Goal: Task Accomplishment & Management: Use online tool/utility

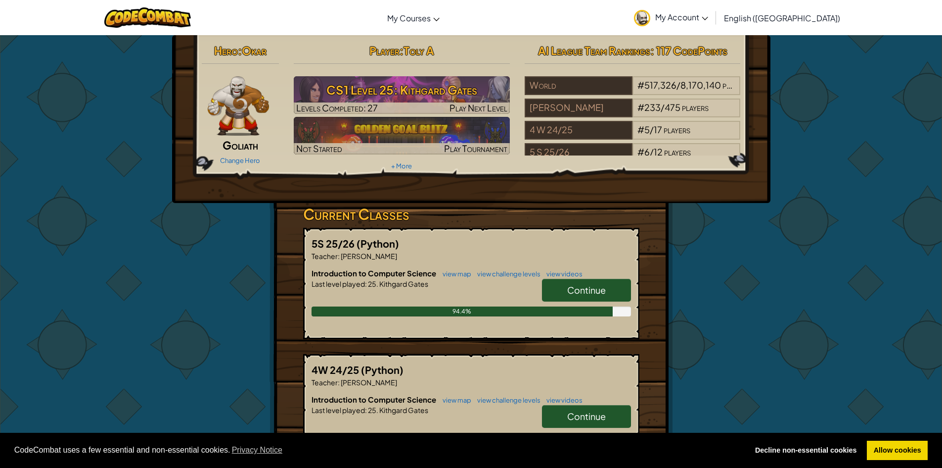
click at [562, 286] on link "Continue" at bounding box center [586, 290] width 89 height 23
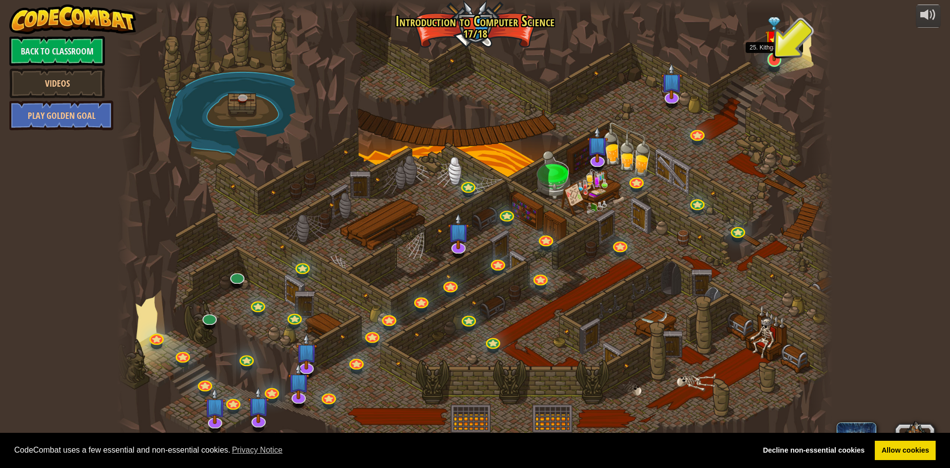
click at [771, 57] on img at bounding box center [774, 39] width 19 height 45
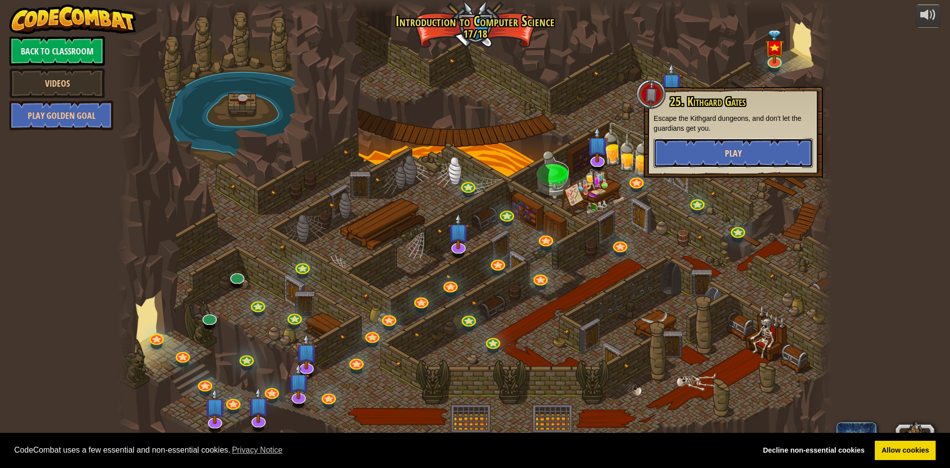
click at [787, 147] on button "Play" at bounding box center [733, 153] width 159 height 30
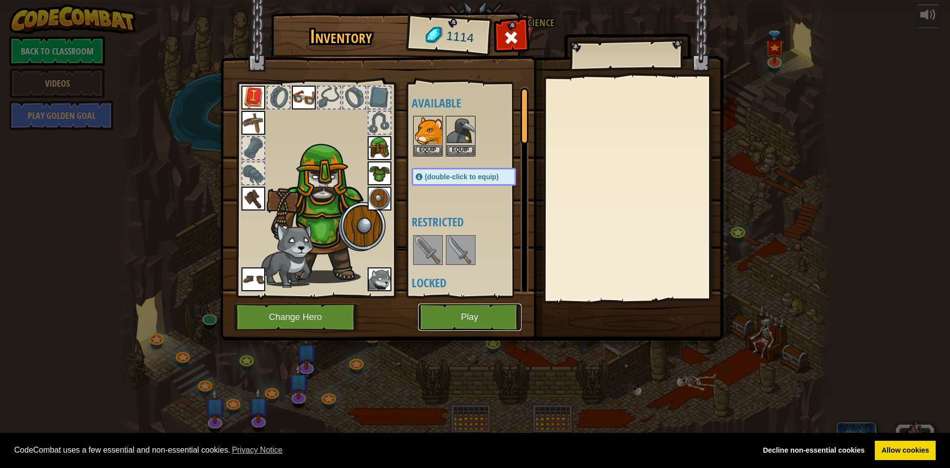
click at [449, 319] on button "Play" at bounding box center [469, 316] width 103 height 27
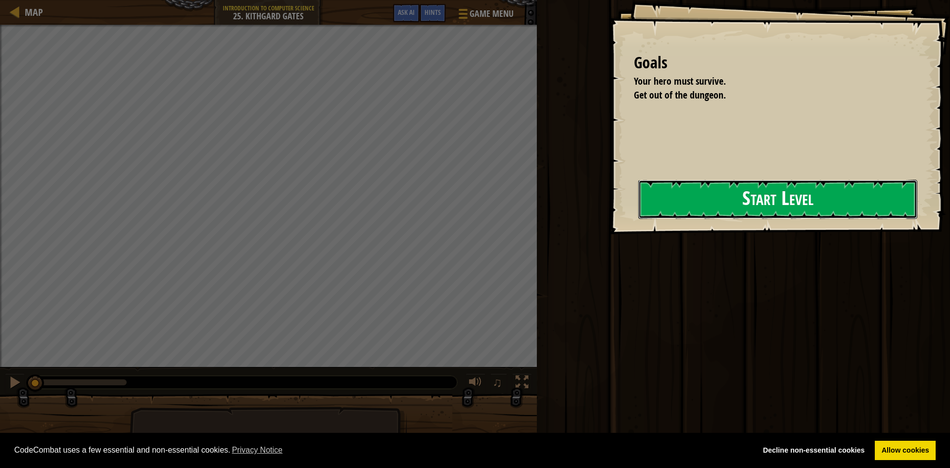
click at [638, 191] on button "Start Level" at bounding box center [777, 199] width 279 height 39
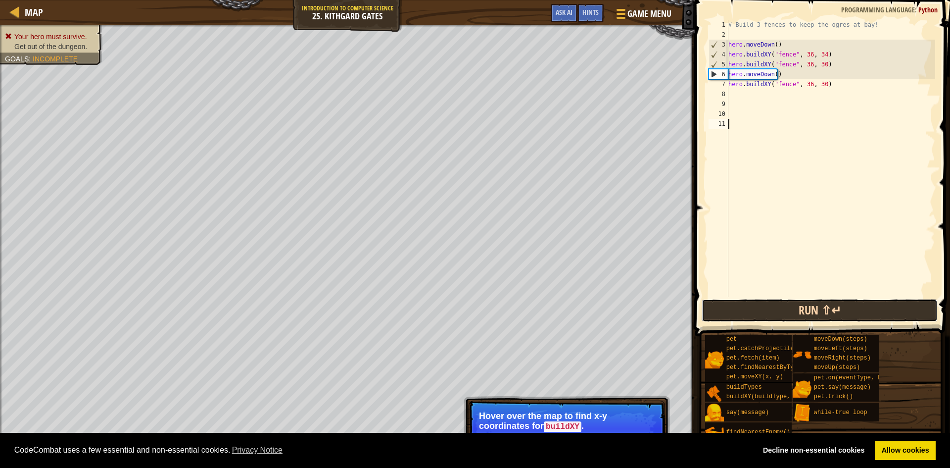
click at [715, 302] on button "Run ⇧↵" at bounding box center [820, 310] width 236 height 23
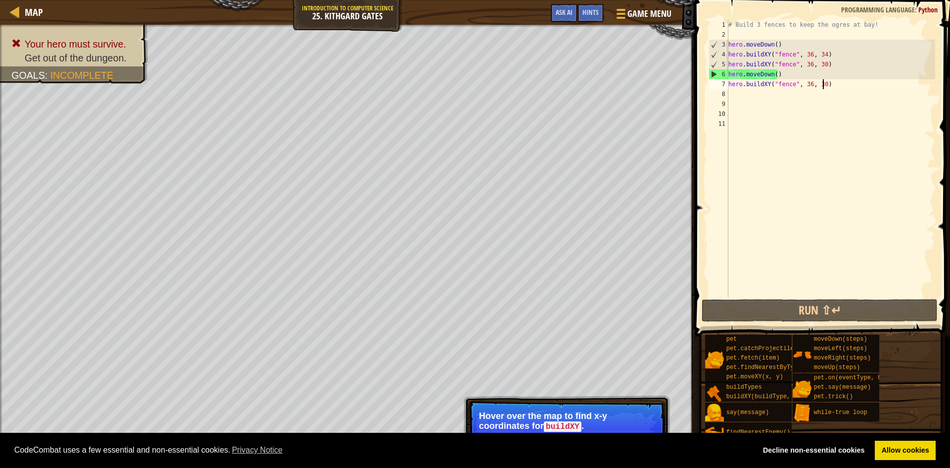
click at [837, 88] on div "# Build 3 fences to keep the ogres at bay! hero . moveDown ( ) hero . buildXY (…" at bounding box center [830, 168] width 209 height 297
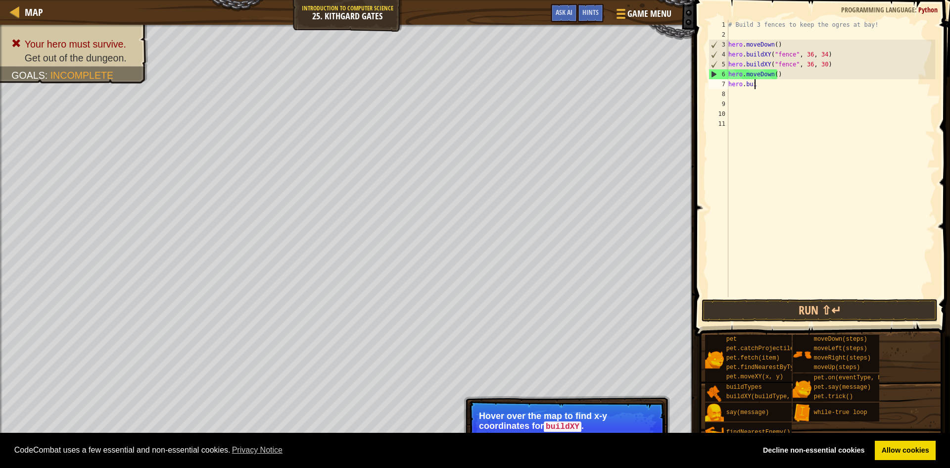
type textarea "h"
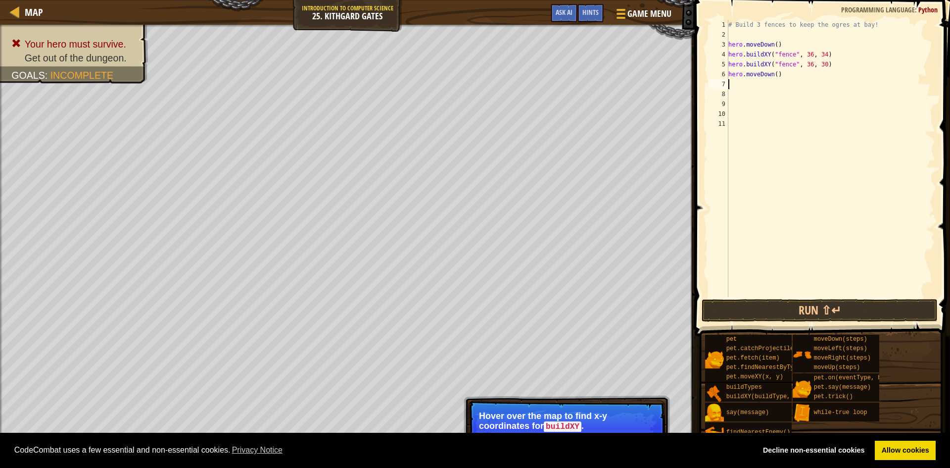
click at [783, 76] on div "# Build 3 fences to keep the ogres at bay! hero . moveDown ( ) hero . buildXY (…" at bounding box center [830, 168] width 209 height 297
type textarea "h"
click at [815, 311] on button "Run ⇧↵" at bounding box center [820, 310] width 236 height 23
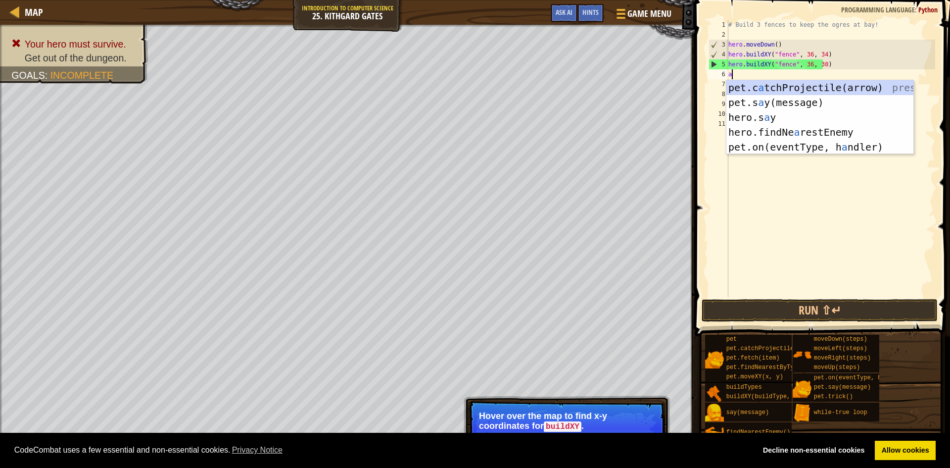
scroll to position [4, 0]
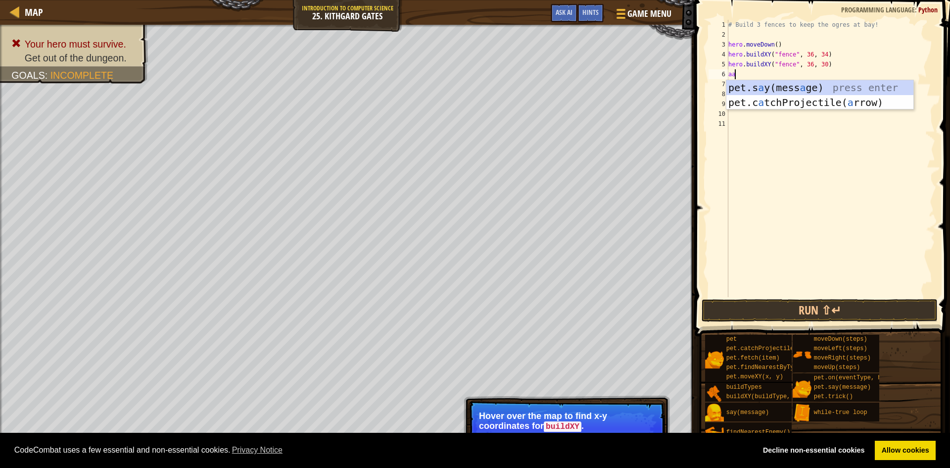
type textarea "a"
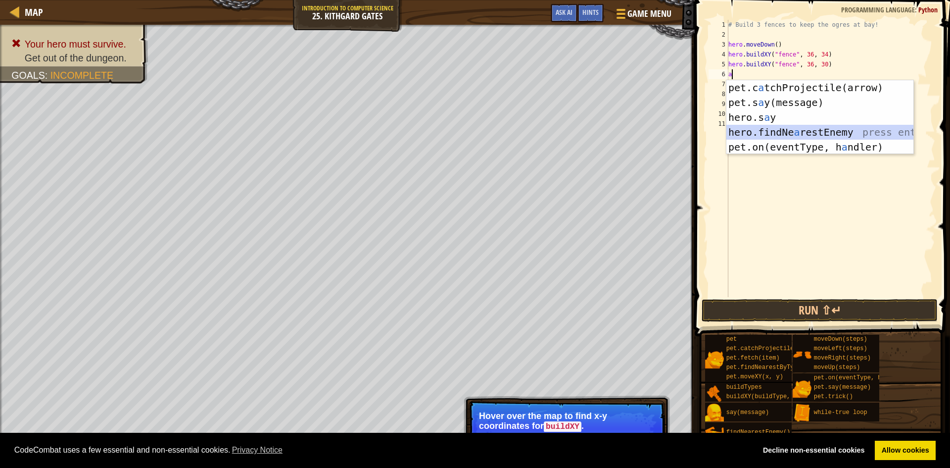
click at [757, 131] on div "pet.c a tchProjectile(arrow) press enter pet.s a y(message) press enter hero.s …" at bounding box center [819, 132] width 187 height 104
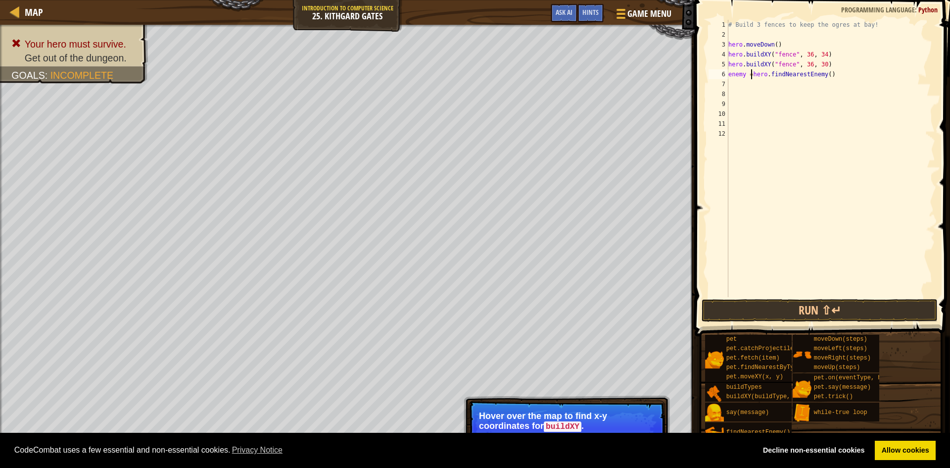
scroll to position [4, 2]
type textarea "enemy = hero.findNearestEnemy()"
click at [800, 303] on button "Run ⇧↵" at bounding box center [820, 310] width 236 height 23
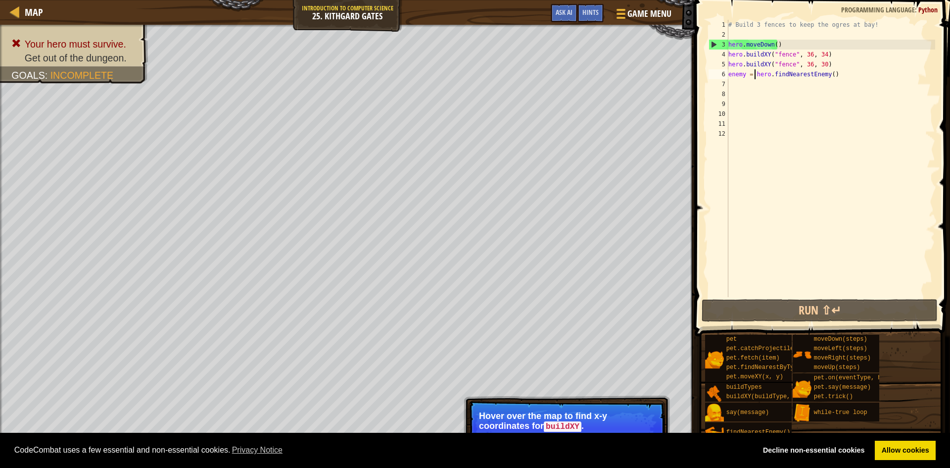
click at [732, 86] on div "# Build 3 fences to keep the ogres at bay! hero . moveDown ( ) hero . buildXY (…" at bounding box center [830, 168] width 209 height 297
type textarea "a"
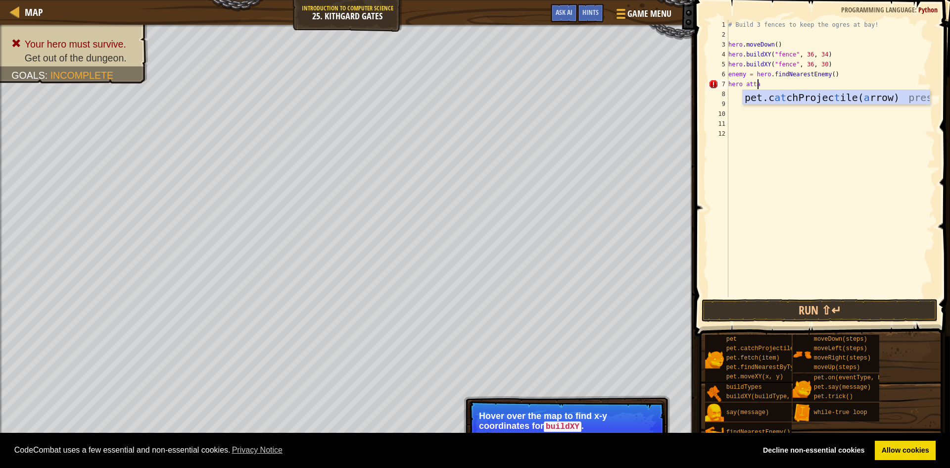
scroll to position [4, 2]
click at [754, 298] on span at bounding box center [823, 153] width 263 height 365
click at [754, 302] on button "Run ⇧↵" at bounding box center [820, 310] width 236 height 23
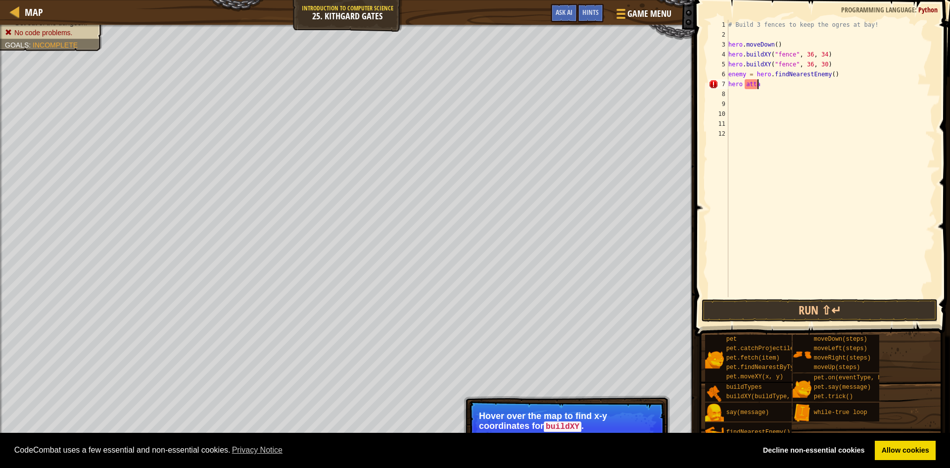
scroll to position [4, 0]
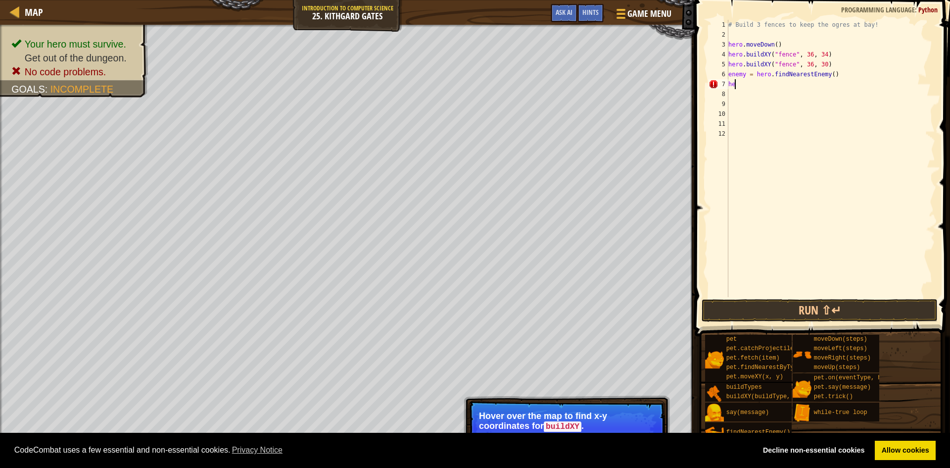
type textarea "h"
click at [817, 306] on button "Run ⇧↵" at bounding box center [820, 310] width 236 height 23
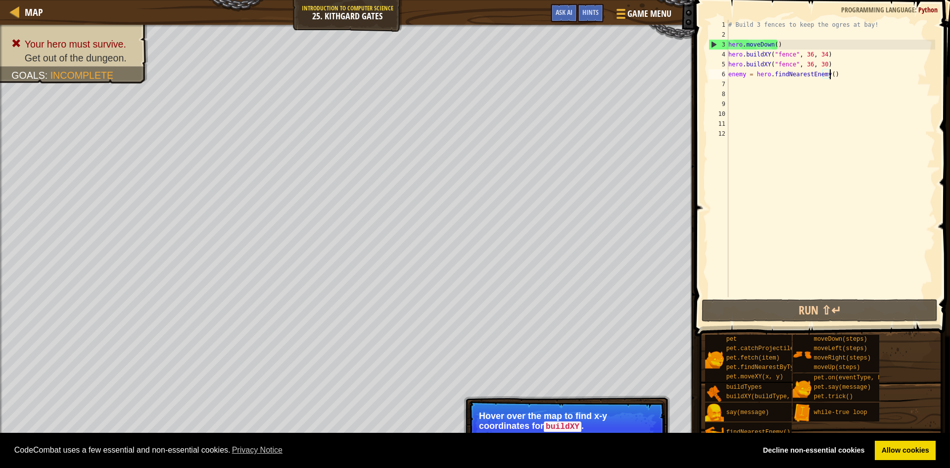
click at [833, 75] on div "# Build 3 fences to keep the ogres at bay! hero . moveDown ( ) hero . buildXY (…" at bounding box center [830, 168] width 209 height 297
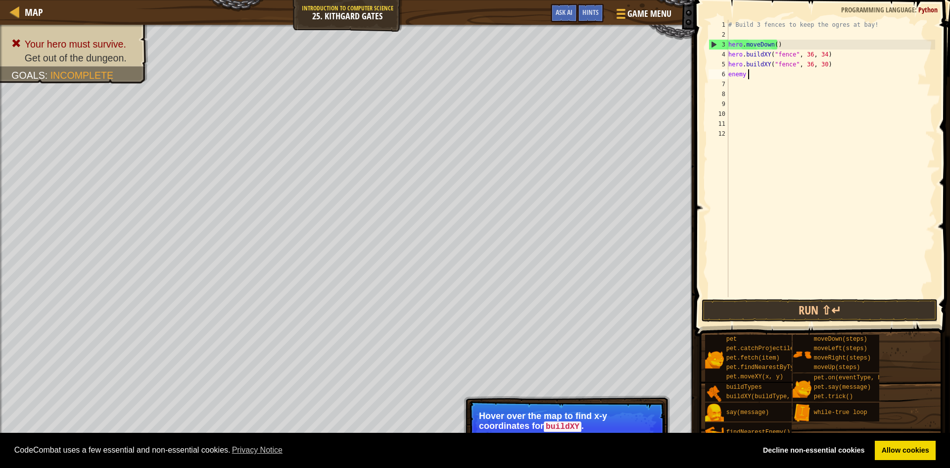
type textarea "e"
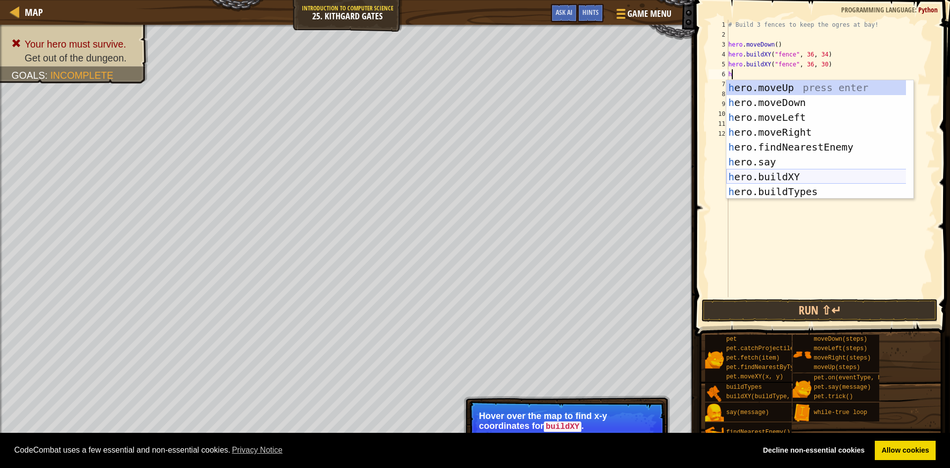
click at [783, 175] on div "h ero.moveUp press enter h ero.moveDown press enter h ero.moveLeft press enter …" at bounding box center [819, 154] width 187 height 148
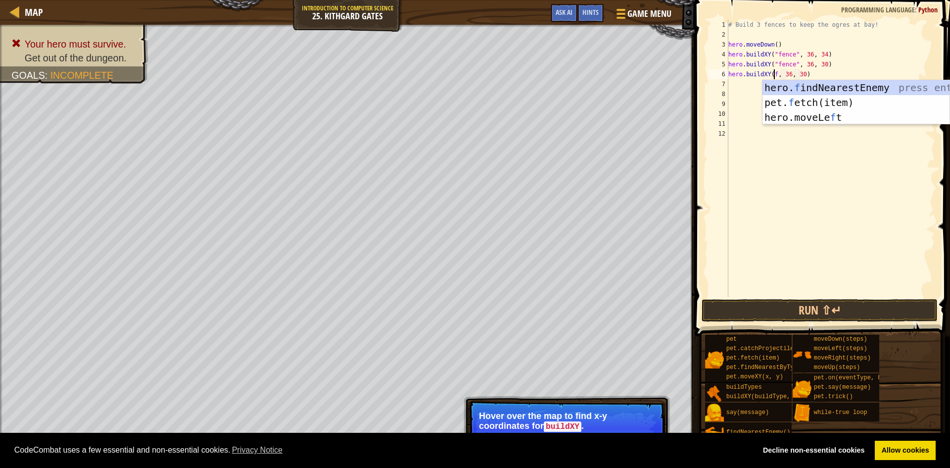
scroll to position [4, 4]
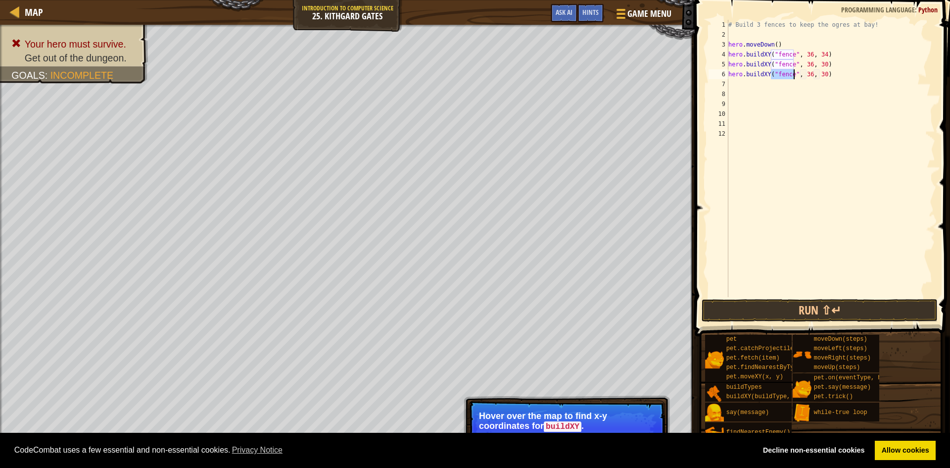
click at [806, 74] on div "# Build 3 fences to keep the ogres at bay! hero . moveDown ( ) hero . buildXY (…" at bounding box center [830, 168] width 209 height 297
click at [834, 301] on button "Run ⇧↵" at bounding box center [820, 310] width 236 height 23
click at [759, 305] on button "Run ⇧↵" at bounding box center [820, 310] width 236 height 23
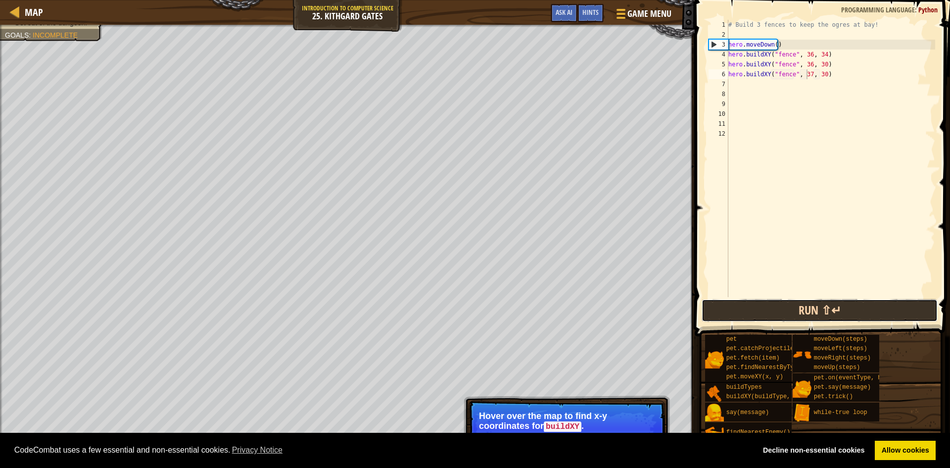
click at [766, 302] on button "Run ⇧↵" at bounding box center [820, 310] width 236 height 23
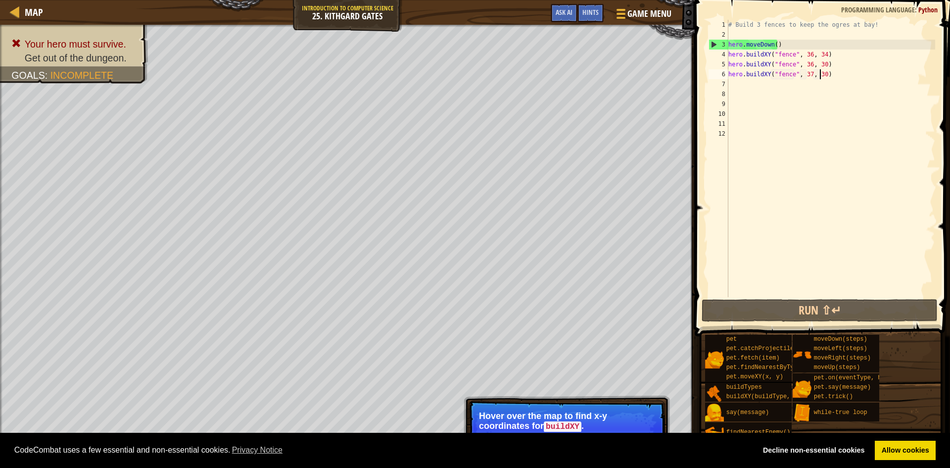
click at [819, 73] on div "# Build 3 fences to keep the ogres at bay! hero . moveDown ( ) hero . buildXY (…" at bounding box center [830, 168] width 209 height 297
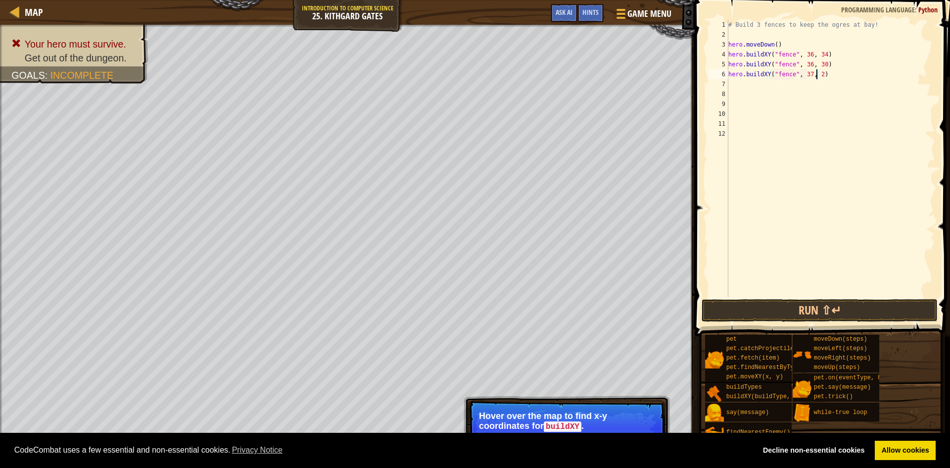
scroll to position [4, 7]
click at [799, 306] on button "Run ⇧↵" at bounding box center [820, 310] width 236 height 23
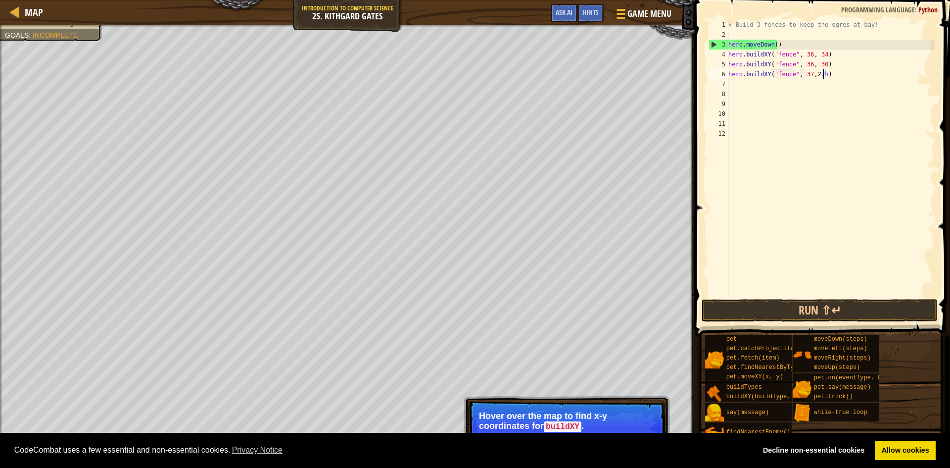
scroll to position [4, 8]
type textarea "hero.buildXY("fence", 37, 27)"
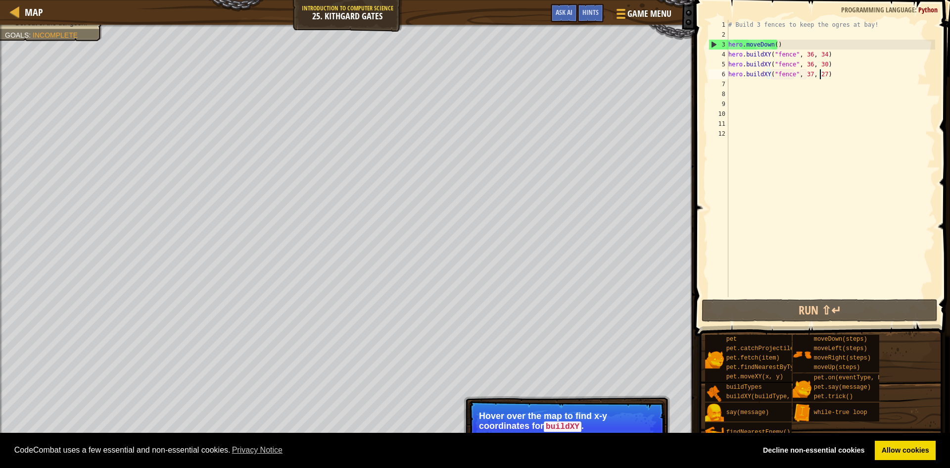
click at [730, 86] on div "# Build 3 fences to keep the ogres at bay! hero . moveDown ( ) hero . buildXY (…" at bounding box center [830, 168] width 209 height 297
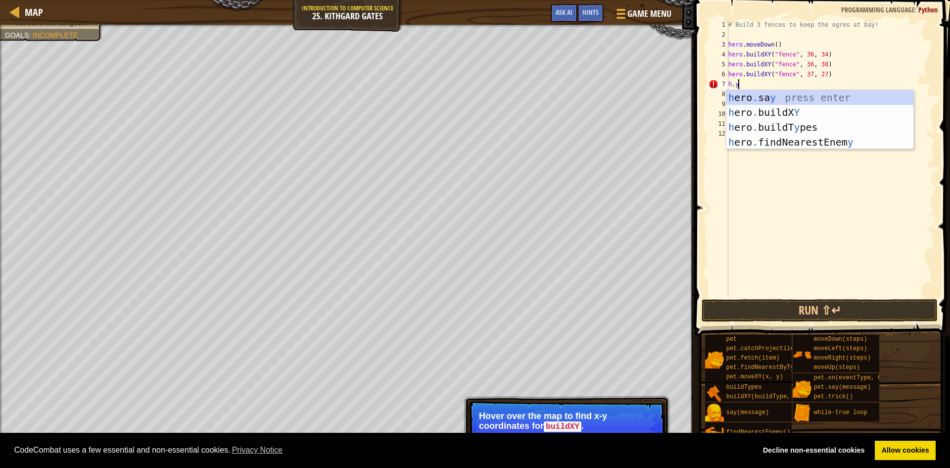
scroll to position [4, 0]
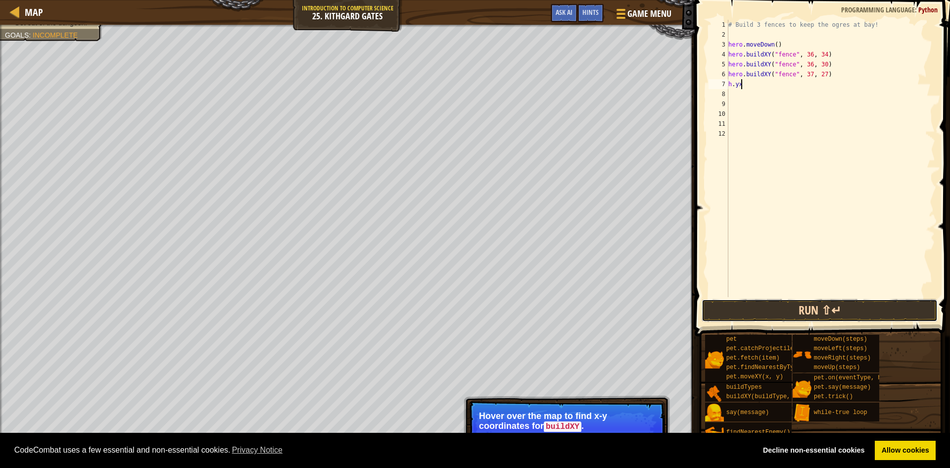
click at [836, 304] on button "Run ⇧↵" at bounding box center [820, 310] width 236 height 23
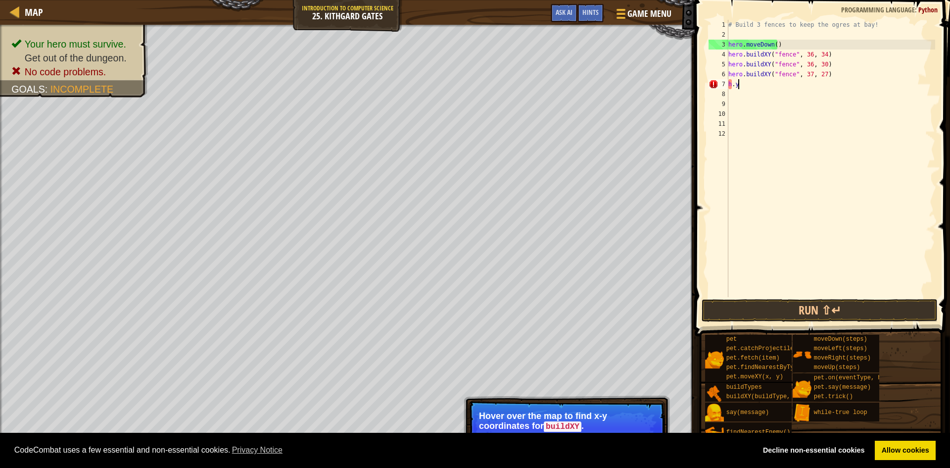
scroll to position [4, 0]
type textarea "h"
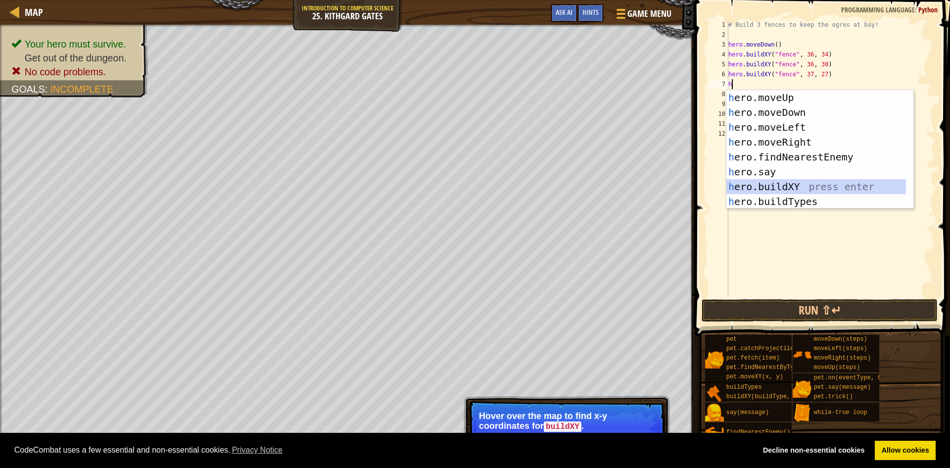
click at [762, 183] on div "h ero.moveUp press enter h ero.moveDown press enter h ero.moveLeft press enter …" at bounding box center [816, 164] width 180 height 148
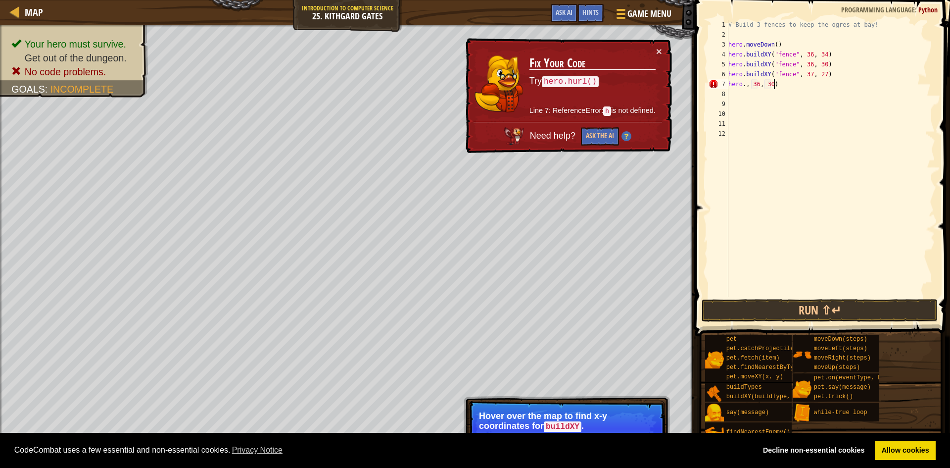
click at [783, 87] on div "# Build 3 fences to keep the ogres at bay! hero . moveDown ( ) hero . buildXY (…" at bounding box center [830, 168] width 209 height 297
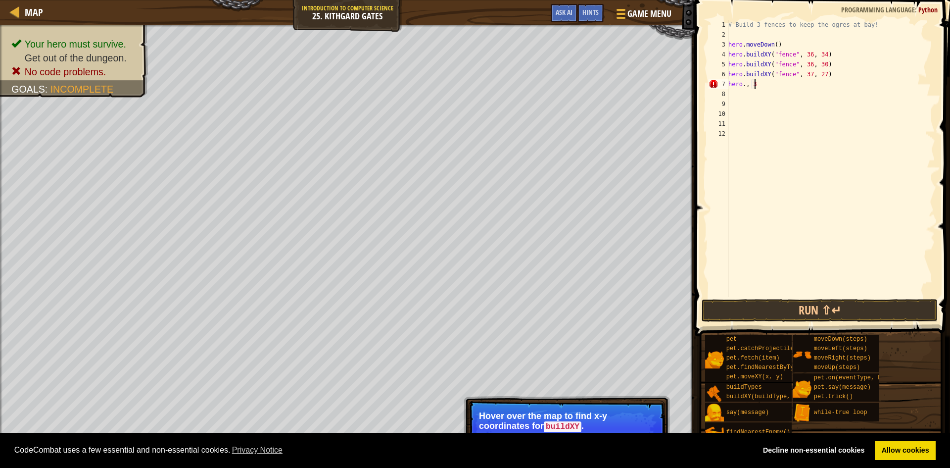
type textarea "h"
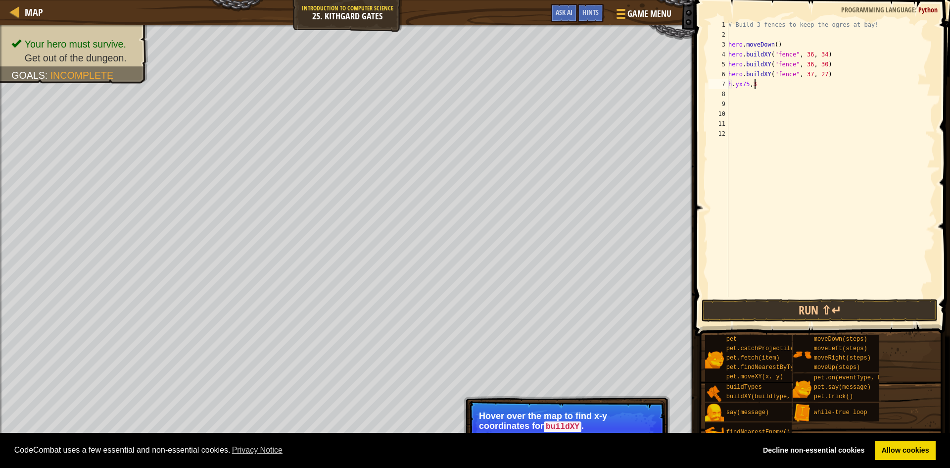
scroll to position [4, 2]
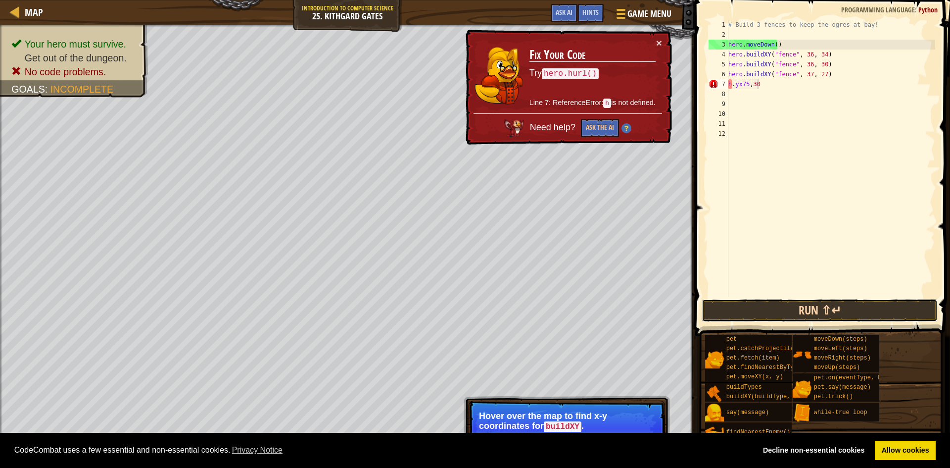
click at [855, 308] on button "Run ⇧↵" at bounding box center [820, 310] width 236 height 23
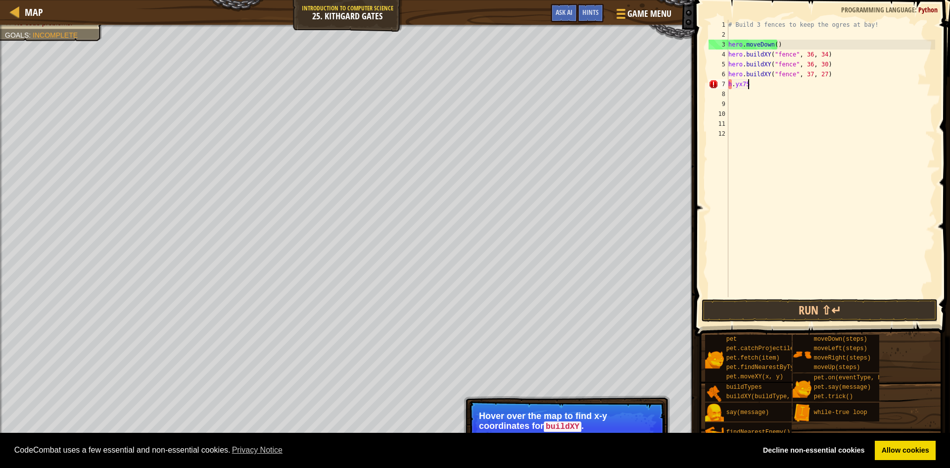
scroll to position [4, 0]
type textarea "h"
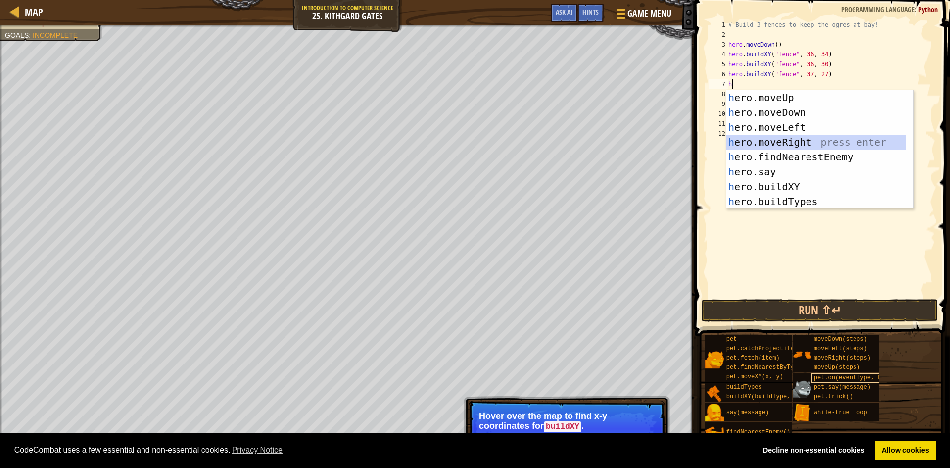
drag, startPoint x: 789, startPoint y: 141, endPoint x: 852, endPoint y: 375, distance: 242.9
click at [791, 144] on div "h ero.moveUp press enter h ero.moveDown press enter h ero.moveLeft press enter …" at bounding box center [816, 164] width 180 height 148
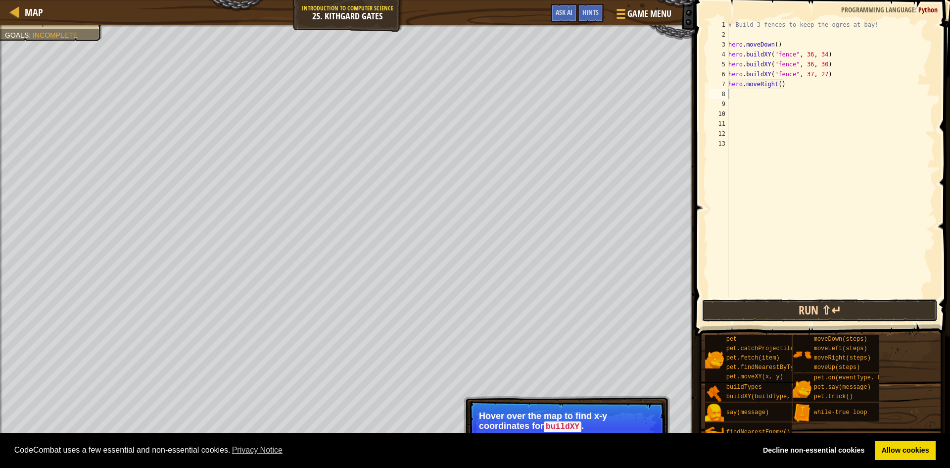
click at [811, 308] on button "Run ⇧↵" at bounding box center [820, 310] width 236 height 23
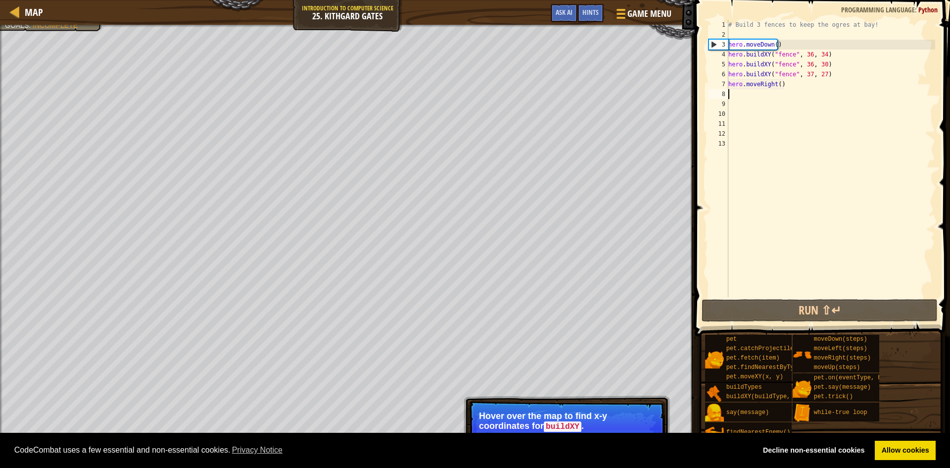
type textarea "h"
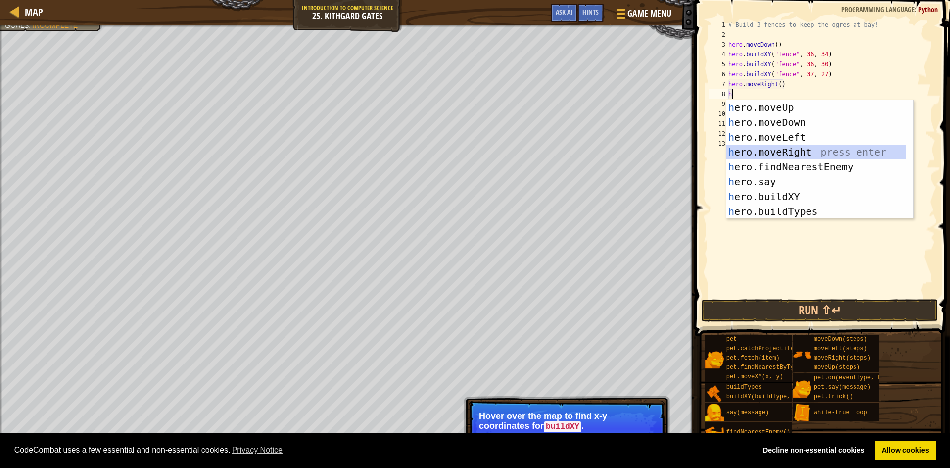
click at [777, 150] on div "h ero.moveUp press enter h ero.moveDown press enter h ero.moveLeft press enter …" at bounding box center [816, 174] width 180 height 148
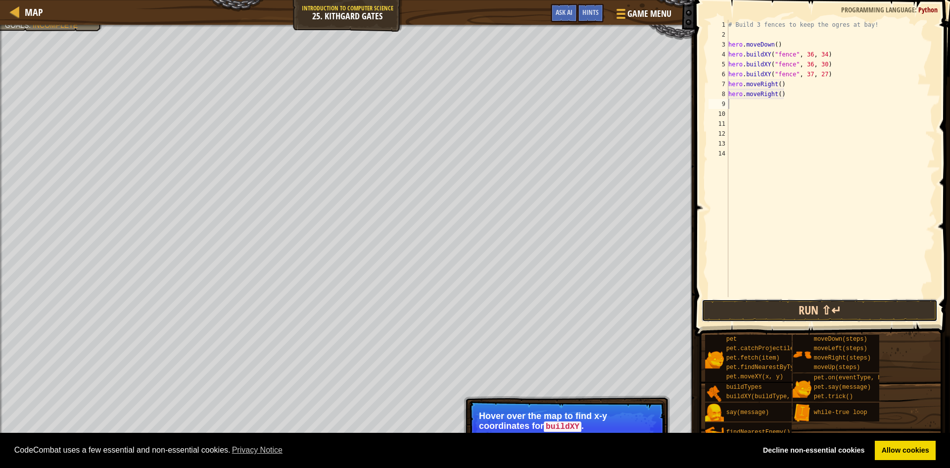
click at [827, 305] on button "Run ⇧↵" at bounding box center [820, 310] width 236 height 23
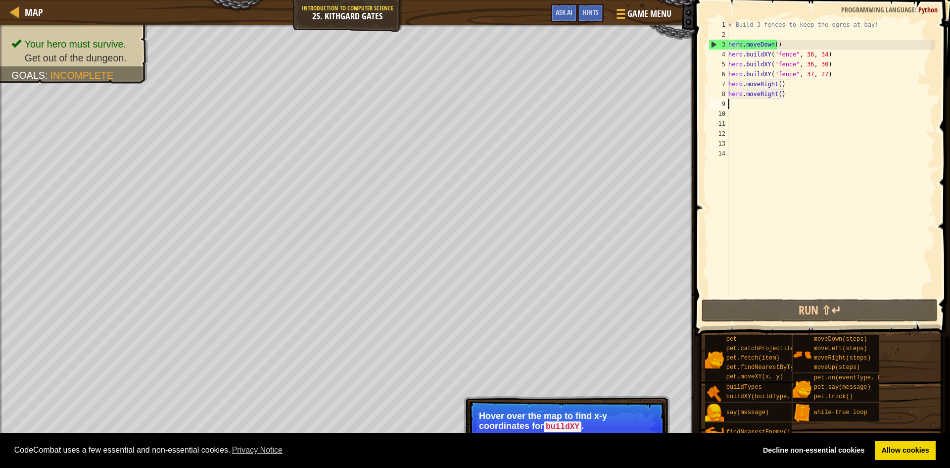
type textarea "h"
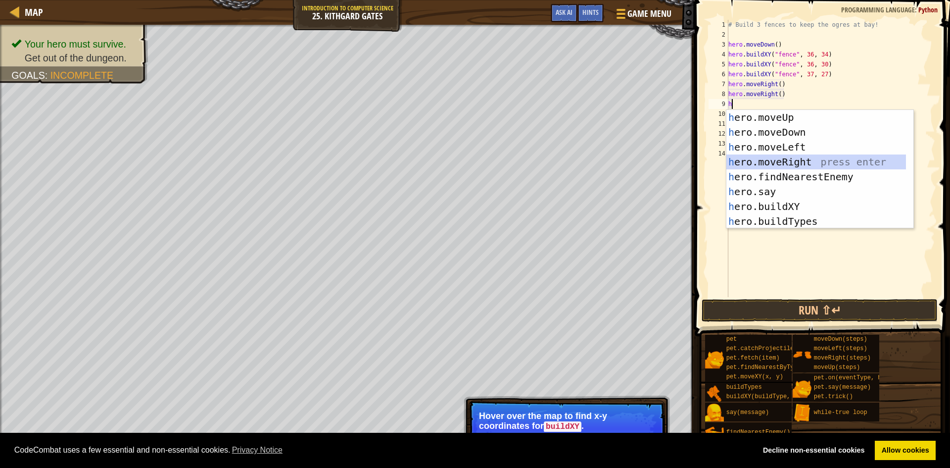
click at [784, 162] on div "h ero.moveUp press enter h ero.moveDown press enter h ero.moveLeft press enter …" at bounding box center [816, 184] width 180 height 148
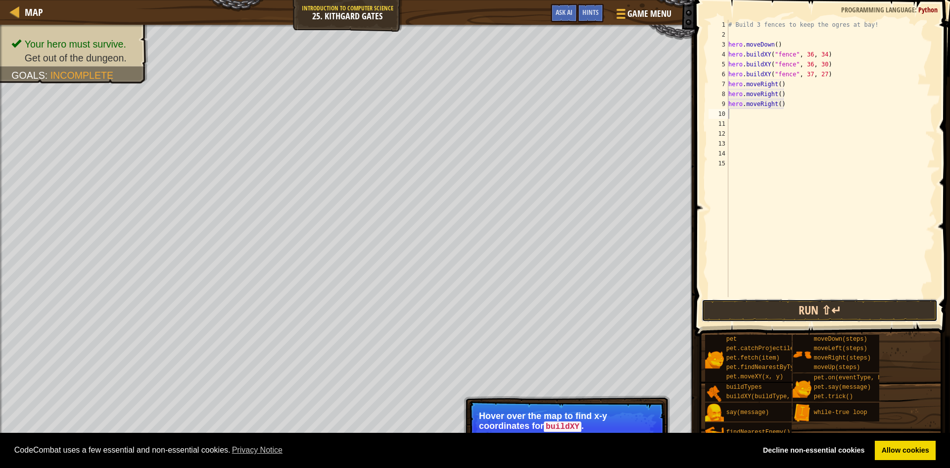
click at [826, 303] on button "Run ⇧↵" at bounding box center [820, 310] width 236 height 23
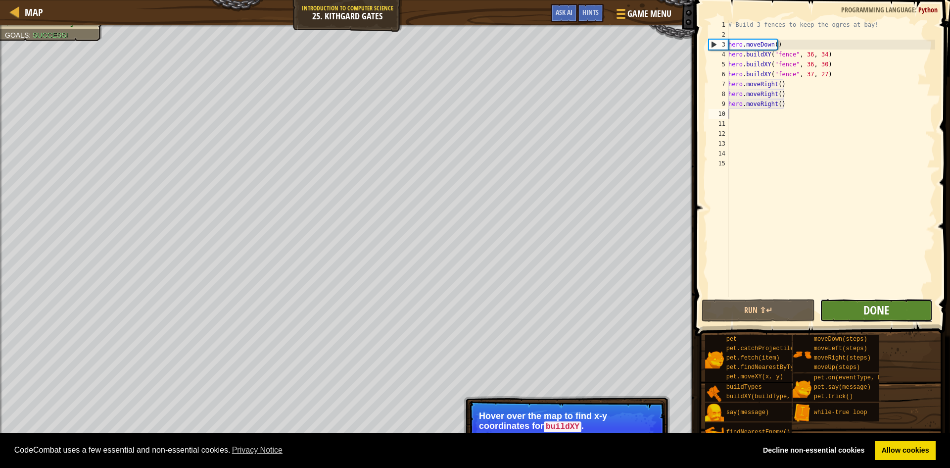
click at [867, 313] on span "Done" at bounding box center [876, 310] width 26 height 16
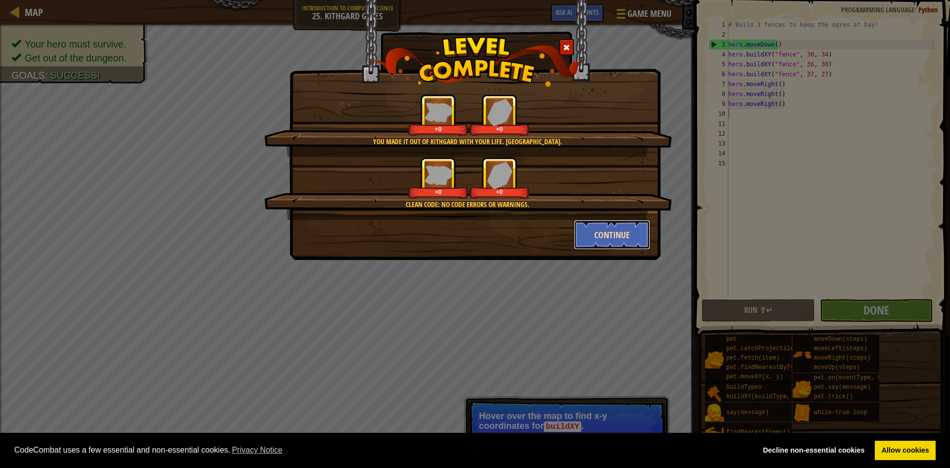
click at [617, 233] on button "Continue" at bounding box center [612, 235] width 77 height 30
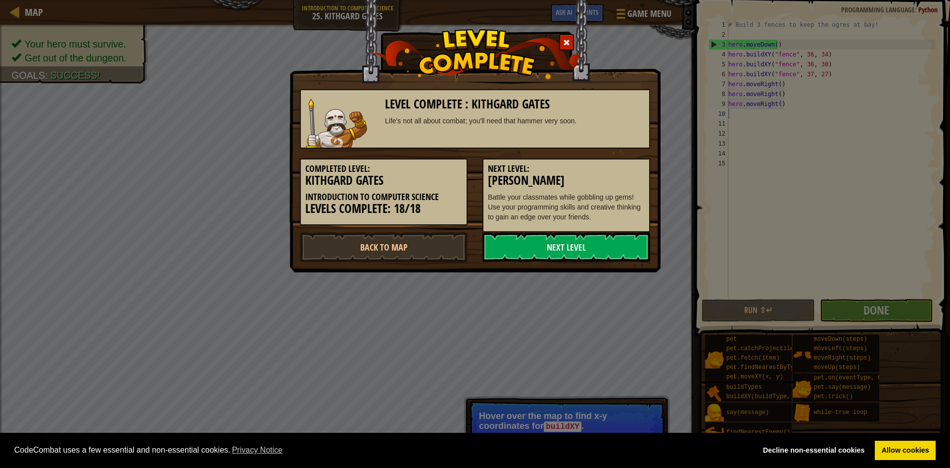
click at [619, 233] on link "Next Level" at bounding box center [566, 247] width 168 height 30
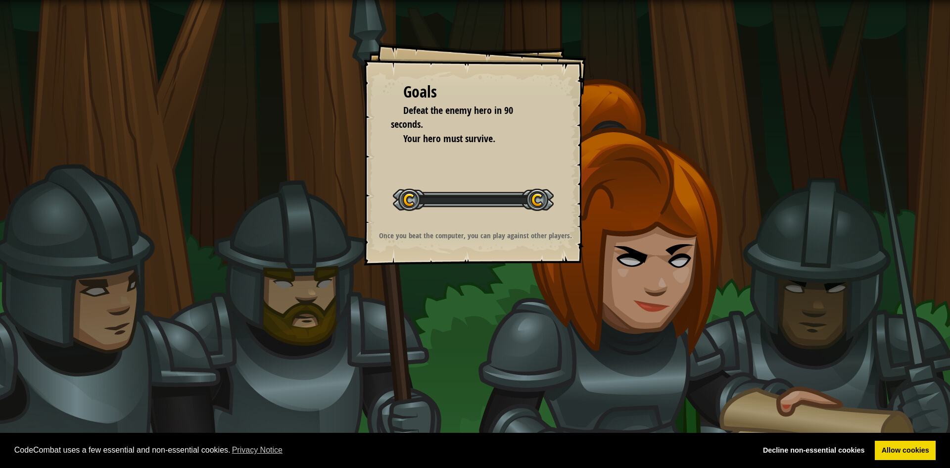
click at [634, 244] on div "Goals Defeat the enemy hero in 90 seconds. Your hero must survive. Start Level …" at bounding box center [475, 234] width 950 height 468
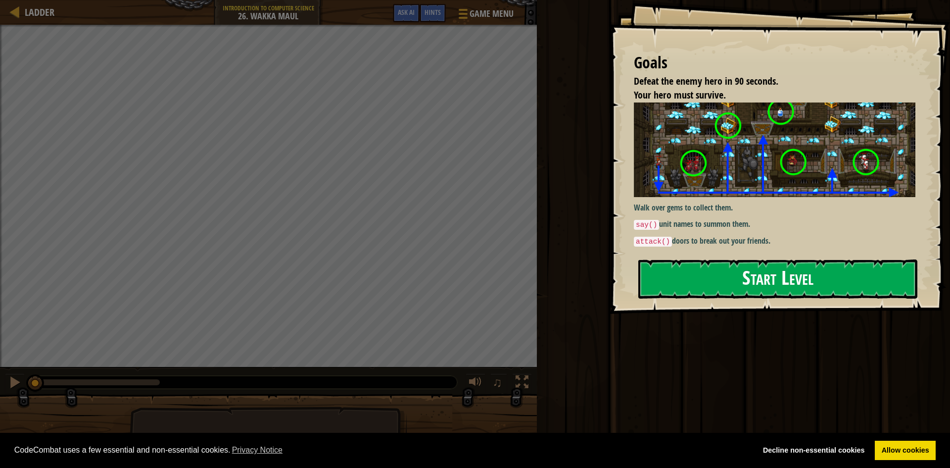
click at [797, 273] on button "Start Level" at bounding box center [777, 278] width 279 height 39
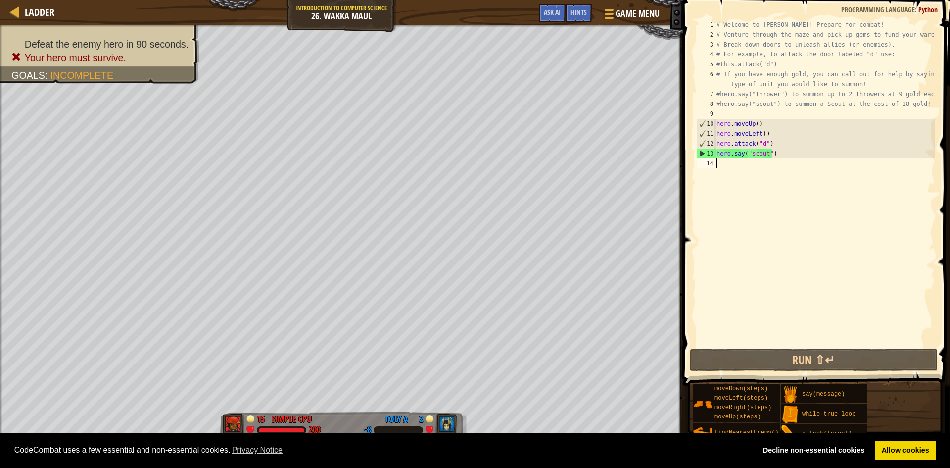
drag, startPoint x: 746, startPoint y: 195, endPoint x: 737, endPoint y: 190, distance: 10.0
click at [738, 191] on div "# Welcome to [PERSON_NAME]! Prepare for combat! # Venture through the maze and …" at bounding box center [824, 193] width 221 height 346
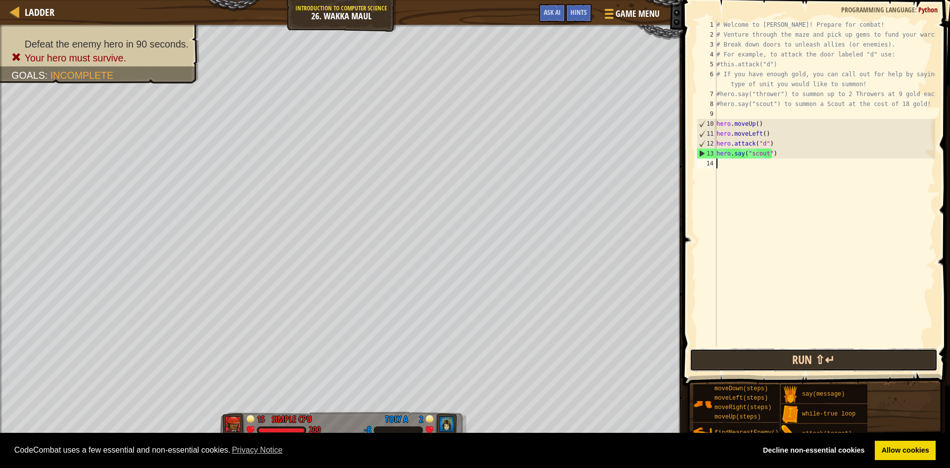
click at [820, 361] on button "Run ⇧↵" at bounding box center [814, 359] width 248 height 23
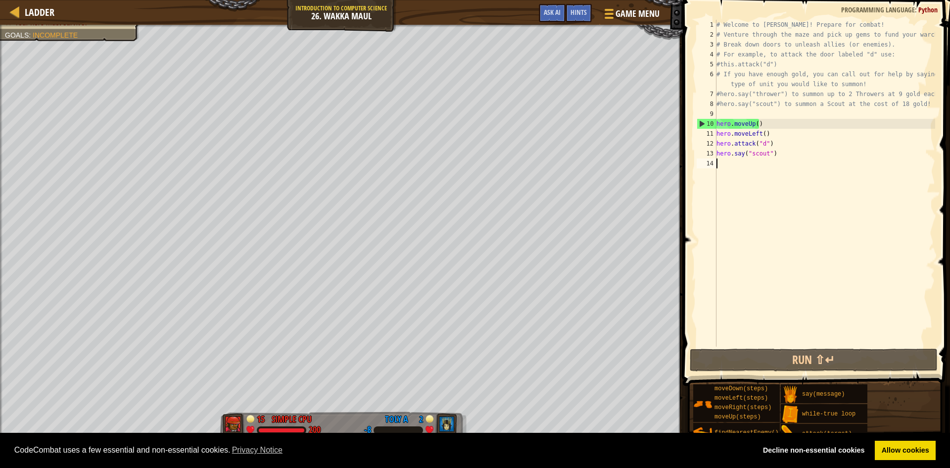
scroll to position [4, 0]
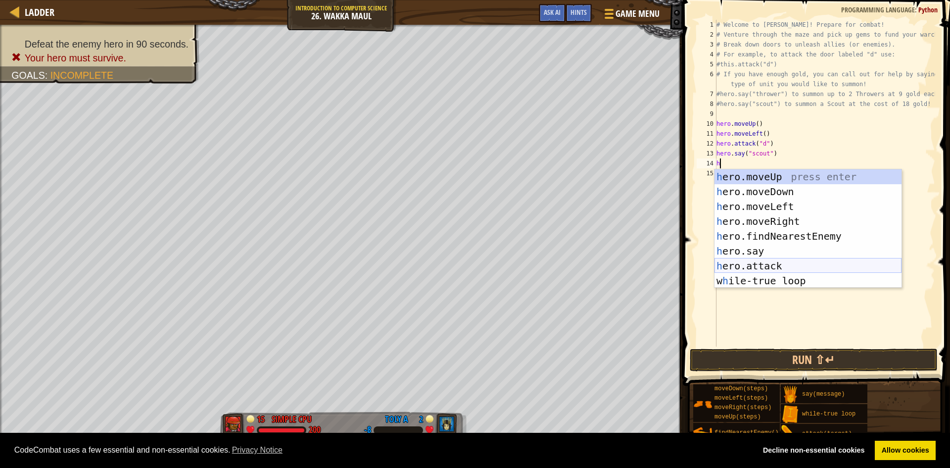
click at [756, 260] on div "h ero.moveUp press enter h ero.moveDown press enter h ero.moveLeft press enter …" at bounding box center [807, 243] width 187 height 148
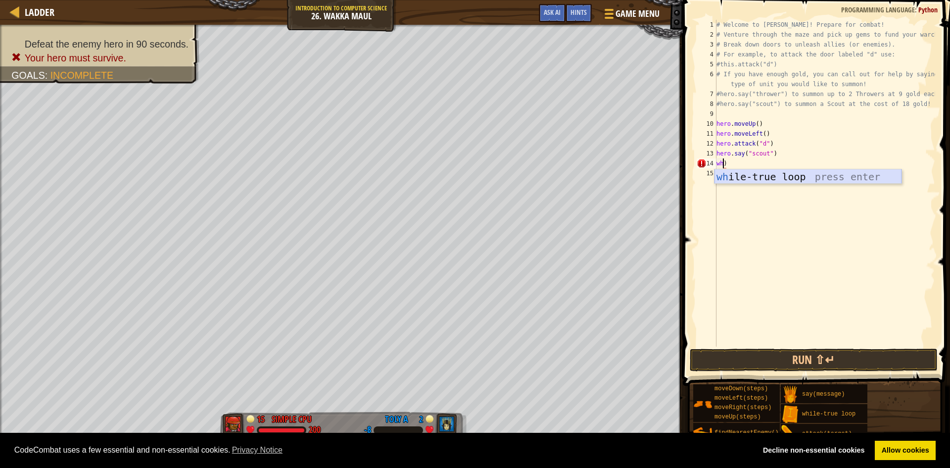
click at [824, 175] on div "wh ile-true loop press enter" at bounding box center [807, 191] width 187 height 45
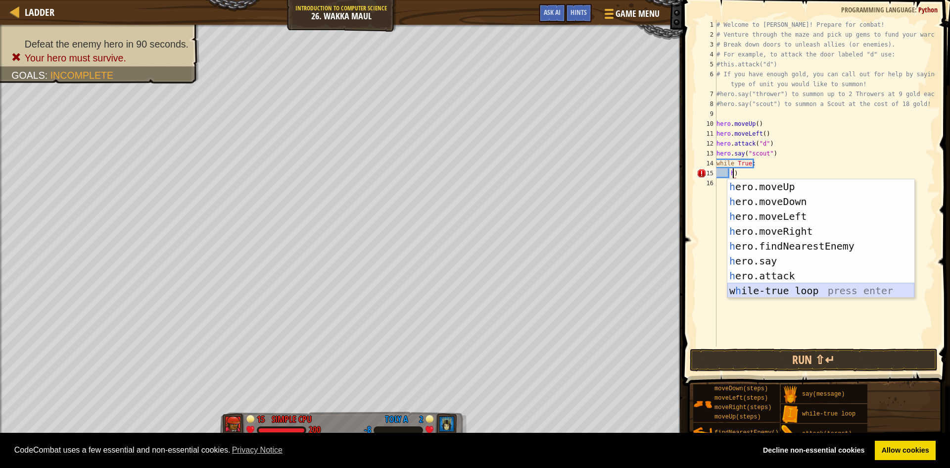
click at [783, 280] on div "h ero.moveUp press enter h ero.moveDown press enter h ero.moveLeft press enter …" at bounding box center [820, 253] width 187 height 148
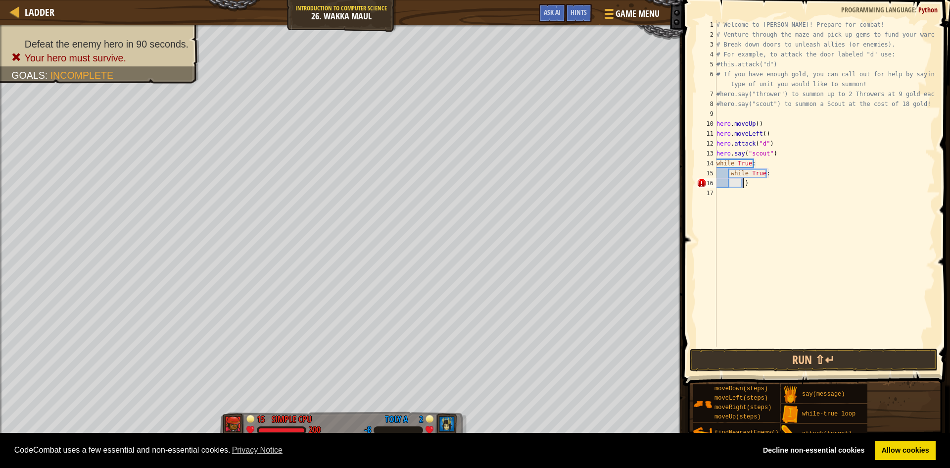
click at [767, 176] on div "# Welcome to [PERSON_NAME]! Prepare for combat! # Venture through the maze and …" at bounding box center [824, 193] width 221 height 346
type textarea "w"
type textarea "a"
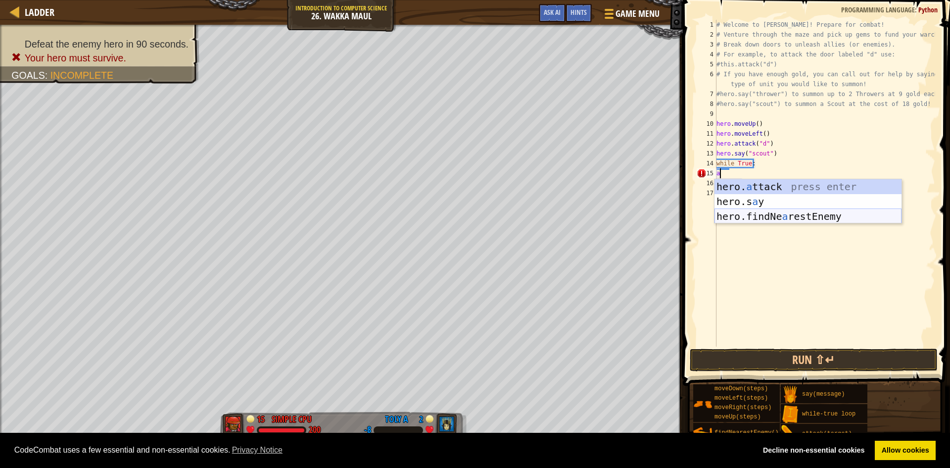
click at [775, 214] on div "hero. a ttack press enter hero.s a y press enter hero.findNe a restEnemy press …" at bounding box center [807, 216] width 187 height 74
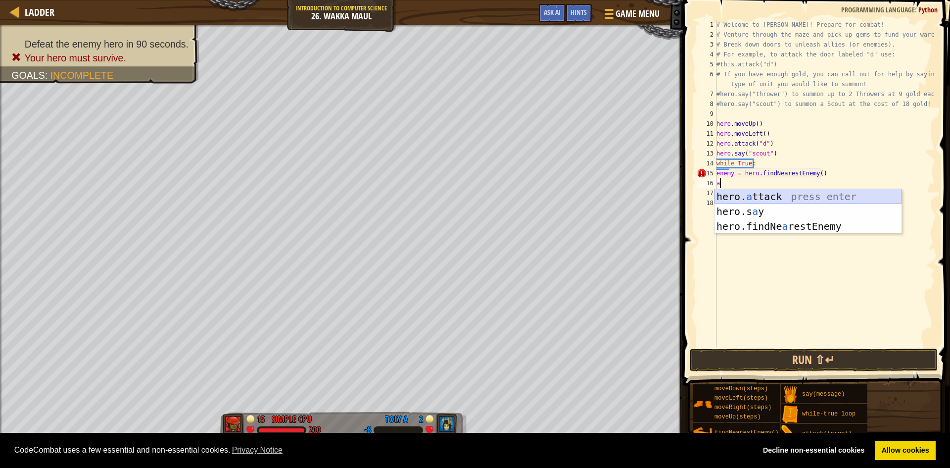
click at [748, 197] on div "hero. a ttack press enter hero.s a y press enter hero.findNe a restEnemy press …" at bounding box center [807, 226] width 187 height 74
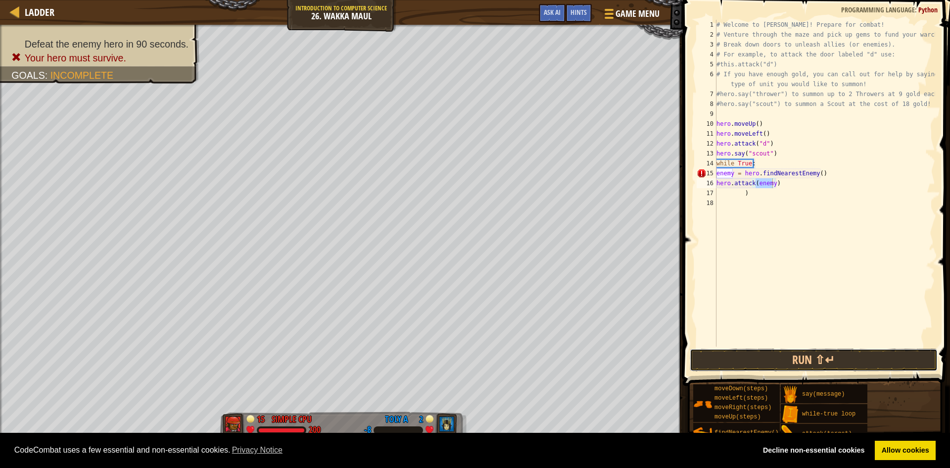
click at [775, 350] on button "Run ⇧↵" at bounding box center [814, 359] width 248 height 23
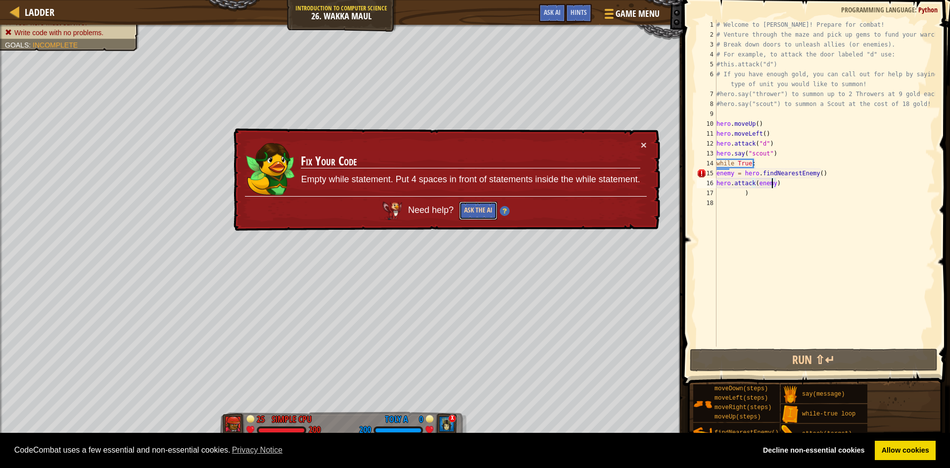
click at [485, 209] on button "Ask the AI" at bounding box center [478, 210] width 38 height 18
click at [488, 211] on button "Ask the AI" at bounding box center [478, 210] width 38 height 18
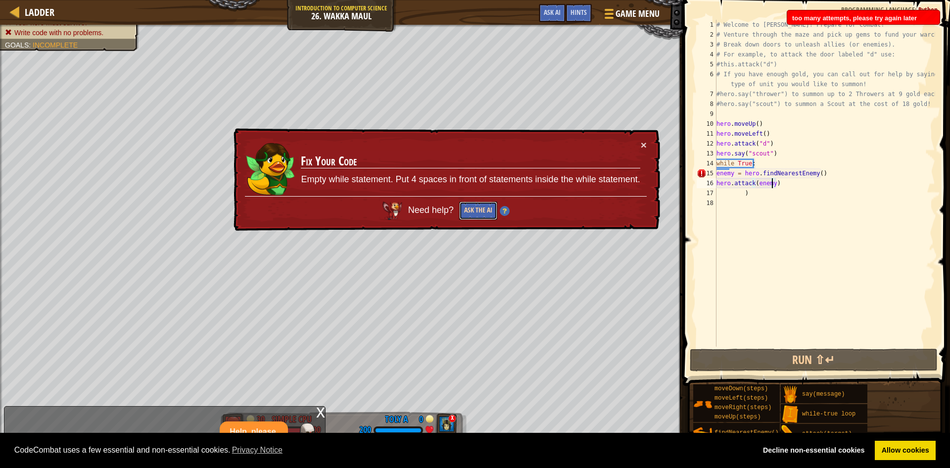
click at [488, 211] on button "Ask the AI" at bounding box center [478, 210] width 38 height 18
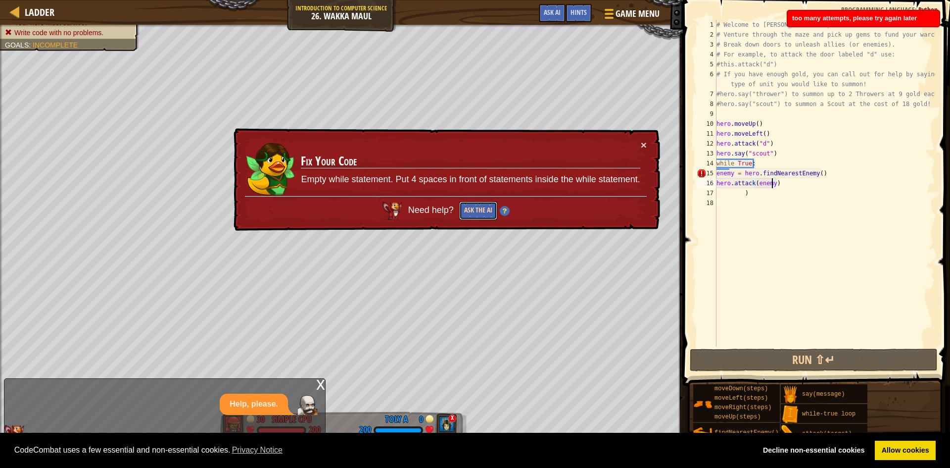
click at [488, 211] on button "Ask the AI" at bounding box center [478, 210] width 38 height 18
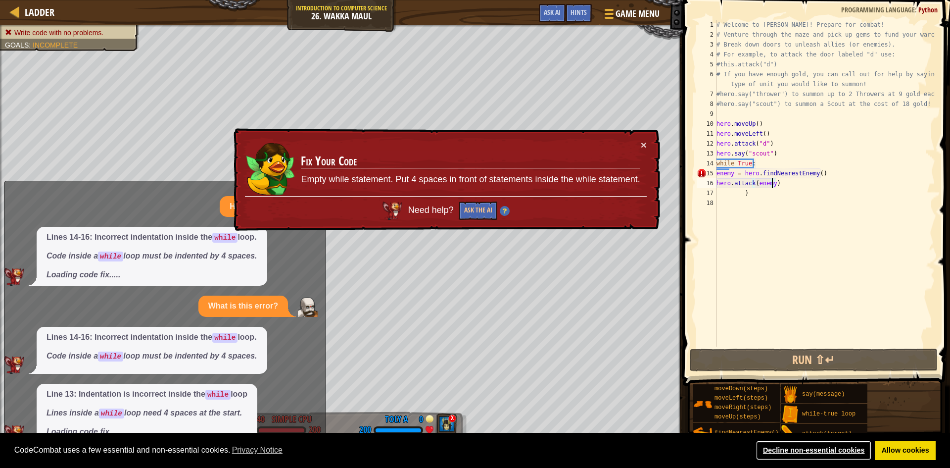
click at [835, 448] on link "Decline non-essential cookies" at bounding box center [813, 450] width 115 height 20
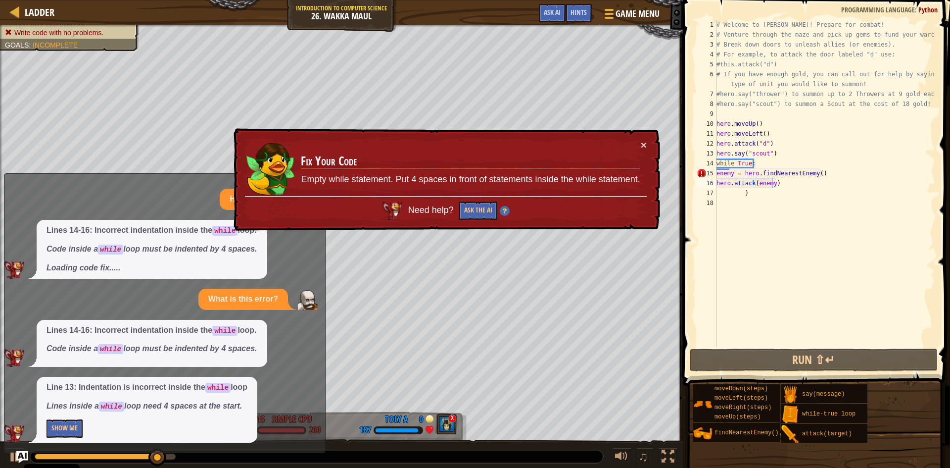
click at [789, 186] on div "# Welcome to [PERSON_NAME]! Prepare for combat! # Venture through the maze and …" at bounding box center [824, 193] width 221 height 346
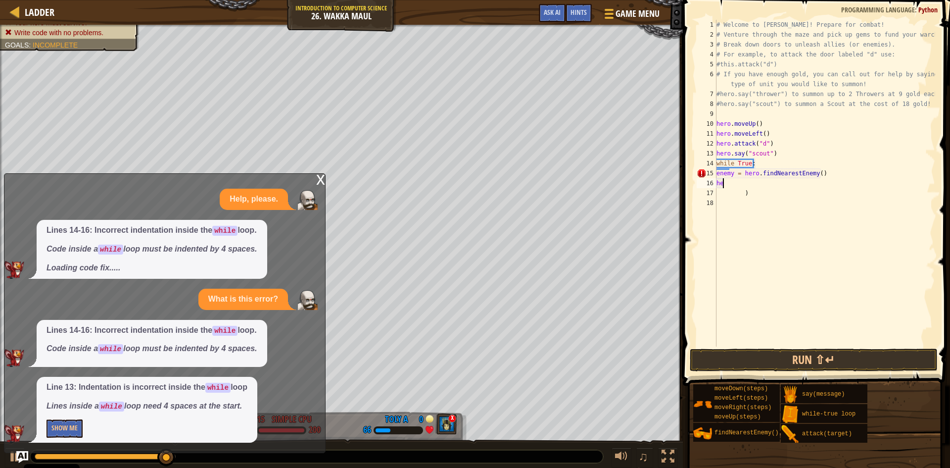
type textarea "h"
type textarea "e"
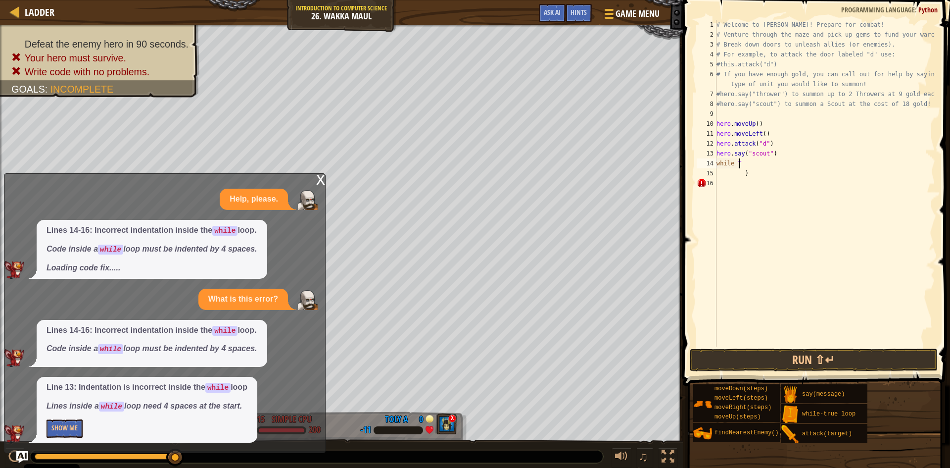
type textarea "w"
click at [320, 173] on div "Ladder Introduction to Computer Science 26. Wakka Maul Game Menu Done Hints Ask…" at bounding box center [475, 234] width 950 height 468
click at [320, 180] on div "x" at bounding box center [320, 179] width 9 height 10
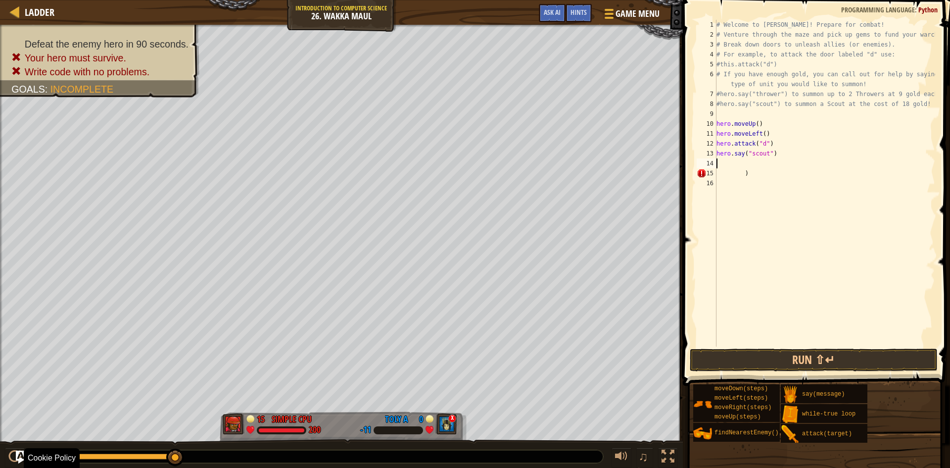
click at [25, 0] on body "Cookie Policy CodeCombat uses a few essential and non-essential cookies. Privac…" at bounding box center [475, 0] width 950 height 0
click at [18, 452] on img "Ask AI" at bounding box center [22, 456] width 13 height 13
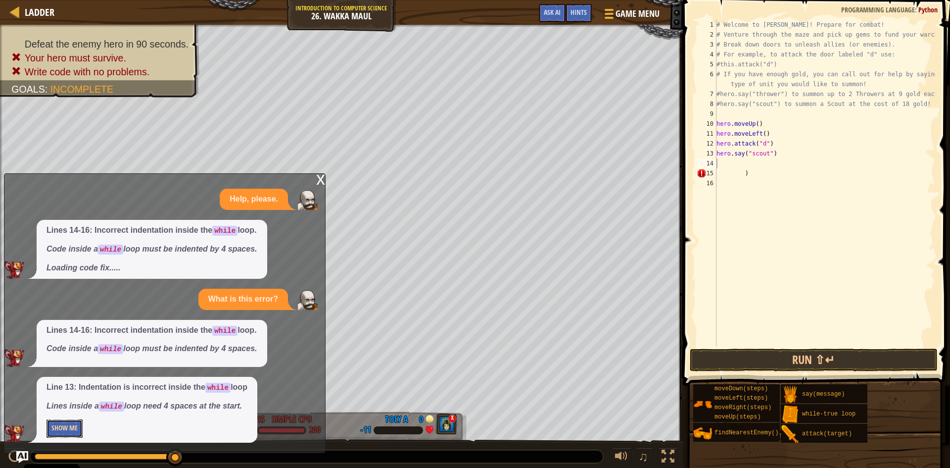
click at [62, 427] on button "Show Me" at bounding box center [65, 428] width 36 height 18
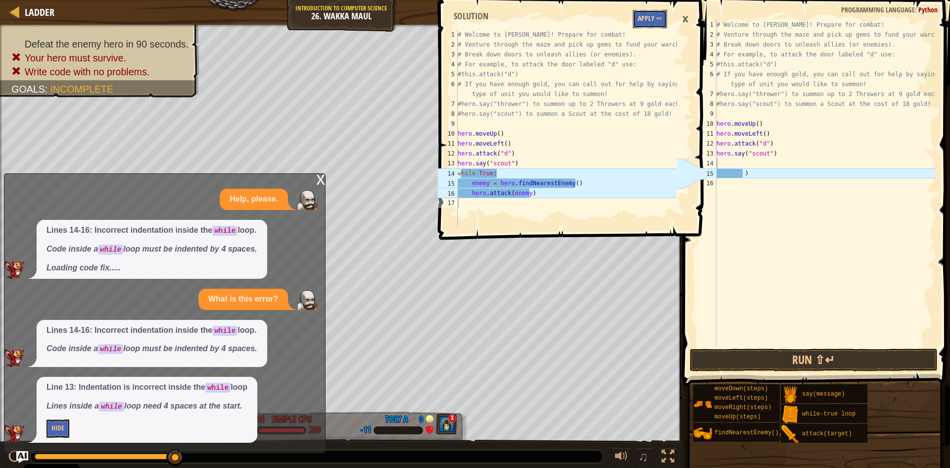
click at [644, 22] on button "Apply =>" at bounding box center [650, 19] width 34 height 18
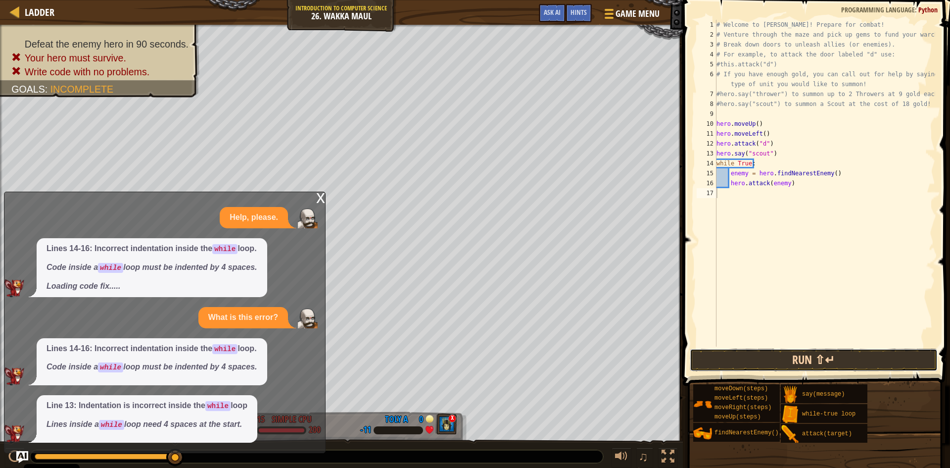
click at [733, 363] on button "Run ⇧↵" at bounding box center [814, 359] width 248 height 23
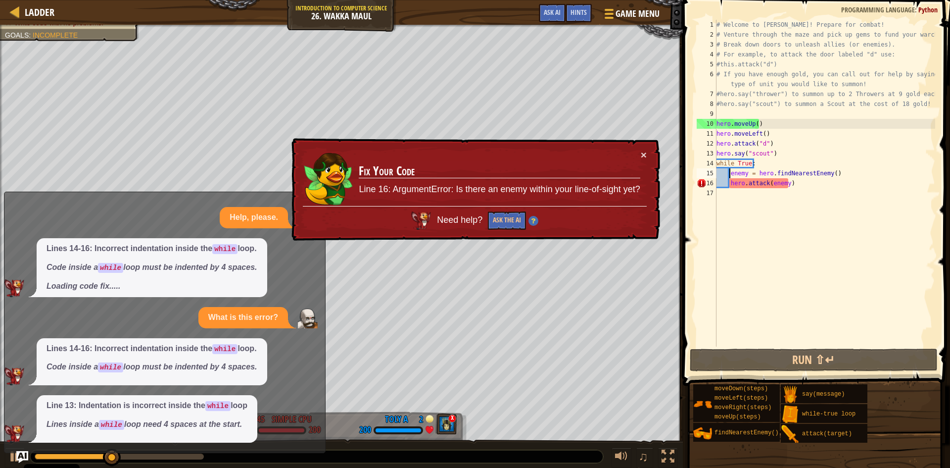
drag, startPoint x: 728, startPoint y: 170, endPoint x: 732, endPoint y: 174, distance: 5.3
click at [727, 172] on div "# Welcome to [PERSON_NAME]! Prepare for combat! # Venture through the maze and …" at bounding box center [824, 193] width 221 height 346
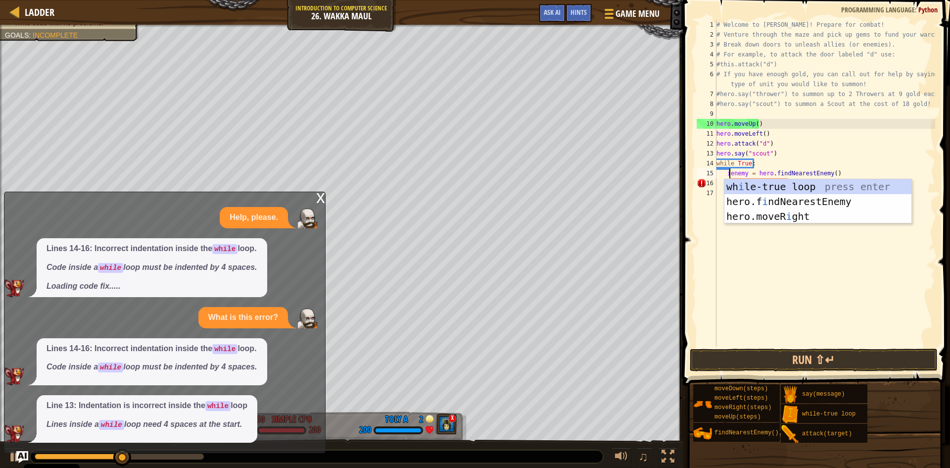
scroll to position [4, 1]
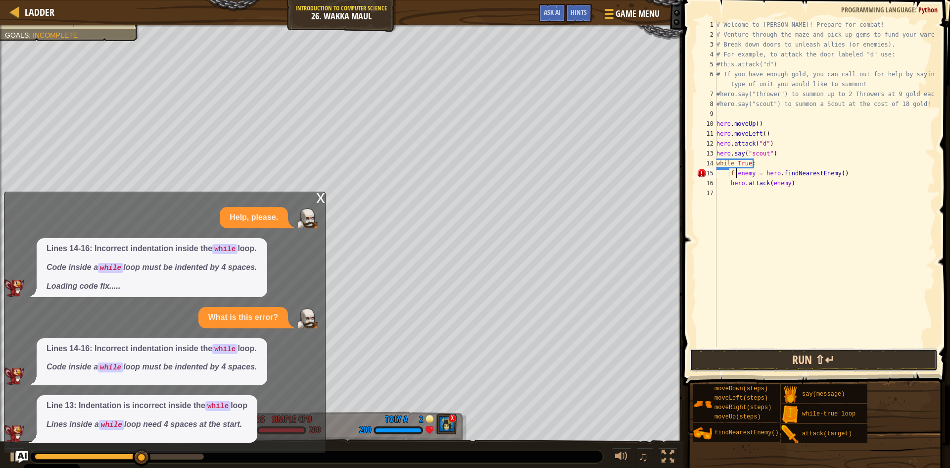
click at [734, 358] on button "Run ⇧↵" at bounding box center [814, 359] width 248 height 23
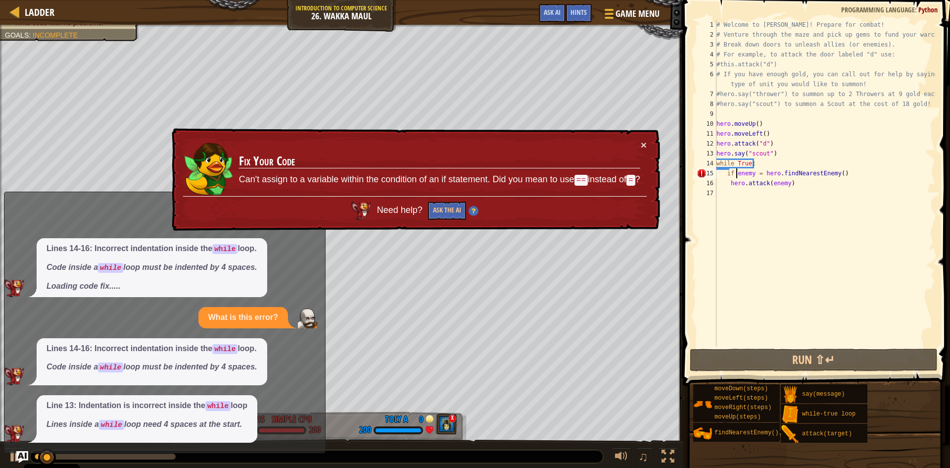
click at [723, 170] on div "# Welcome to [PERSON_NAME]! Prepare for combat! # Venture through the maze and …" at bounding box center [824, 193] width 221 height 346
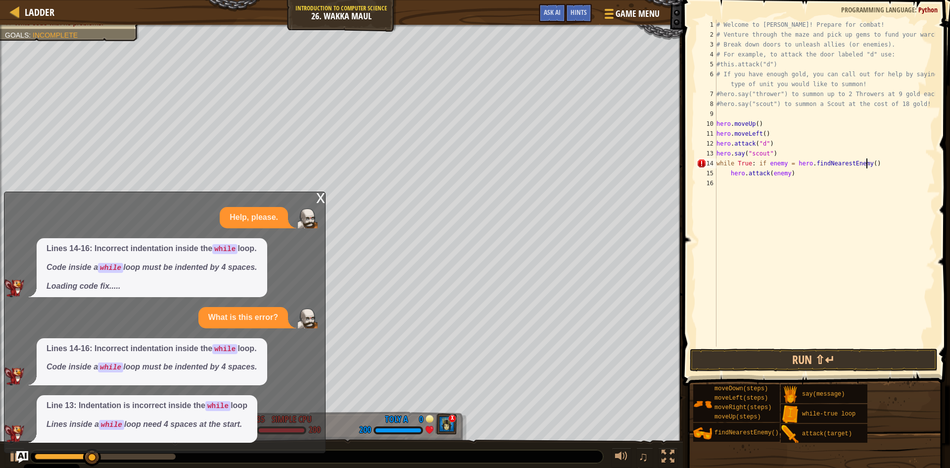
click at [870, 165] on div "# Welcome to [PERSON_NAME]! Prepare for combat! # Venture through the maze and …" at bounding box center [824, 193] width 221 height 346
type textarea "w"
click at [788, 172] on div "# Welcome to [PERSON_NAME]! Prepare for combat! # Venture through the maze and …" at bounding box center [824, 193] width 221 height 346
type textarea "h"
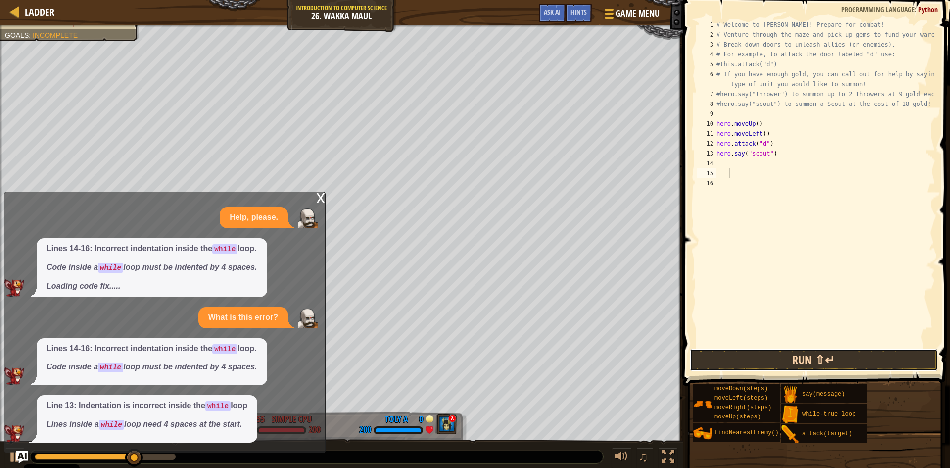
click at [795, 362] on button "Run ⇧↵" at bounding box center [814, 359] width 248 height 23
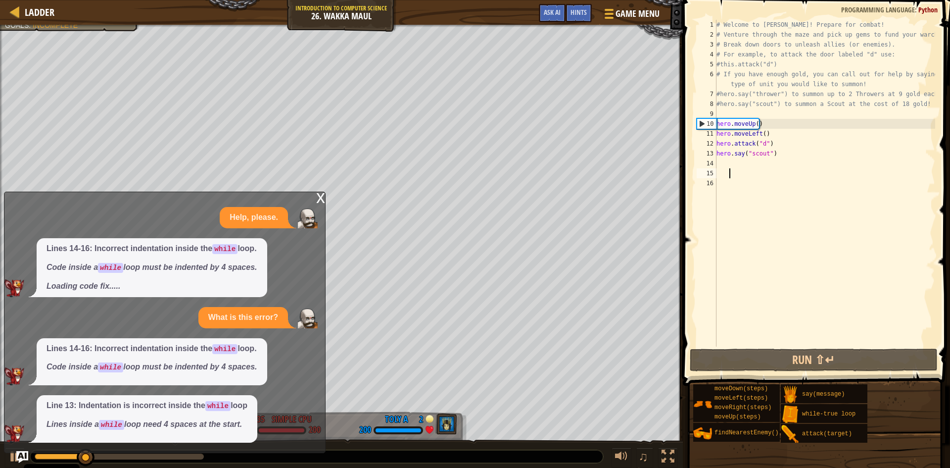
scroll to position [4, 0]
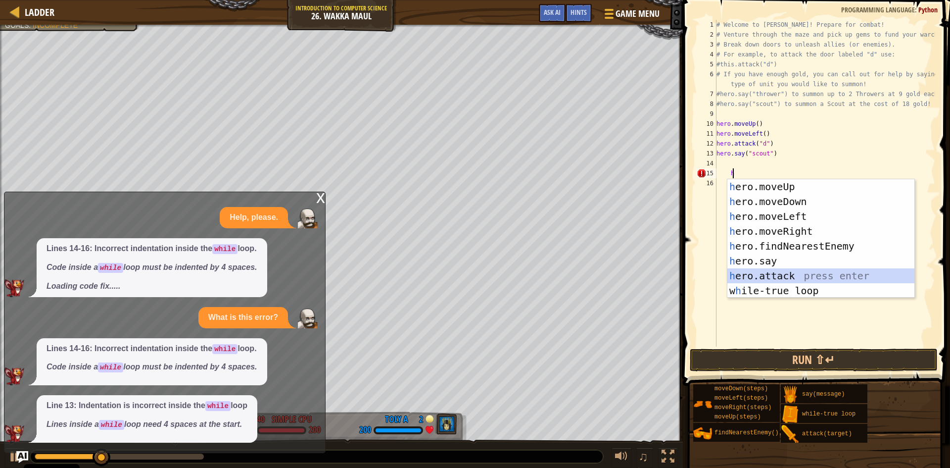
click at [768, 273] on div "h ero.moveUp press enter h ero.moveDown press enter h ero.moveLeft press enter …" at bounding box center [820, 253] width 187 height 148
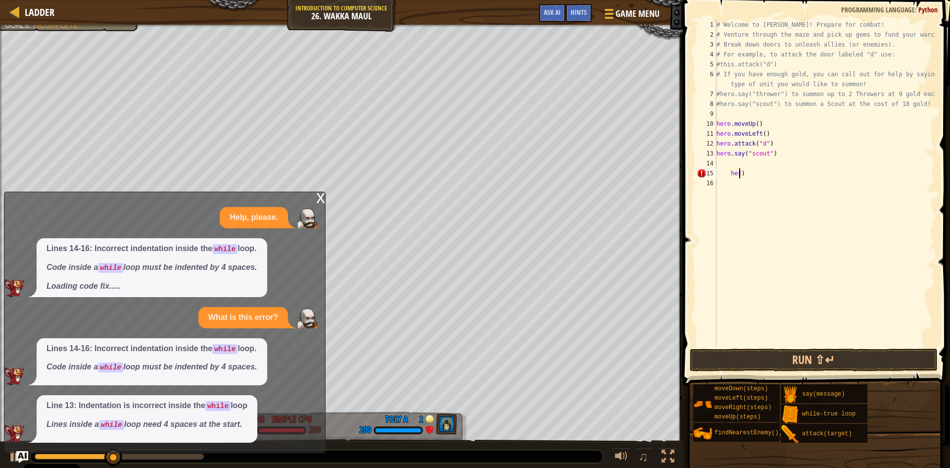
type textarea ")"
click at [739, 169] on div "# Welcome to [PERSON_NAME]! Prepare for combat! # Venture through the maze and …" at bounding box center [824, 193] width 221 height 346
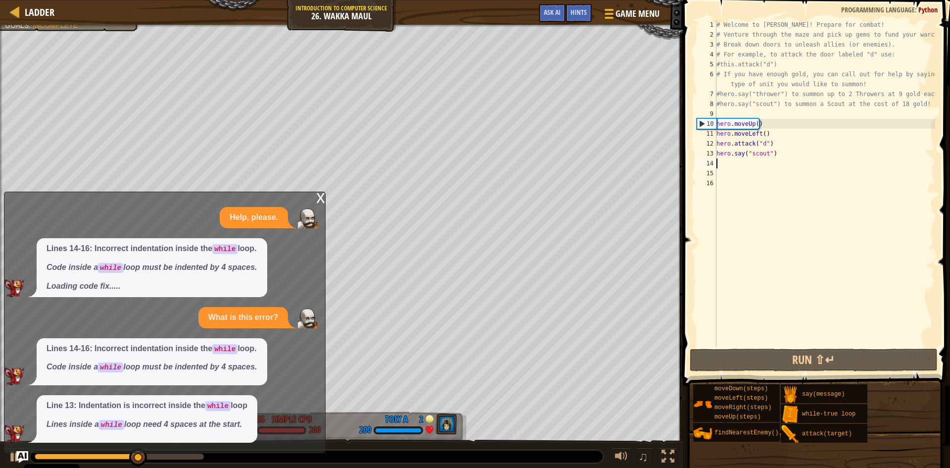
drag, startPoint x: 720, startPoint y: 159, endPoint x: 719, endPoint y: 166, distance: 6.9
click at [719, 166] on div "# Welcome to [PERSON_NAME]! Prepare for combat! # Venture through the maze and …" at bounding box center [824, 193] width 221 height 346
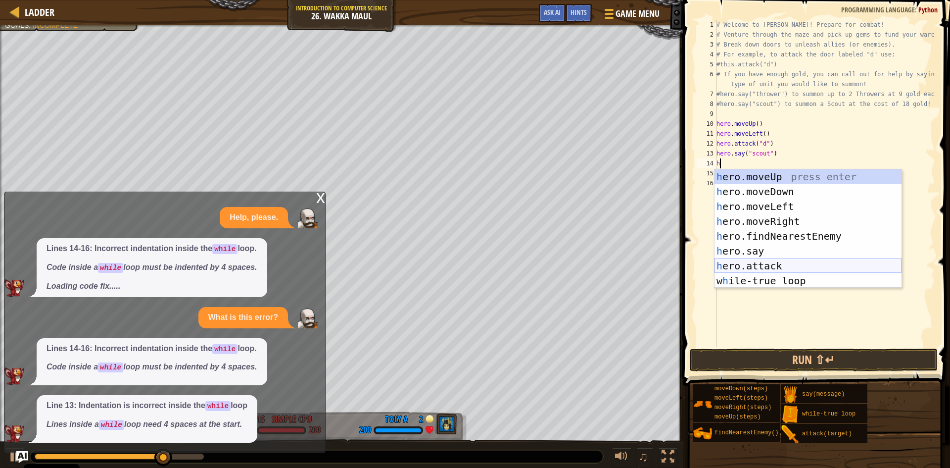
click at [763, 268] on div "h ero.moveUp press enter h ero.moveDown press enter h ero.moveLeft press enter …" at bounding box center [807, 243] width 187 height 148
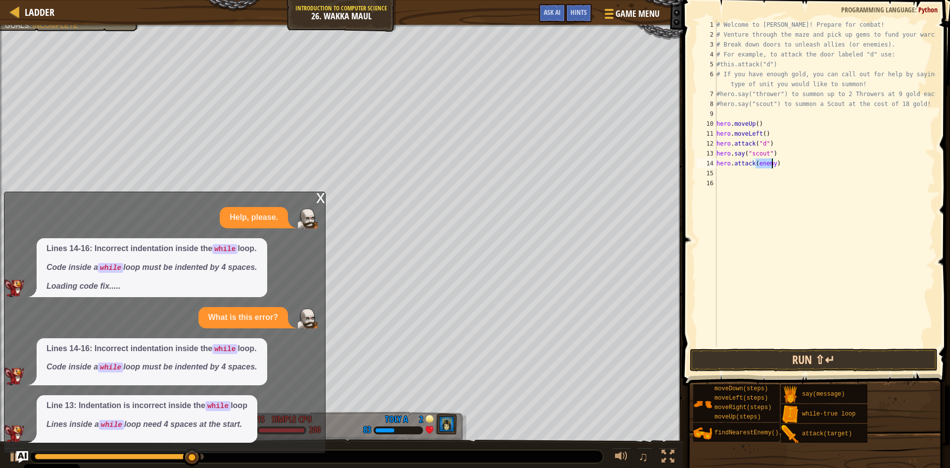
type textarea "hero.attack(enemy)"
click at [852, 349] on button "Run ⇧↵" at bounding box center [814, 359] width 248 height 23
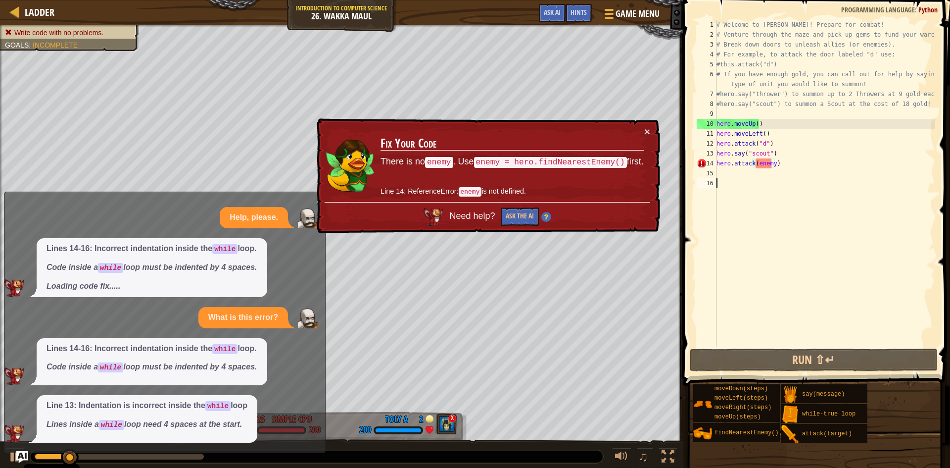
click at [721, 221] on div "# Welcome to [PERSON_NAME]! Prepare for combat! # Venture through the maze and …" at bounding box center [824, 193] width 221 height 346
click at [649, 134] on button "×" at bounding box center [647, 131] width 6 height 10
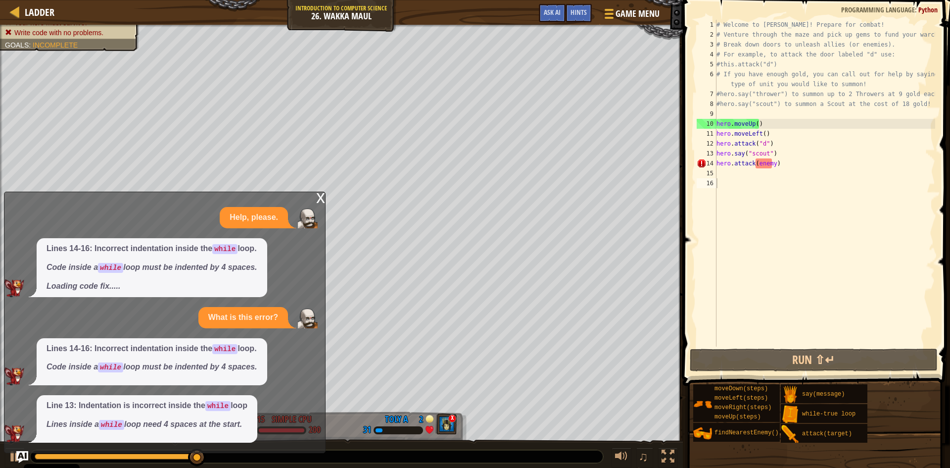
click at [319, 199] on div "x" at bounding box center [320, 197] width 9 height 10
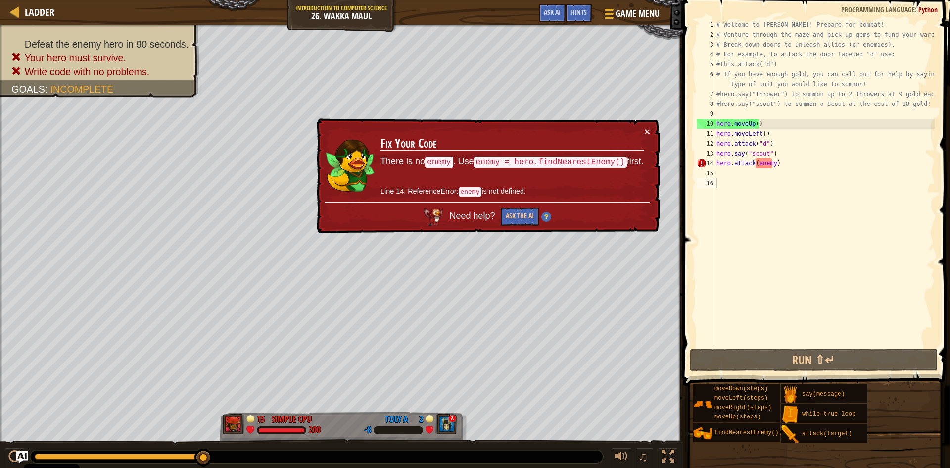
click at [779, 164] on div "# Welcome to [PERSON_NAME]! Prepare for combat! # Venture through the maze and …" at bounding box center [824, 193] width 221 height 346
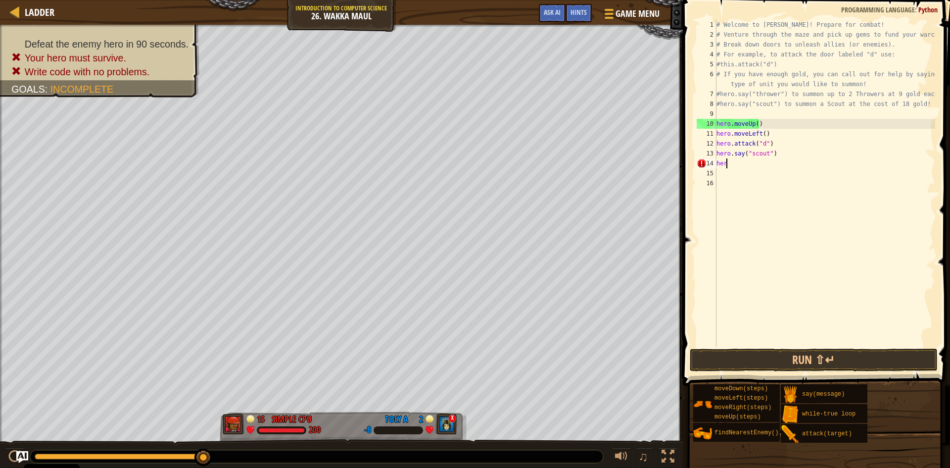
type textarea "h"
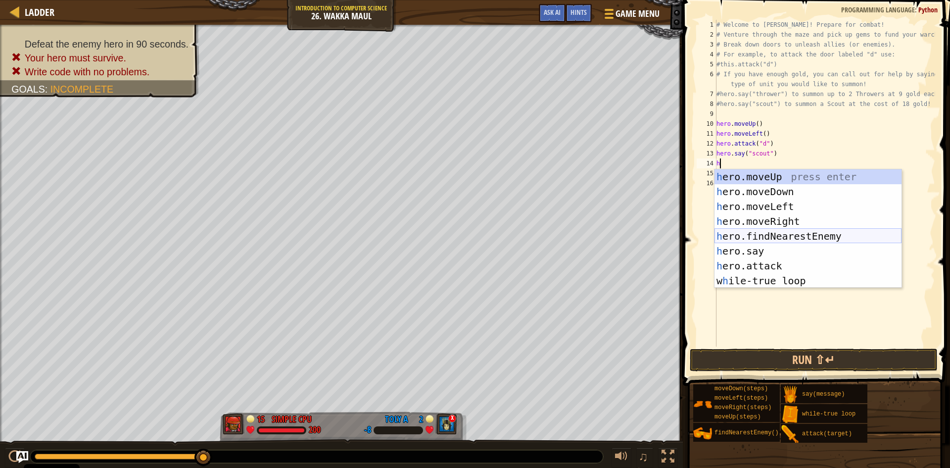
click at [783, 234] on div "h ero.moveUp press enter h ero.moveDown press enter h ero.moveLeft press enter …" at bounding box center [807, 243] width 187 height 148
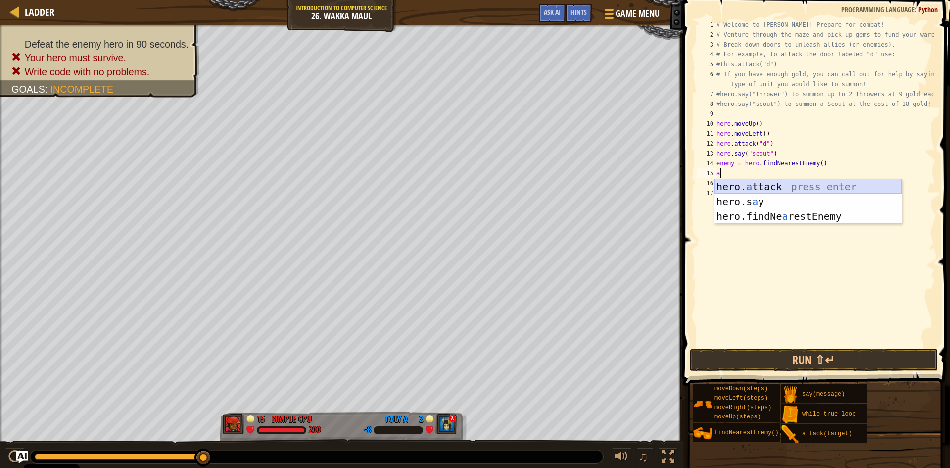
drag, startPoint x: 767, startPoint y: 180, endPoint x: 767, endPoint y: 186, distance: 6.4
click at [767, 181] on div "hero. a ttack press enter hero.s a y press enter hero.findNe a restEnemy press …" at bounding box center [807, 216] width 187 height 74
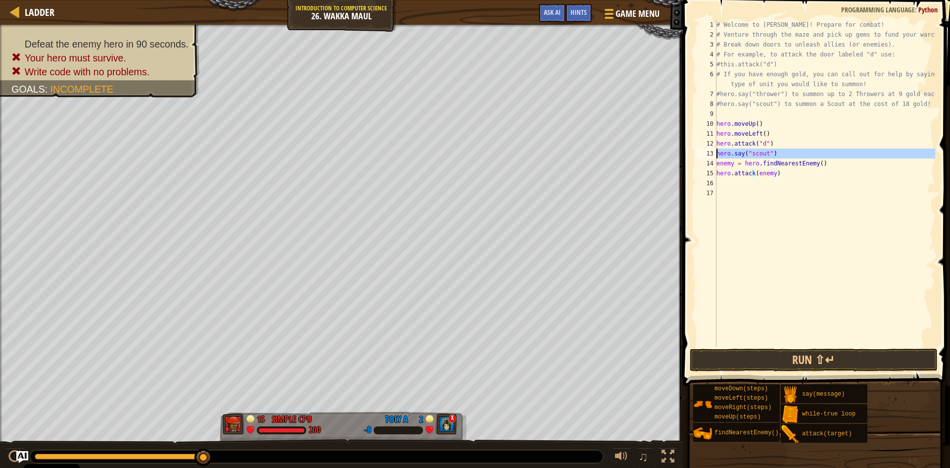
click at [716, 156] on div "13" at bounding box center [707, 153] width 20 height 10
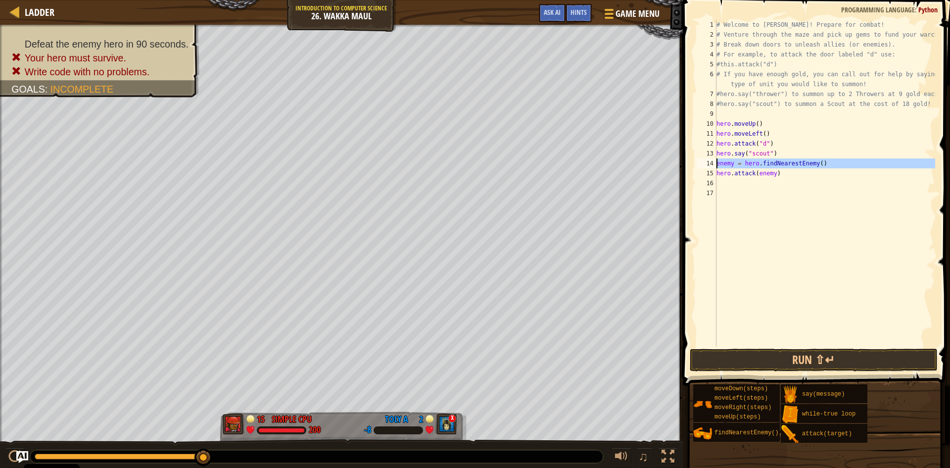
click at [715, 160] on div "14" at bounding box center [707, 163] width 20 height 10
type textarea "enemy = hero.findNearestEnemy()"
click at [737, 162] on div "# Welcome to [PERSON_NAME]! Prepare for combat! # Venture through the maze and …" at bounding box center [824, 193] width 221 height 346
click at [733, 161] on div "# Welcome to [PERSON_NAME]! Prepare for combat! # Venture through the maze and …" at bounding box center [824, 193] width 221 height 346
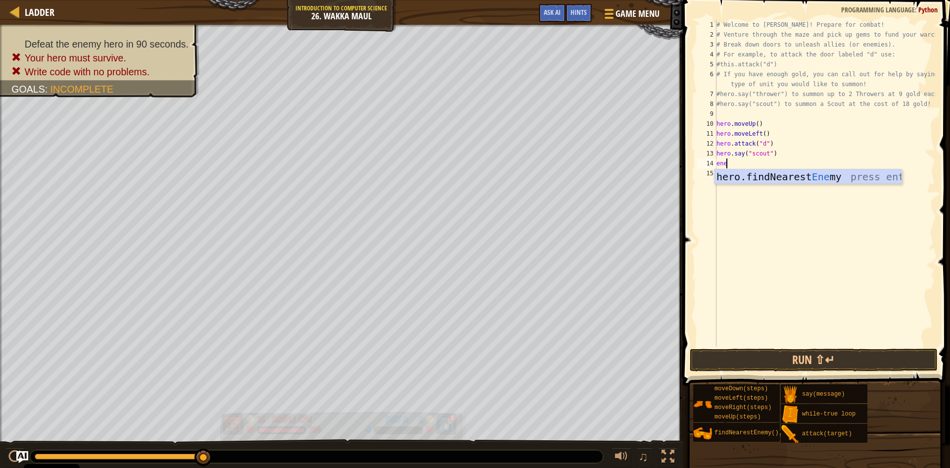
type textarea "e"
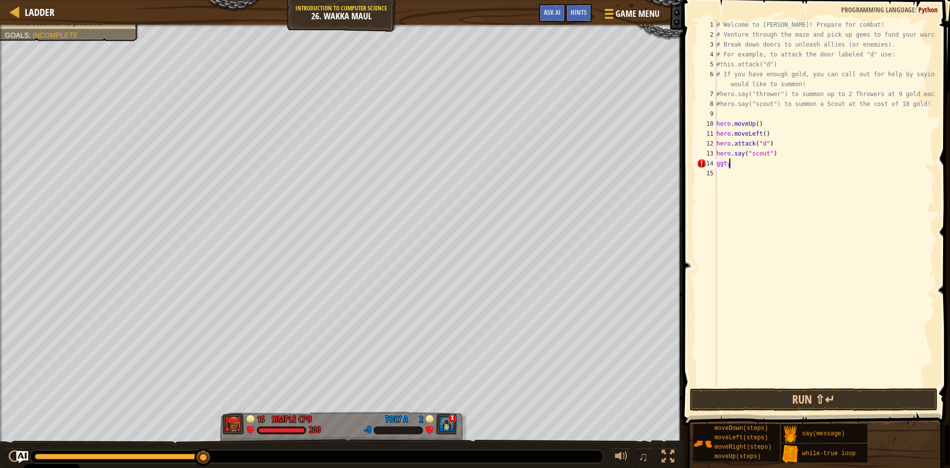
scroll to position [4, 0]
type textarea "g"
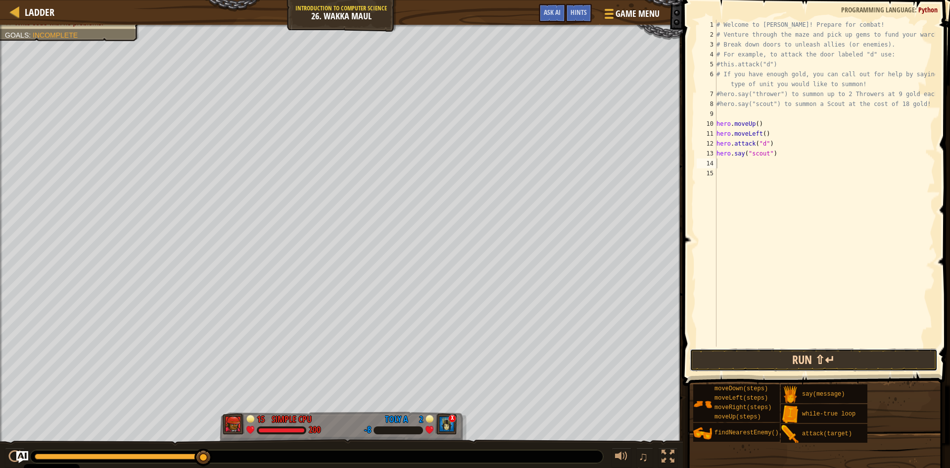
click at [780, 349] on button "Run ⇧↵" at bounding box center [814, 359] width 248 height 23
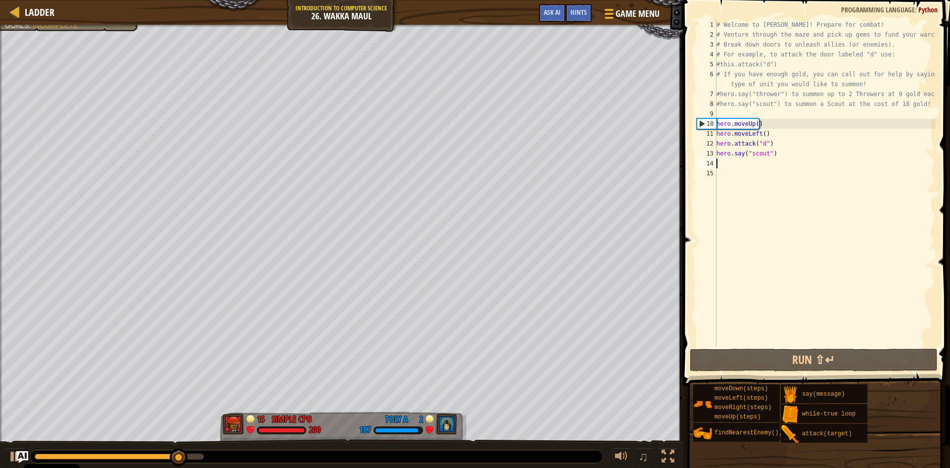
type textarea "h"
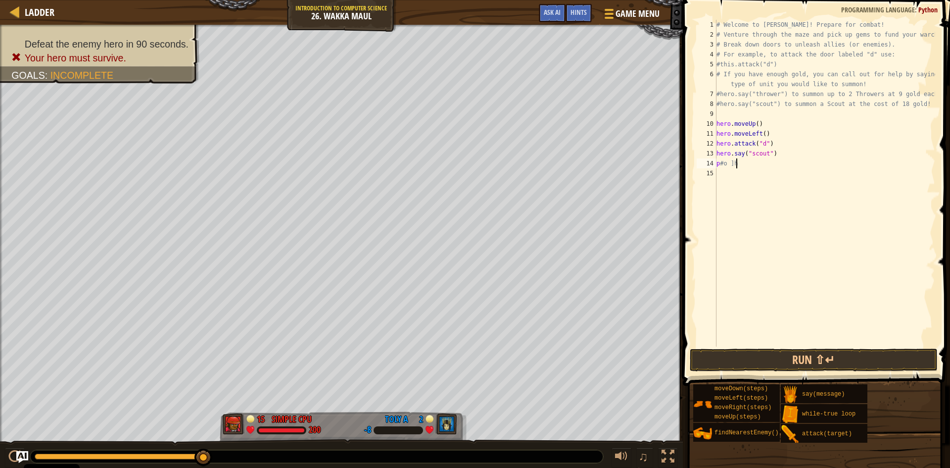
type textarea "p"
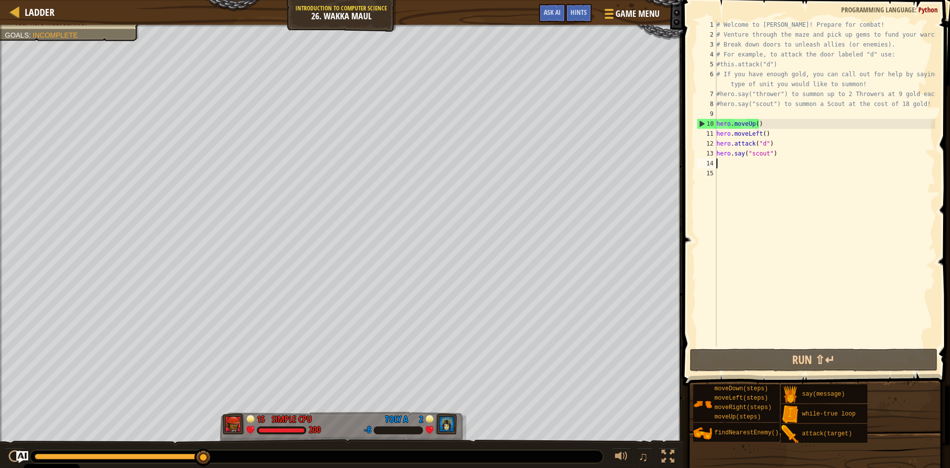
type textarea "h"
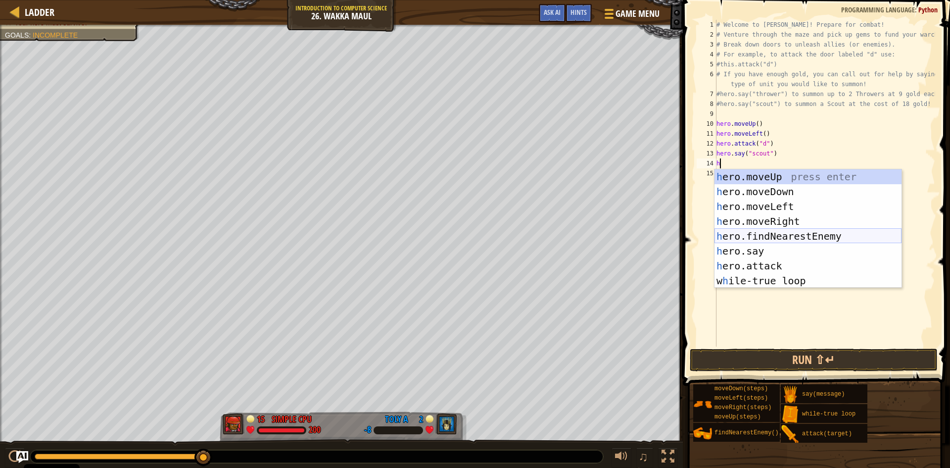
click at [831, 232] on div "h ero.moveUp press enter h ero.moveDown press enter h ero.moveLeft press enter …" at bounding box center [807, 243] width 187 height 148
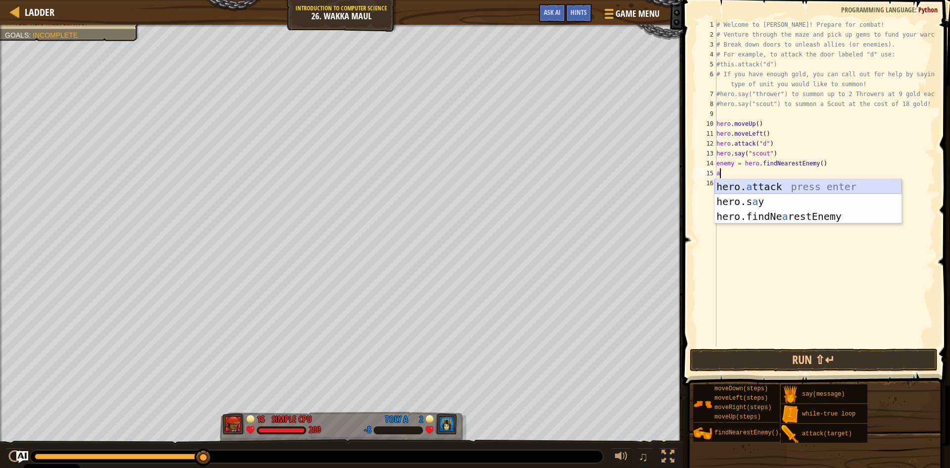
click at [775, 180] on div "hero. a ttack press enter hero.s a y press enter hero.findNe a restEnemy press …" at bounding box center [807, 216] width 187 height 74
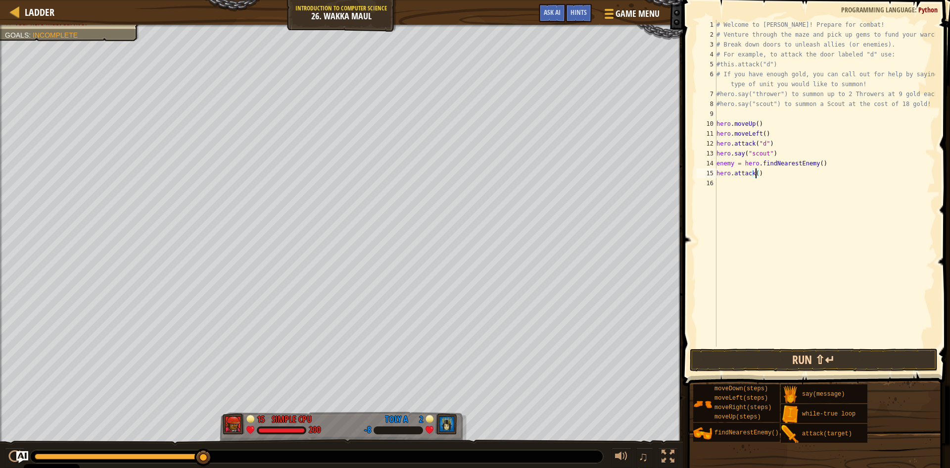
type textarea "hero.attack()"
click at [813, 355] on button "Run ⇧↵" at bounding box center [814, 359] width 248 height 23
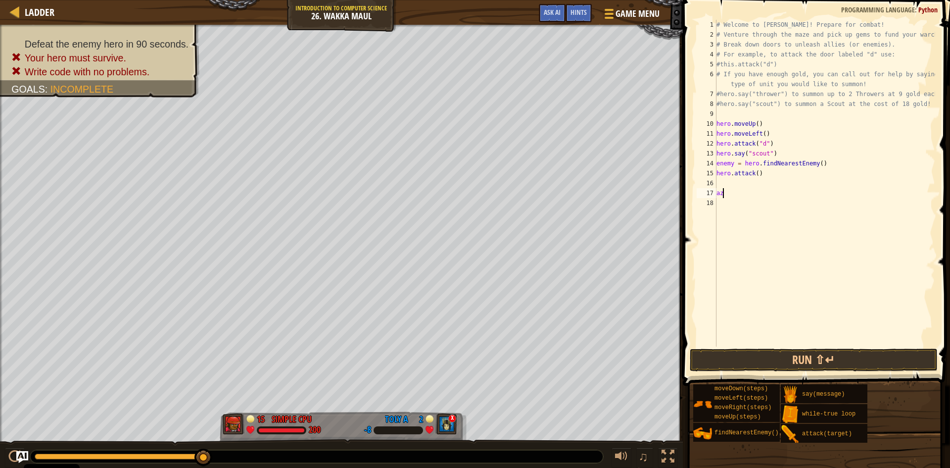
type textarea "a"
type textarea "h"
type textarea "e"
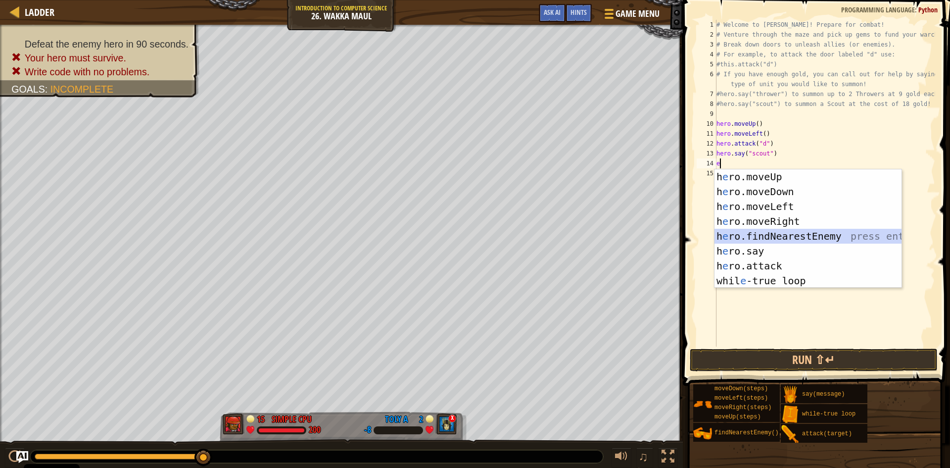
drag, startPoint x: 818, startPoint y: 240, endPoint x: 902, endPoint y: 213, distance: 88.1
click at [902, 0] on body "Cookie Policy CodeCombat uses a few essential and non-essential cookies. Privac…" at bounding box center [475, 0] width 950 height 0
type textarea "e."
drag, startPoint x: 834, startPoint y: 241, endPoint x: 939, endPoint y: 324, distance: 133.9
click at [942, 327] on span at bounding box center [817, 178] width 275 height 415
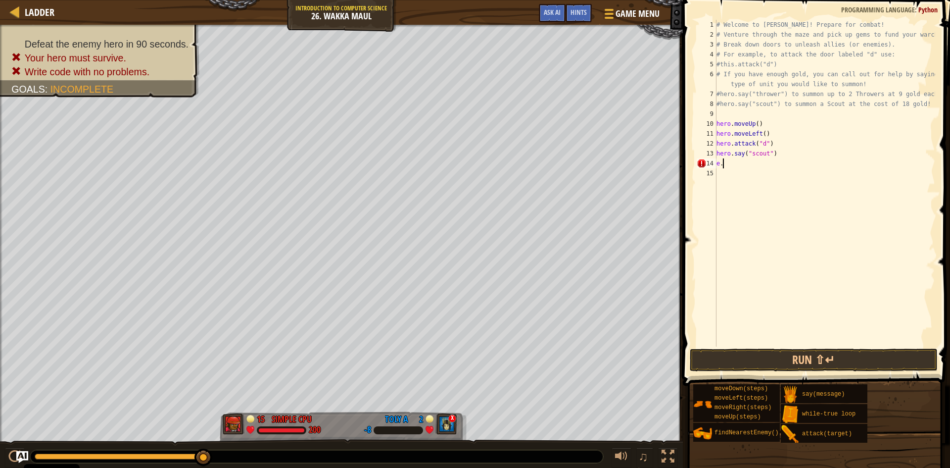
type textarea "e"
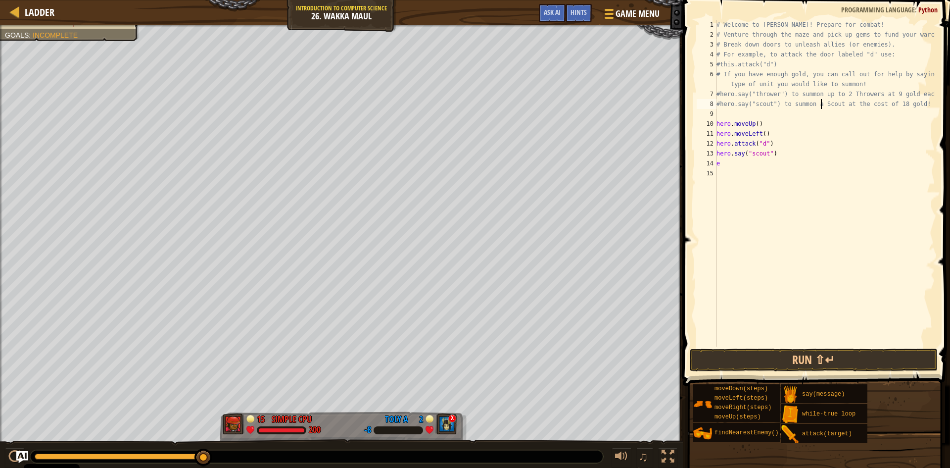
type textarea "e"
drag, startPoint x: 699, startPoint y: 295, endPoint x: 704, endPoint y: 278, distance: 18.6
click at [727, 166] on div "# Welcome to [PERSON_NAME]! Prepare for combat! # Venture through the maze and …" at bounding box center [824, 193] width 221 height 346
type textarea "e"
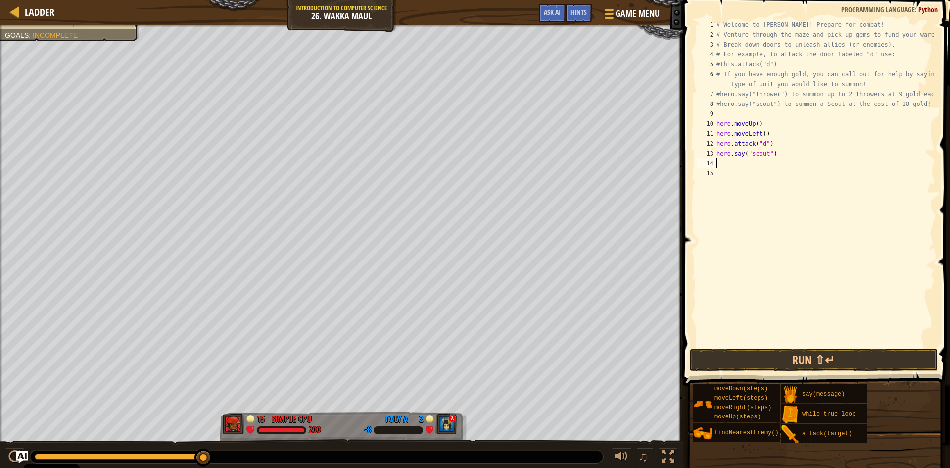
type textarea "h"
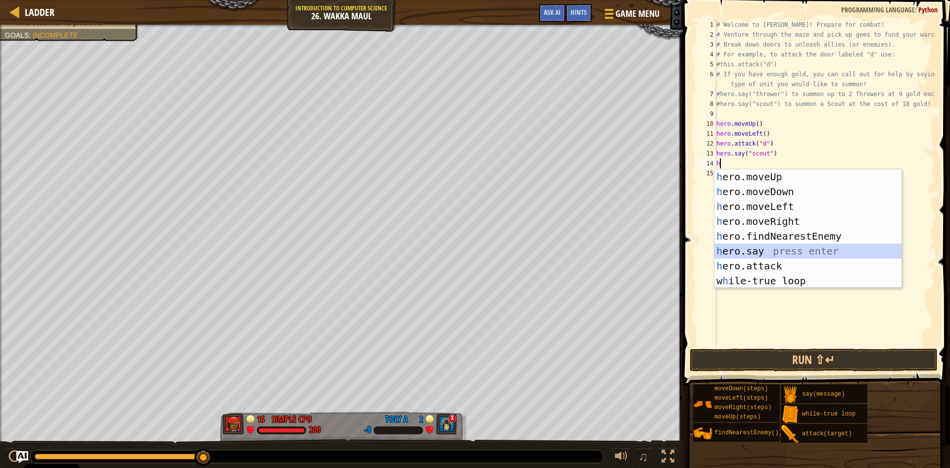
drag, startPoint x: 749, startPoint y: 248, endPoint x: 731, endPoint y: 229, distance: 26.2
click at [730, 229] on div "h ero.moveUp press enter h ero.moveDown press enter h ero.moveLeft press enter …" at bounding box center [807, 243] width 187 height 148
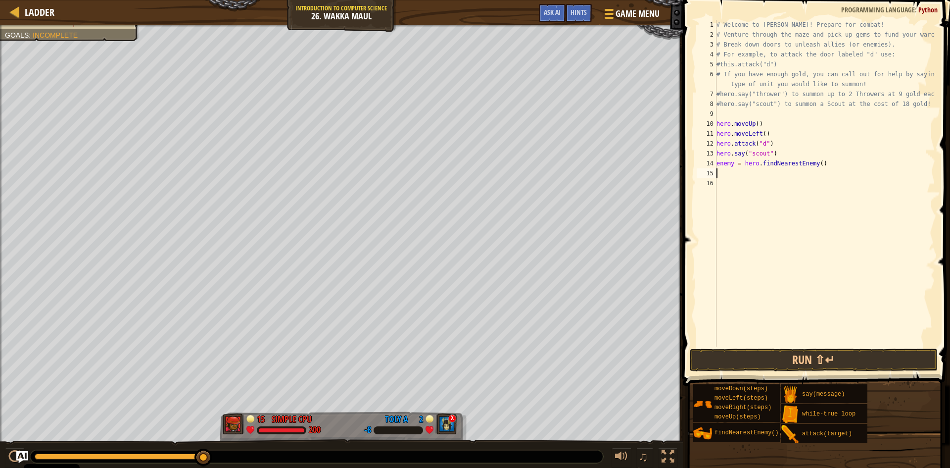
drag, startPoint x: 791, startPoint y: 226, endPoint x: 775, endPoint y: 207, distance: 24.3
click at [783, 205] on div "# Welcome to [PERSON_NAME]! Prepare for combat! # Venture through the maze and …" at bounding box center [824, 193] width 221 height 346
click at [727, 175] on div "# Welcome to [PERSON_NAME]! Prepare for combat! # Venture through the maze and …" at bounding box center [824, 193] width 221 height 346
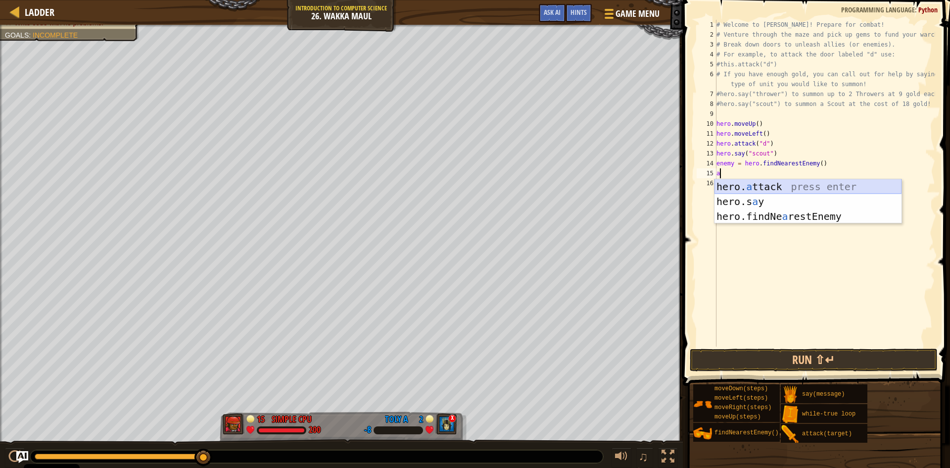
click at [749, 186] on div "hero. a ttack press enter hero.s a y press enter hero.findNe a restEnemy press …" at bounding box center [807, 216] width 187 height 74
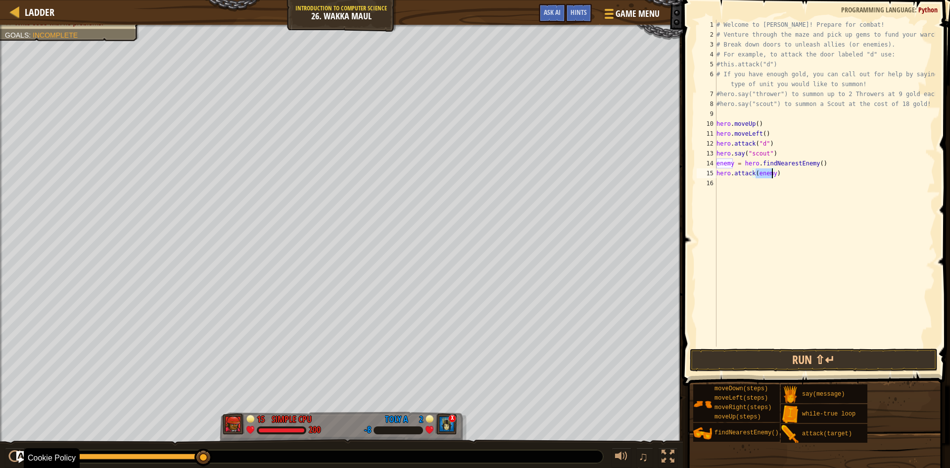
click at [664, 0] on html "Cookie Policy CodeCombat uses a few essential and non-essential cookies. Privac…" at bounding box center [475, 0] width 950 height 0
click at [0, 0] on html "Cookie Policy CodeCombat uses a few essential and non-essential cookies. Privac…" at bounding box center [475, 0] width 950 height 0
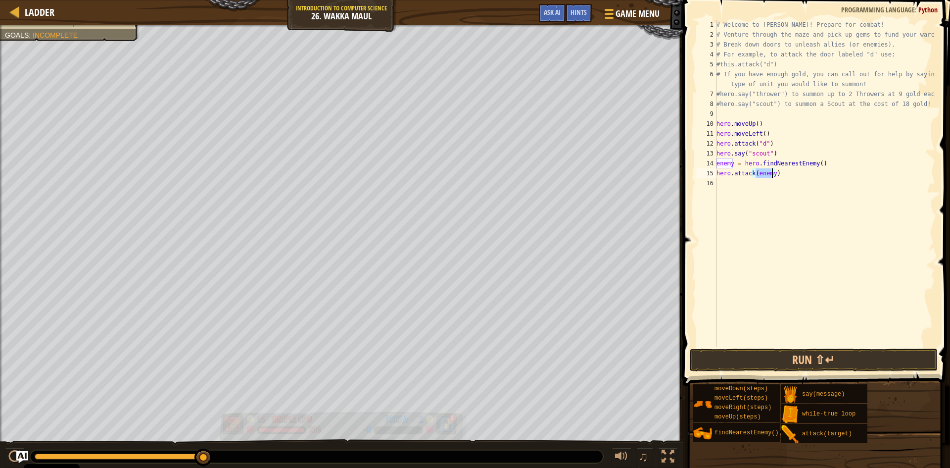
click at [310, 425] on div "Defeat the enemy hero in 90 seconds. Your hero must survive. Write code with no…" at bounding box center [475, 247] width 950 height 444
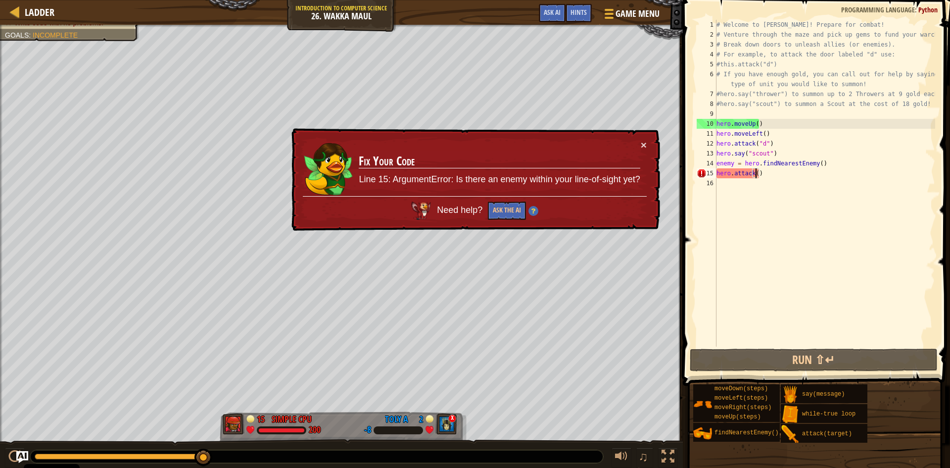
click at [770, 178] on div "# Welcome to [PERSON_NAME]! Prepare for combat! # Venture through the maze and …" at bounding box center [824, 193] width 221 height 346
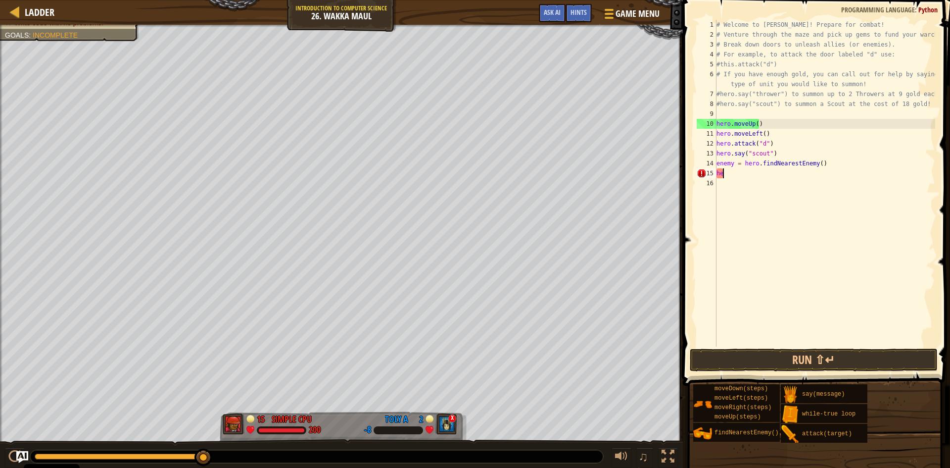
type textarea "h"
type textarea "e"
type textarea "h"
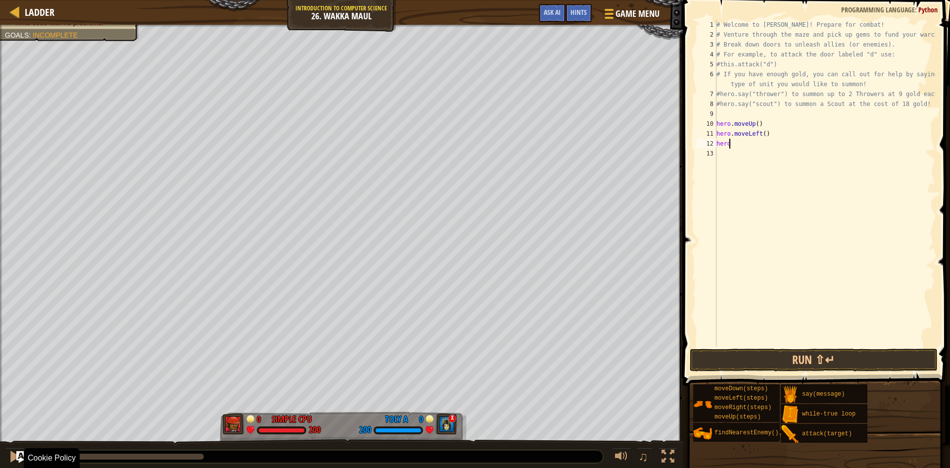
click at [199, 437] on div "Defeat the enemy hero in 90 seconds. Your hero must survive. Write code with no…" at bounding box center [475, 247] width 950 height 444
type textarea "h"
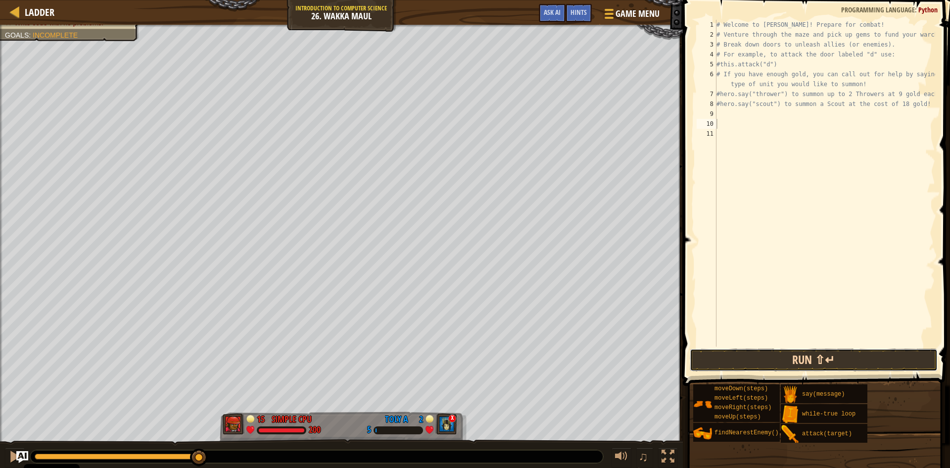
click at [801, 351] on button "Run ⇧↵" at bounding box center [814, 359] width 248 height 23
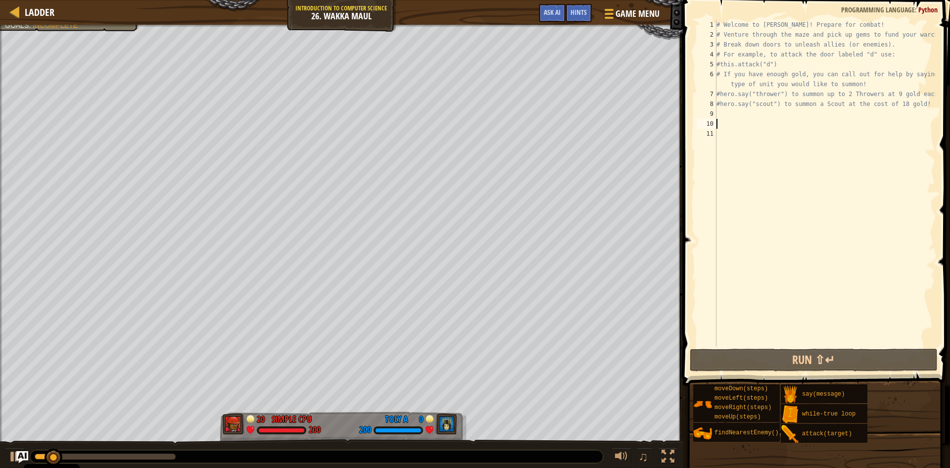
type textarea "h"
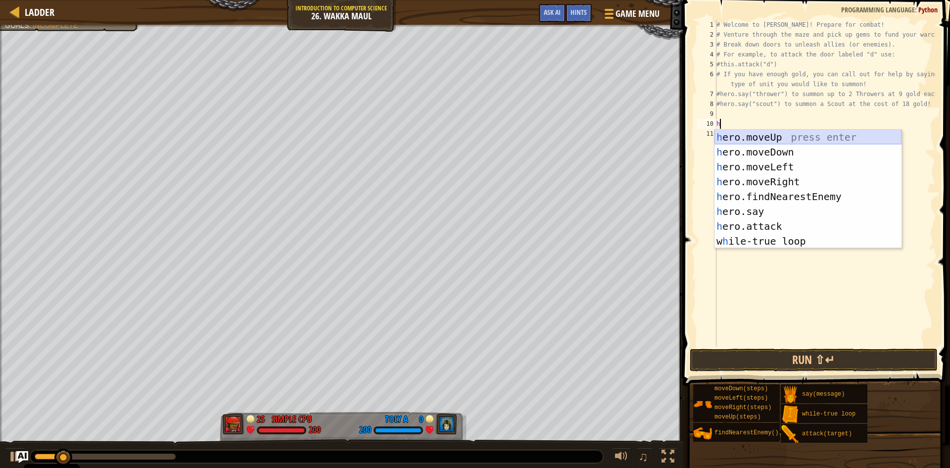
click at [751, 135] on div "h ero.moveUp press enter h ero.moveDown press enter h ero.moveLeft press enter …" at bounding box center [807, 204] width 187 height 148
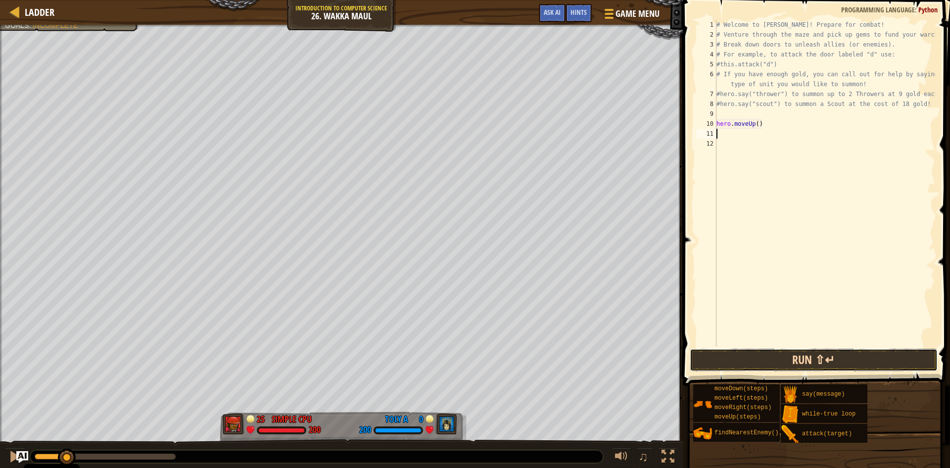
click at [754, 351] on button "Run ⇧↵" at bounding box center [814, 359] width 248 height 23
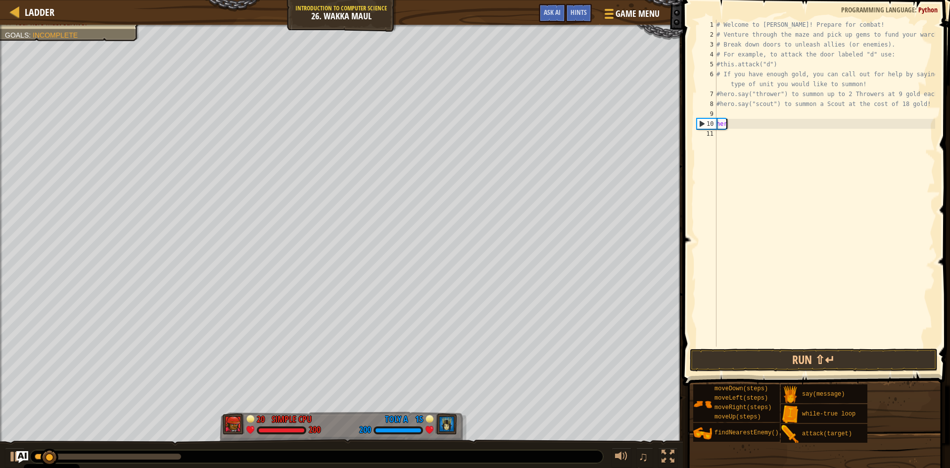
type textarea "h"
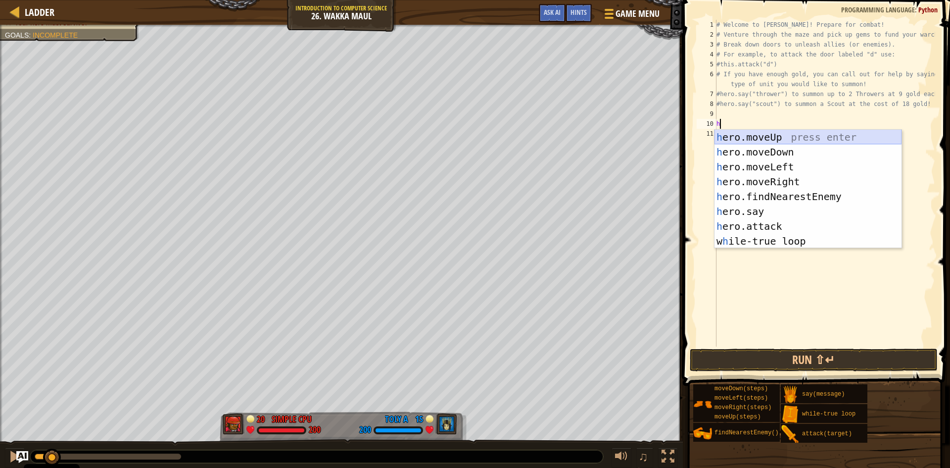
click at [768, 140] on div "h ero.moveUp press enter h ero.moveDown press enter h ero.moveLeft press enter …" at bounding box center [807, 204] width 187 height 148
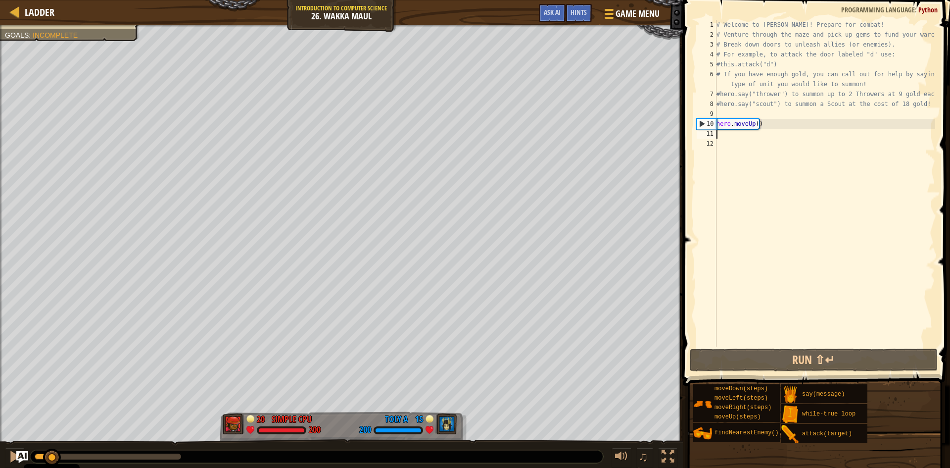
click at [764, 129] on div "# Welcome to [PERSON_NAME]! Prepare for combat! # Venture through the maze and …" at bounding box center [824, 193] width 221 height 346
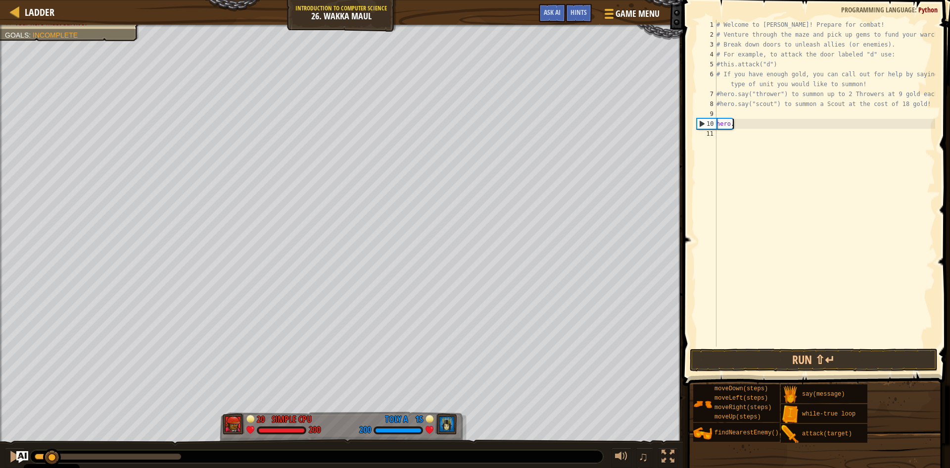
type textarea "h"
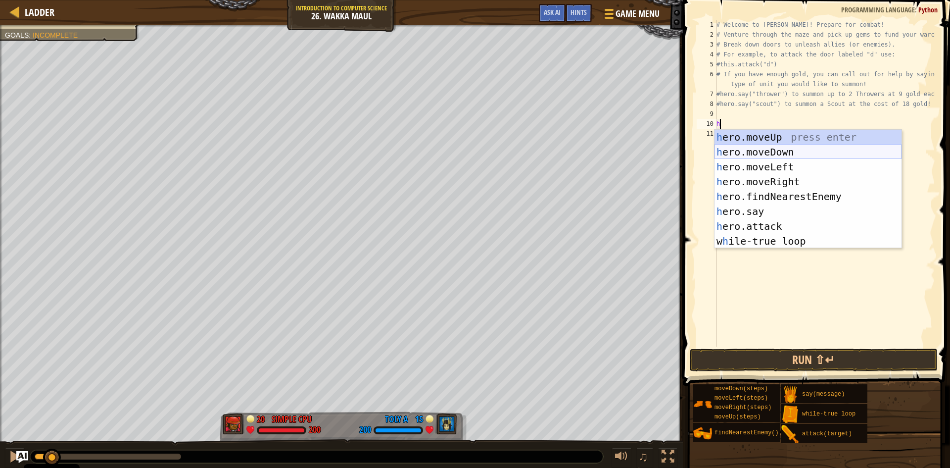
click at [788, 151] on div "h ero.moveUp press enter h ero.moveDown press enter h ero.moveLeft press enter …" at bounding box center [807, 204] width 187 height 148
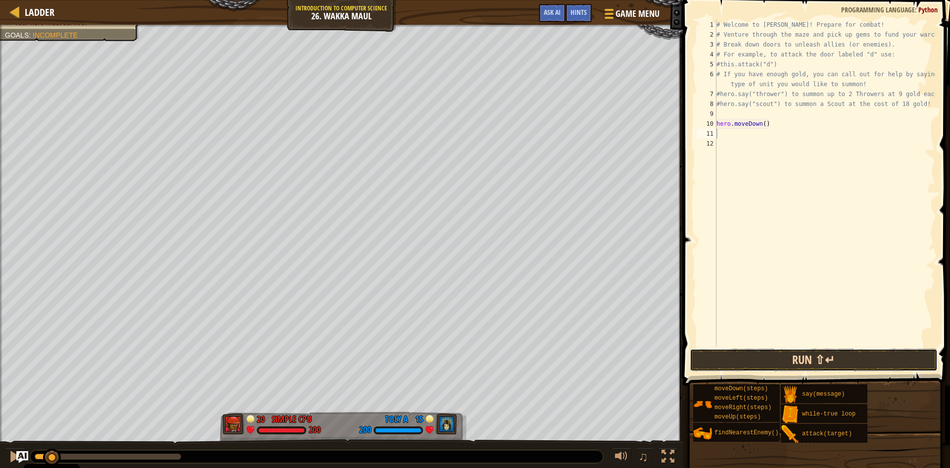
click at [782, 354] on button "Run ⇧↵" at bounding box center [814, 359] width 248 height 23
type textarea "h"
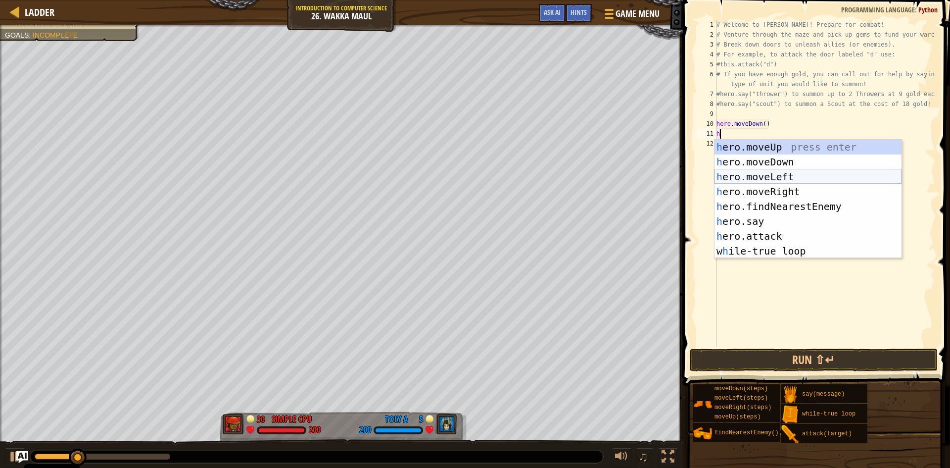
click at [778, 182] on div "h ero.moveUp press enter h ero.moveDown press enter h ero.moveLeft press enter …" at bounding box center [807, 214] width 187 height 148
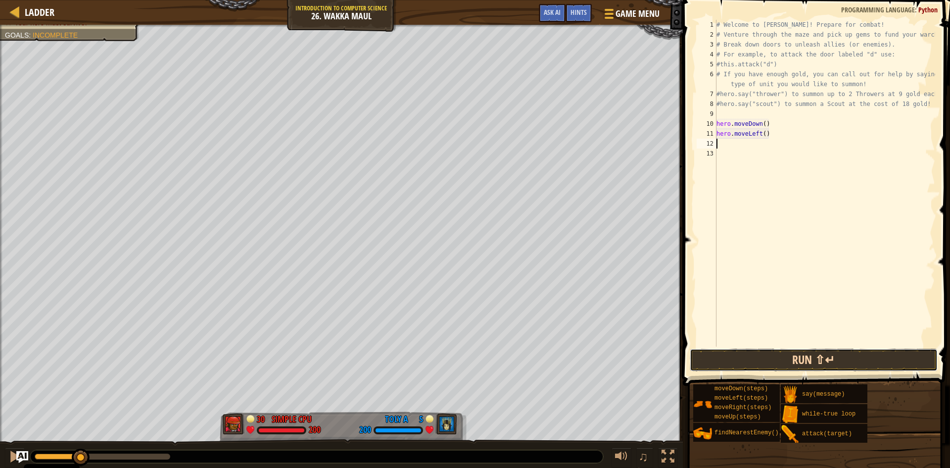
click at [794, 355] on button "Run ⇧↵" at bounding box center [814, 359] width 248 height 23
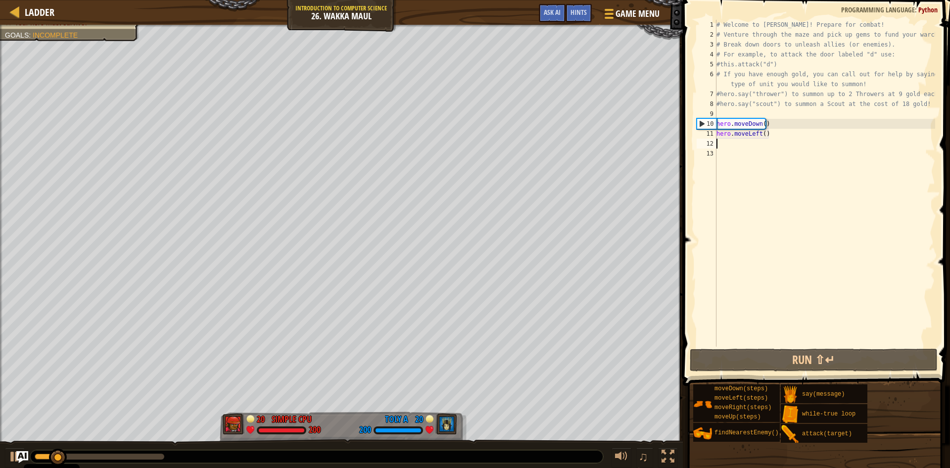
type textarea "h"
click at [761, 135] on div "# Welcome to [PERSON_NAME]! Prepare for combat! # Venture through the maze and …" at bounding box center [824, 193] width 221 height 346
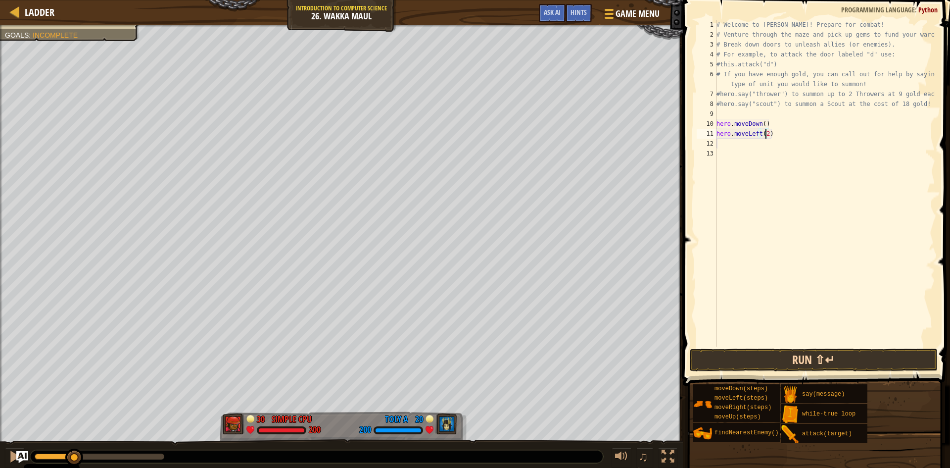
type textarea "hero.moveLeft(2)"
click at [784, 365] on button "Run ⇧↵" at bounding box center [814, 359] width 248 height 23
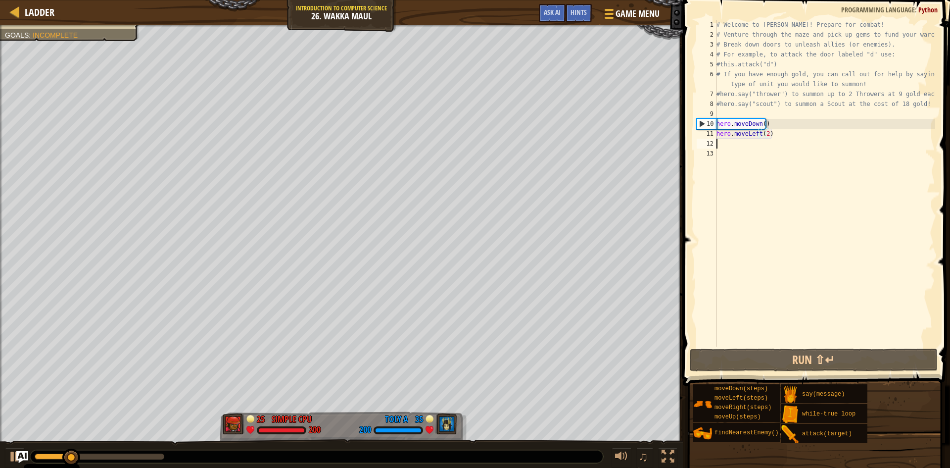
click at [722, 145] on div "# Welcome to [PERSON_NAME]! Prepare for combat! # Venture through the maze and …" at bounding box center [824, 193] width 221 height 346
type textarea "2"
type textarea "h"
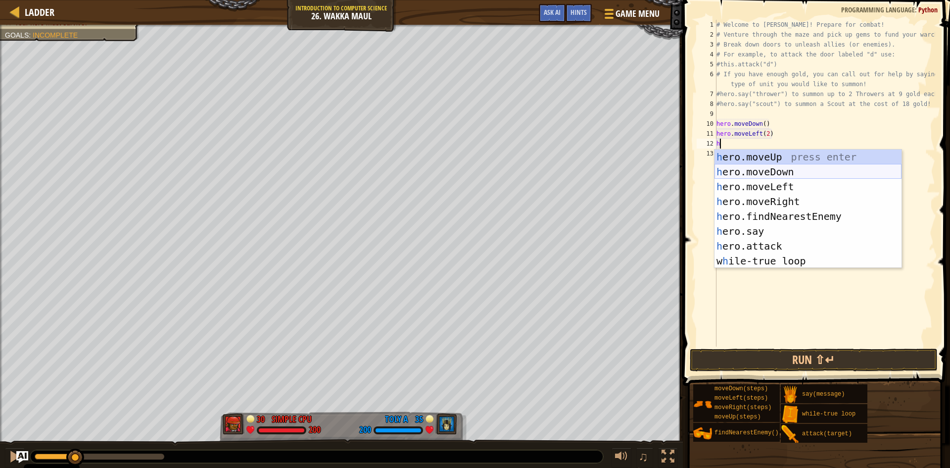
click at [758, 176] on div "h ero.moveUp press enter h ero.moveDown press enter h ero.moveLeft press enter …" at bounding box center [807, 223] width 187 height 148
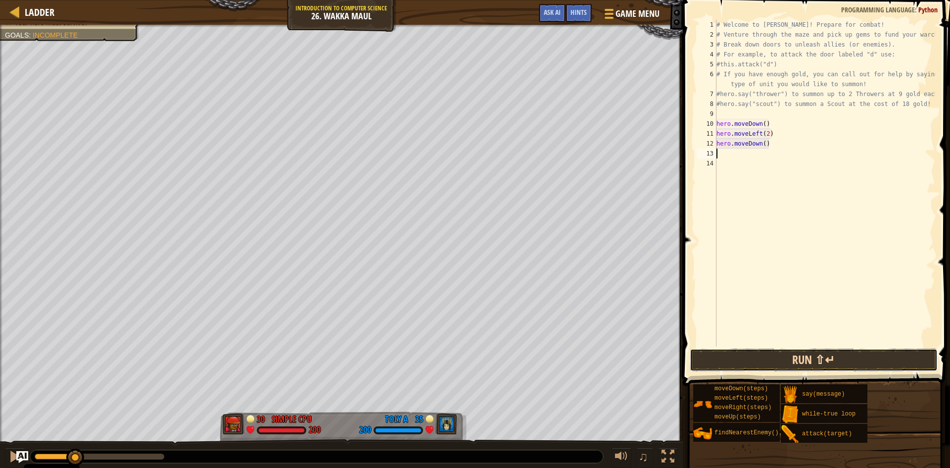
click at [780, 355] on button "Run ⇧↵" at bounding box center [814, 359] width 248 height 23
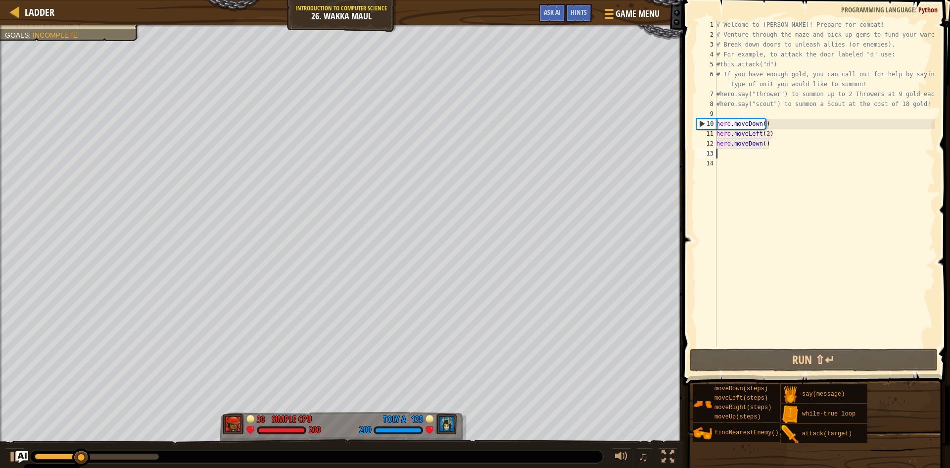
click at [762, 145] on div "# Welcome to [PERSON_NAME]! Prepare for combat! # Venture through the maze and …" at bounding box center [824, 193] width 221 height 346
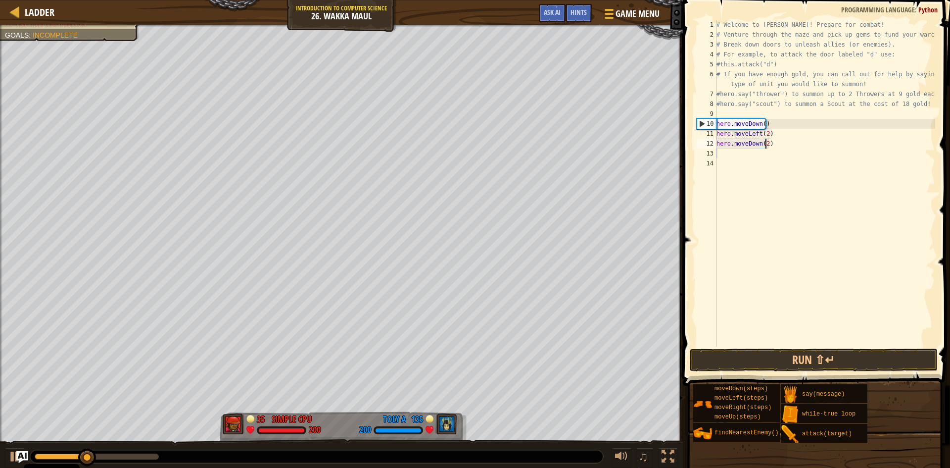
scroll to position [4, 3]
click at [833, 358] on button "Run ⇧↵" at bounding box center [814, 359] width 248 height 23
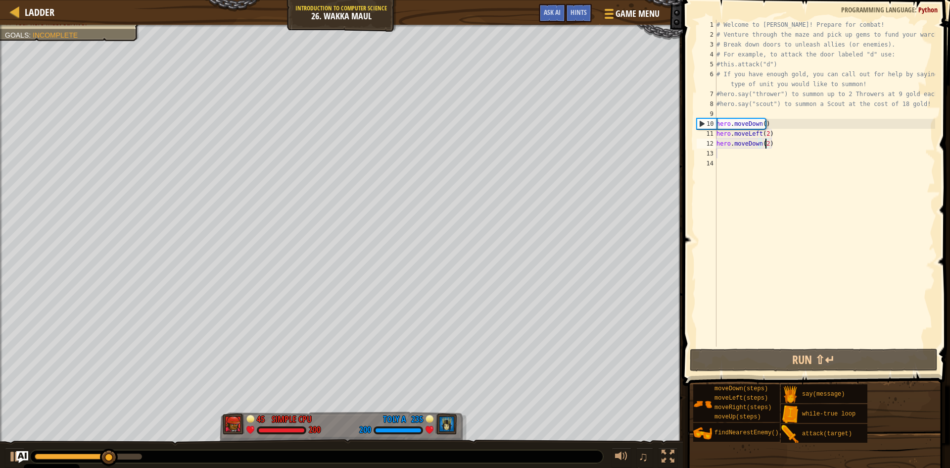
scroll to position [4, 4]
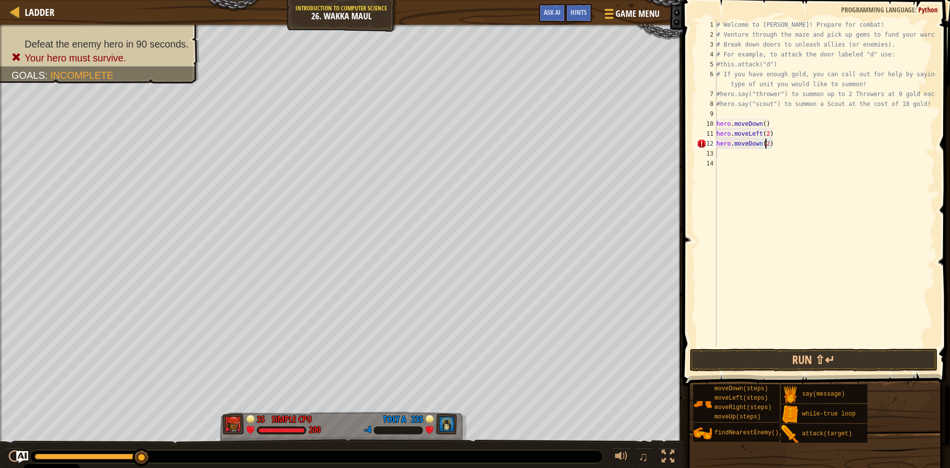
type textarea "hero.moveDown(2)"
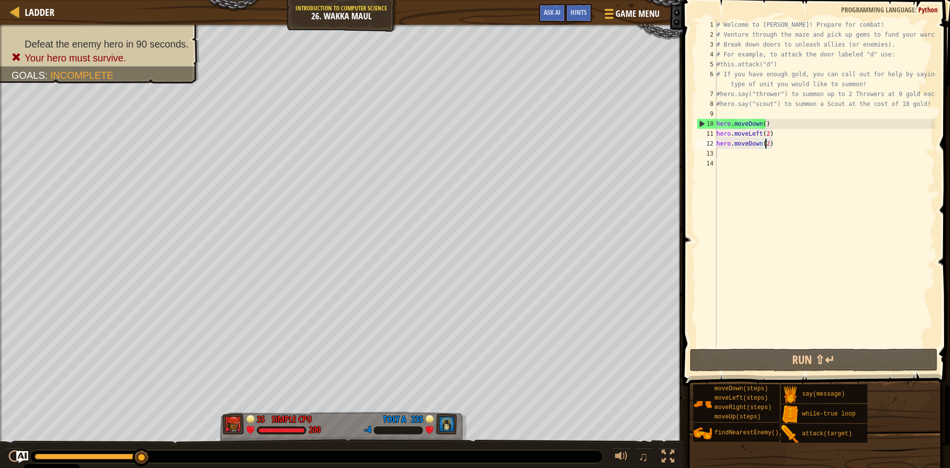
click at [718, 152] on div "# Welcome to [PERSON_NAME]! Prepare for combat! # Venture through the maze and …" at bounding box center [824, 193] width 221 height 346
type textarea "h"
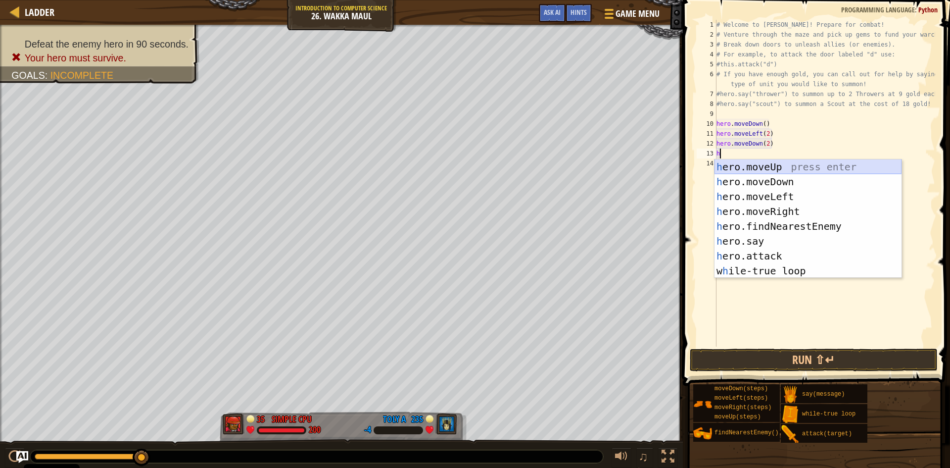
click at [773, 166] on div "h ero.moveUp press enter h ero.moveDown press enter h ero.moveLeft press enter …" at bounding box center [807, 233] width 187 height 148
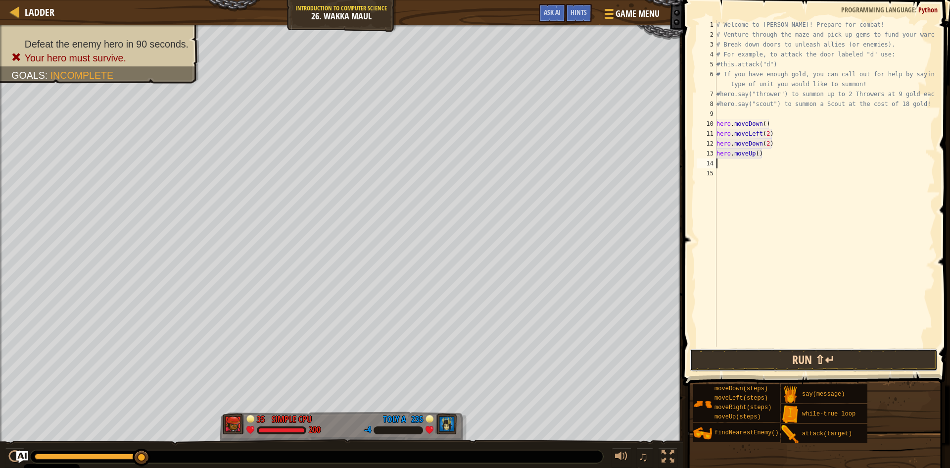
click at [792, 365] on button "Run ⇧↵" at bounding box center [814, 359] width 248 height 23
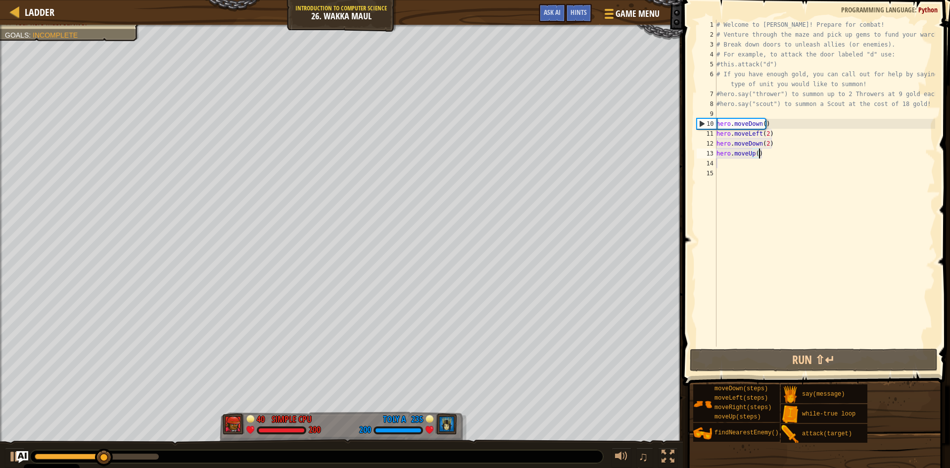
click at [763, 153] on div "# Welcome to [PERSON_NAME]! Prepare for combat! # Venture through the maze and …" at bounding box center [824, 193] width 221 height 346
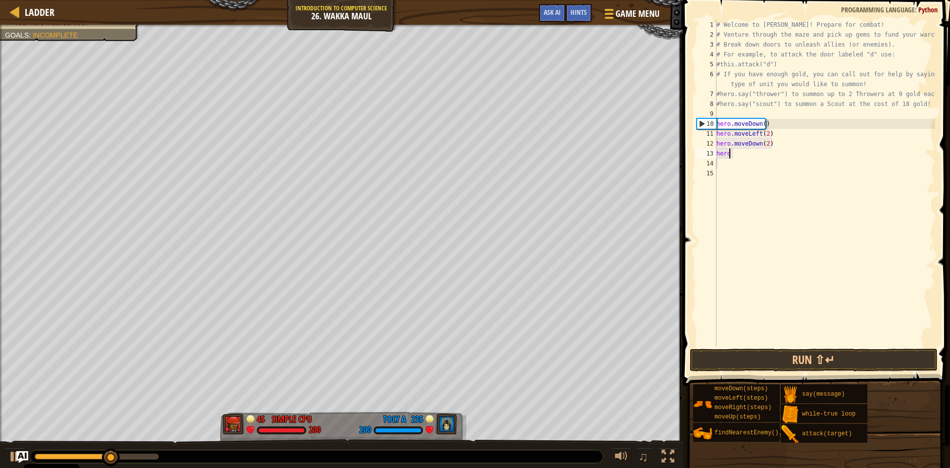
type textarea "h"
click at [764, 145] on div "# Welcome to [PERSON_NAME]! Prepare for combat! # Venture through the maze and …" at bounding box center [824, 193] width 221 height 346
type textarea "hero.moveDown(2)"
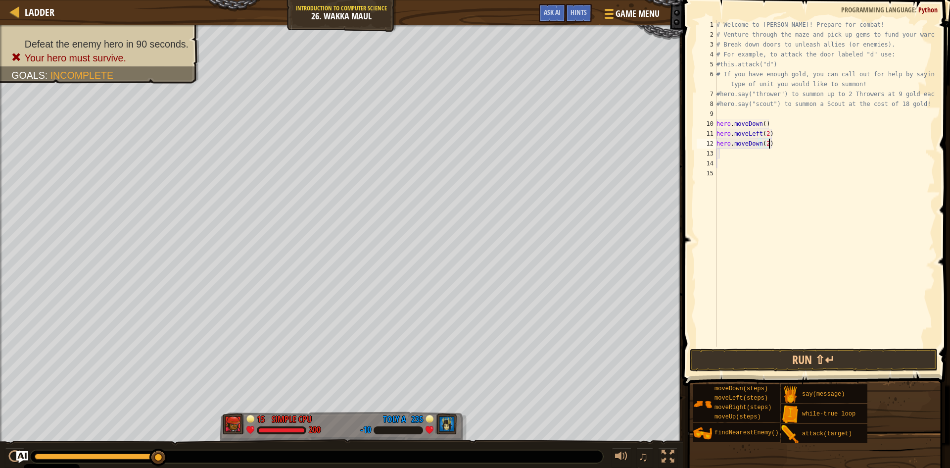
click at [773, 146] on div "# Welcome to [PERSON_NAME]! Prepare for combat! # Venture through the maze and …" at bounding box center [824, 193] width 221 height 346
type textarea "h"
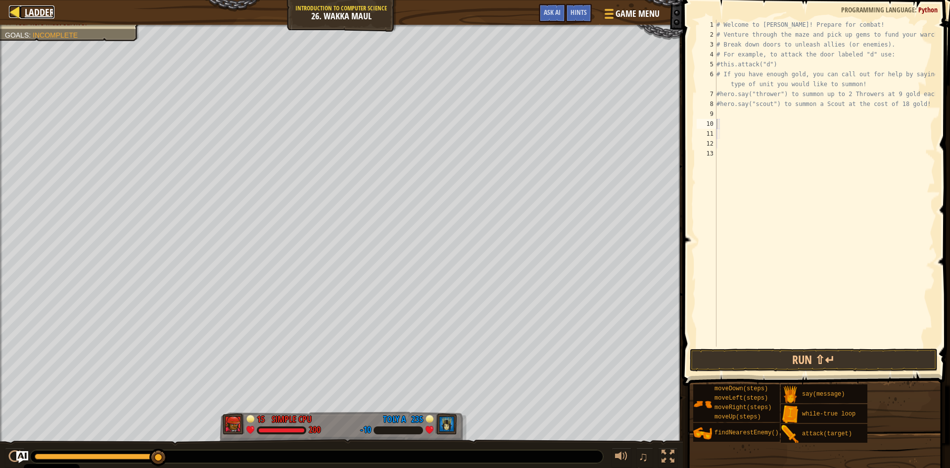
click at [25, 9] on span "Ladder" at bounding box center [40, 11] width 30 height 13
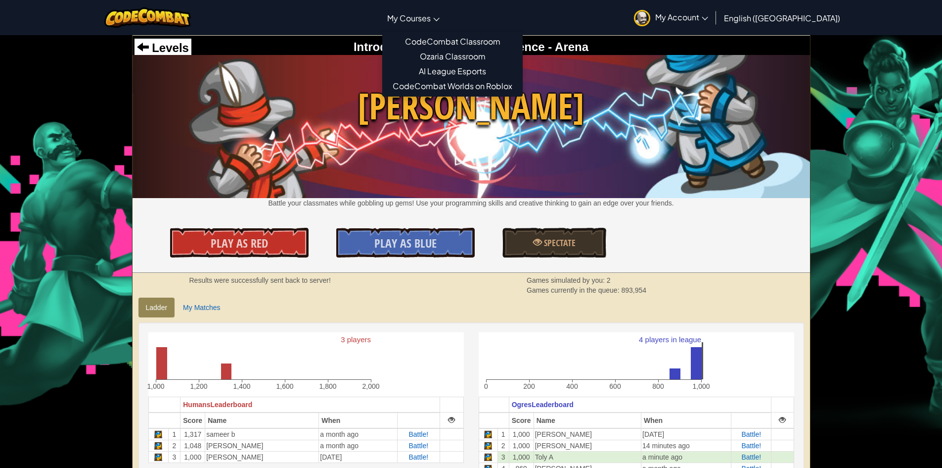
click at [431, 18] on span "My Courses" at bounding box center [409, 18] width 44 height 10
click at [464, 42] on link "CodeCombat Classroom" at bounding box center [453, 41] width 140 height 15
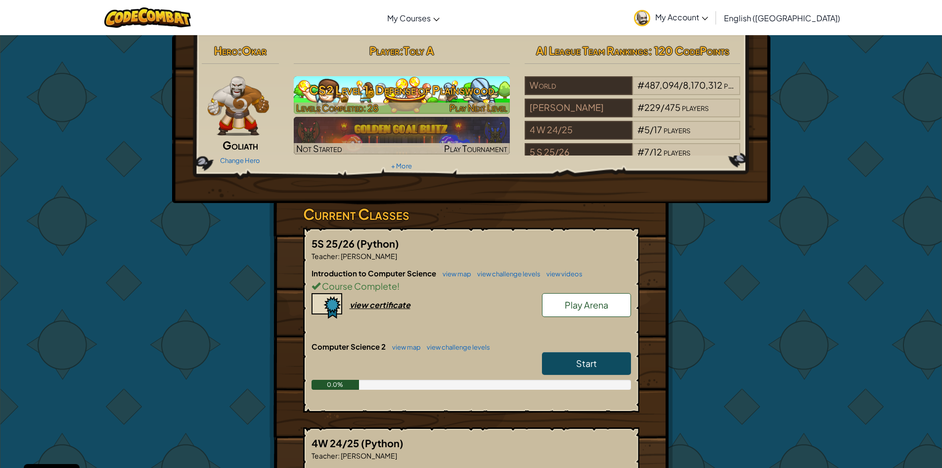
click at [450, 90] on h3 "CS2 Level 1: Defense of Plainswood" at bounding box center [402, 90] width 216 height 22
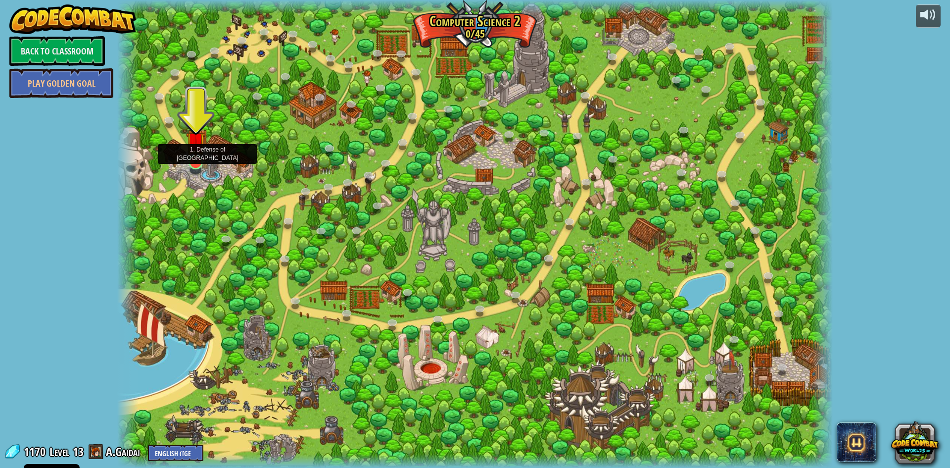
click at [193, 155] on img at bounding box center [195, 141] width 19 height 44
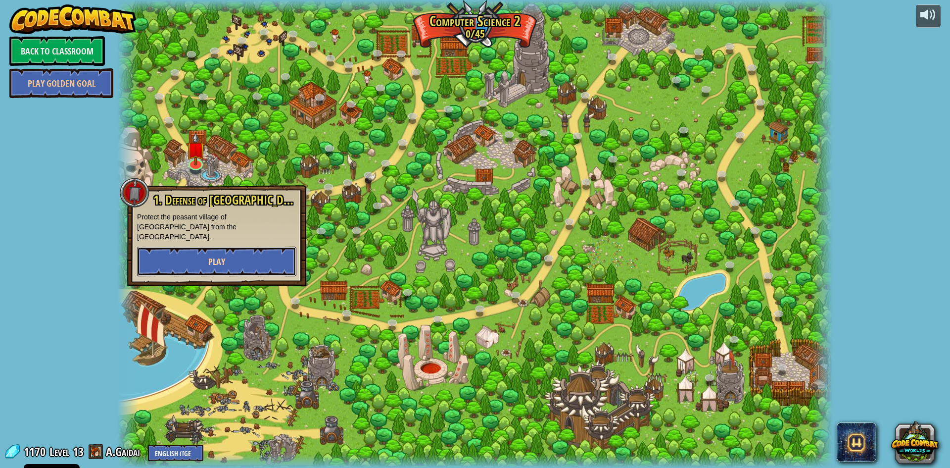
click at [201, 249] on button "Play" at bounding box center [216, 261] width 159 height 30
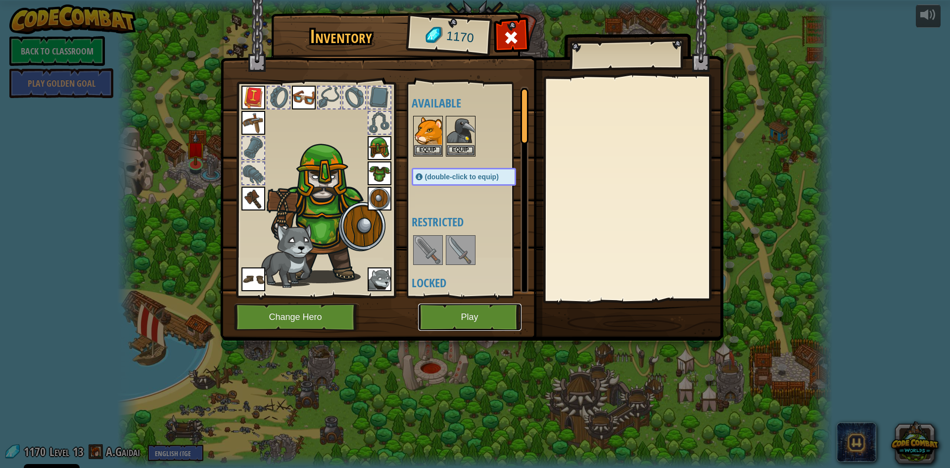
click at [477, 316] on button "Play" at bounding box center [469, 316] width 103 height 27
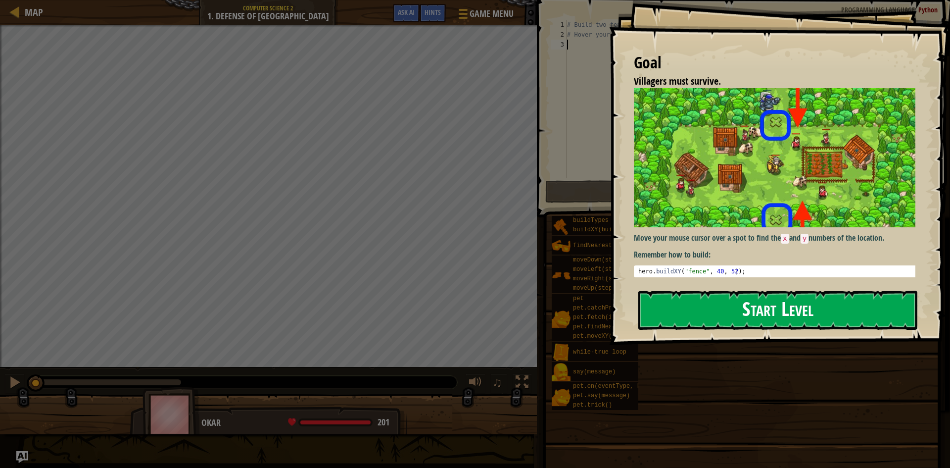
click at [873, 305] on button "Start Level" at bounding box center [777, 309] width 279 height 39
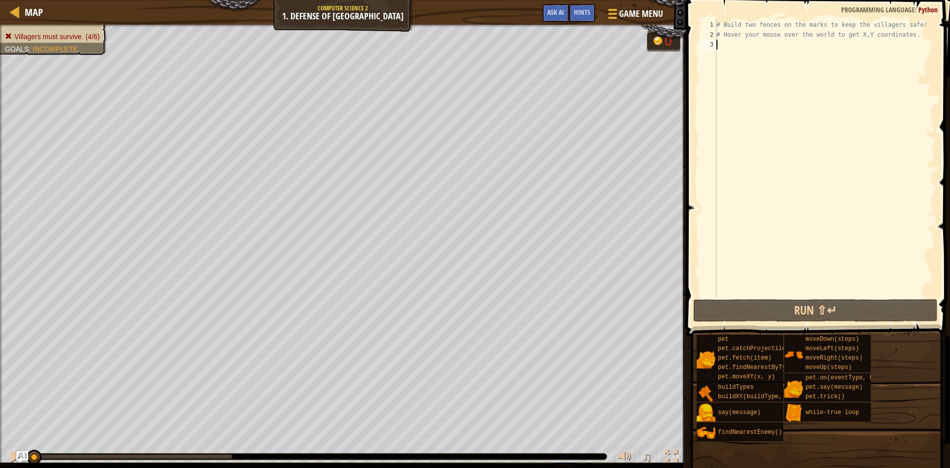
type textarea "h"
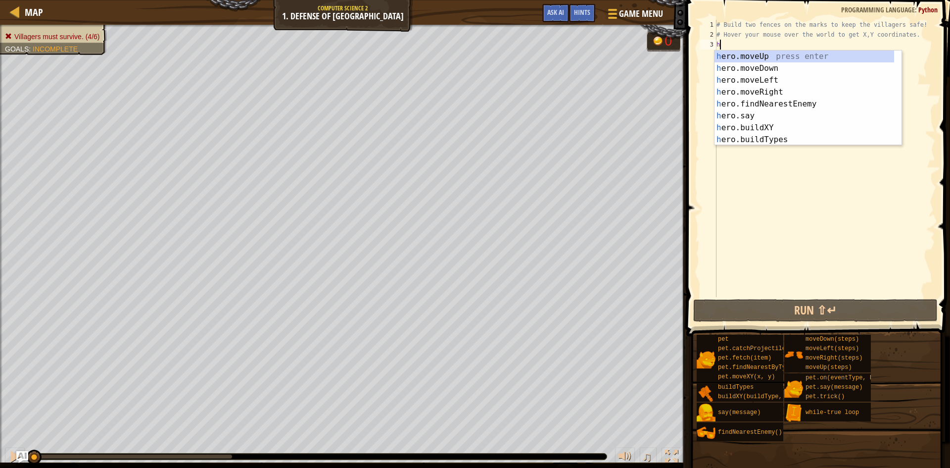
scroll to position [4, 0]
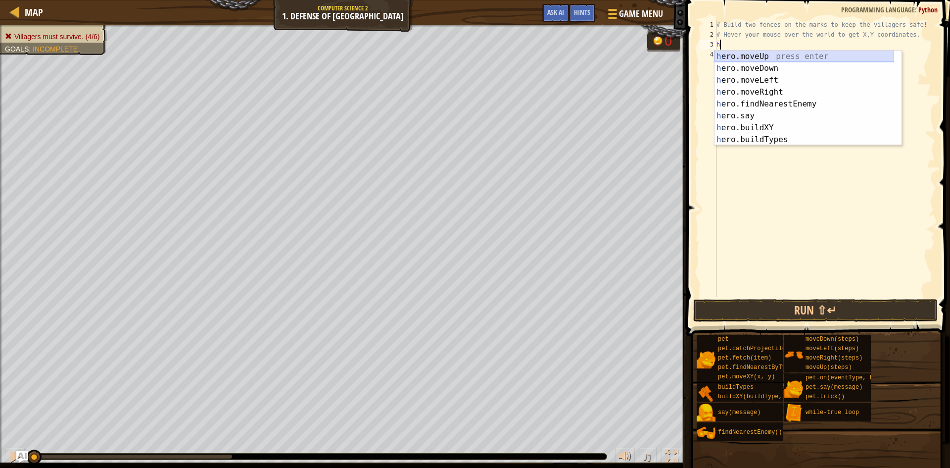
click at [771, 51] on div "h ero.moveUp press enter h ero.moveDown press enter h ero.moveLeft press enter …" at bounding box center [804, 109] width 180 height 119
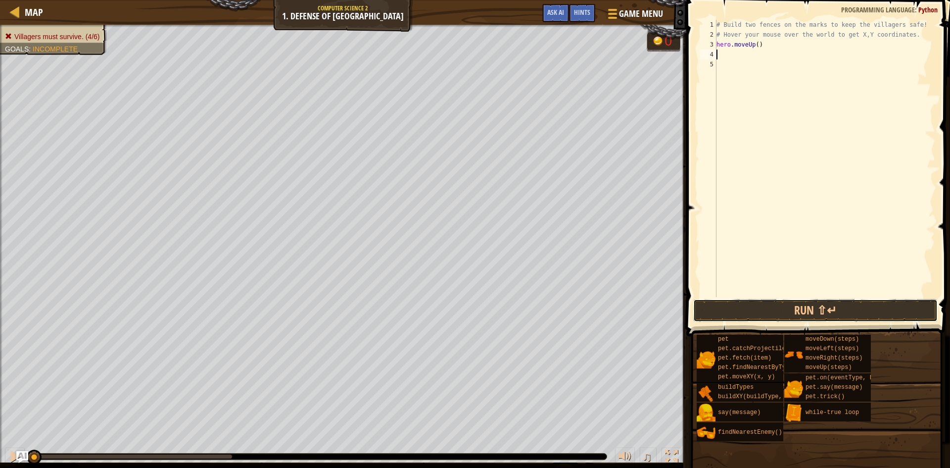
click at [826, 301] on button "Run ⇧↵" at bounding box center [815, 310] width 244 height 23
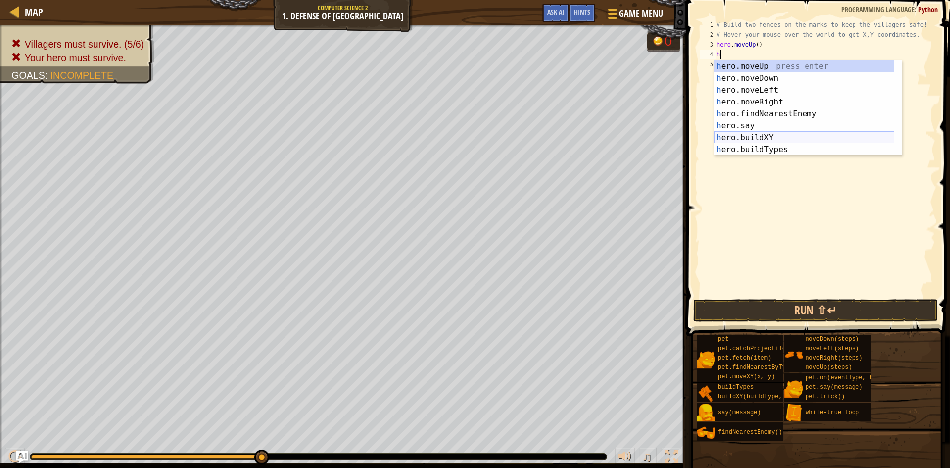
click at [750, 136] on div "h ero.moveUp press enter h ero.moveDown press enter h ero.moveLeft press enter …" at bounding box center [804, 119] width 180 height 119
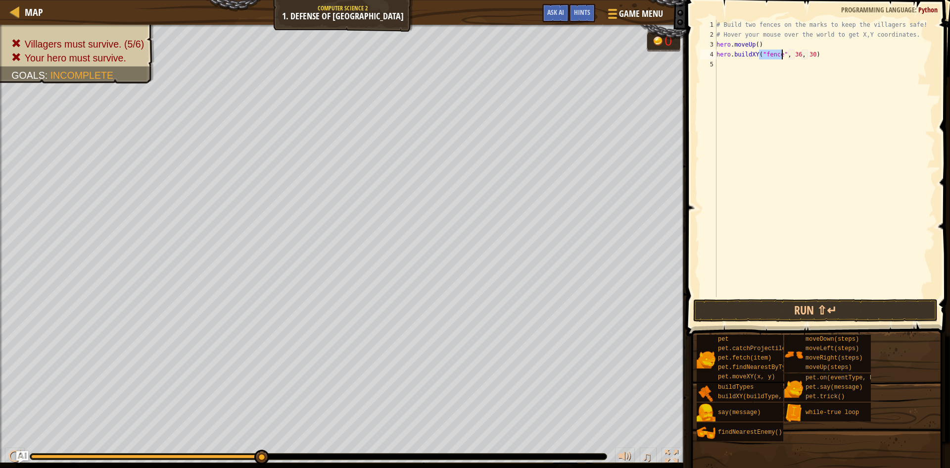
click at [795, 54] on div "# Build two fences on the marks to keep the villagers safe! # Hover your mouse …" at bounding box center [824, 168] width 221 height 297
click at [850, 304] on button "Run ⇧↵" at bounding box center [815, 310] width 244 height 23
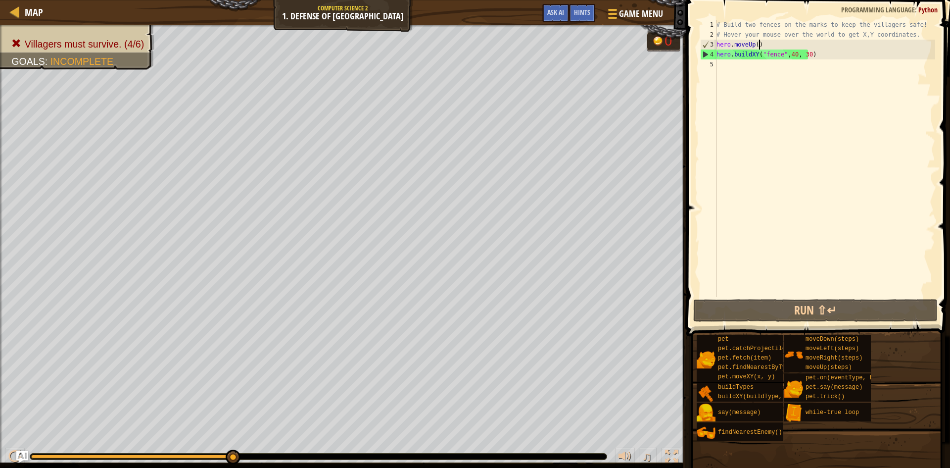
click at [816, 48] on div "# Build two fences on the marks to keep the villagers safe! # Hover your mouse …" at bounding box center [824, 168] width 221 height 297
click at [820, 58] on div "# Build two fences on the marks to keep the villagers safe! # Hover your mouse …" at bounding box center [824, 168] width 221 height 297
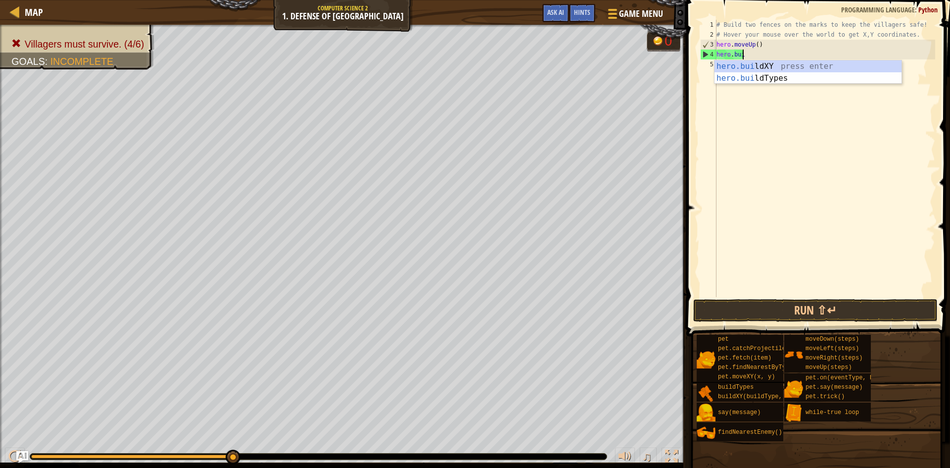
scroll to position [4, 0]
type textarea "h"
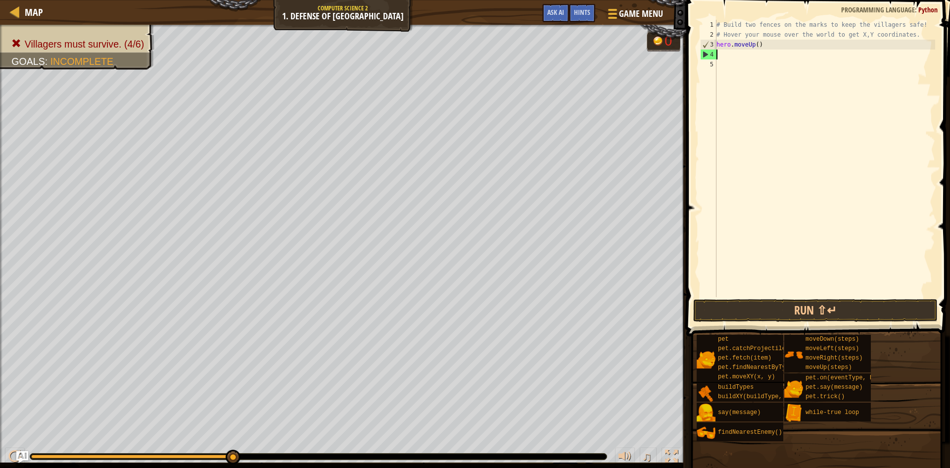
scroll to position [4, 0]
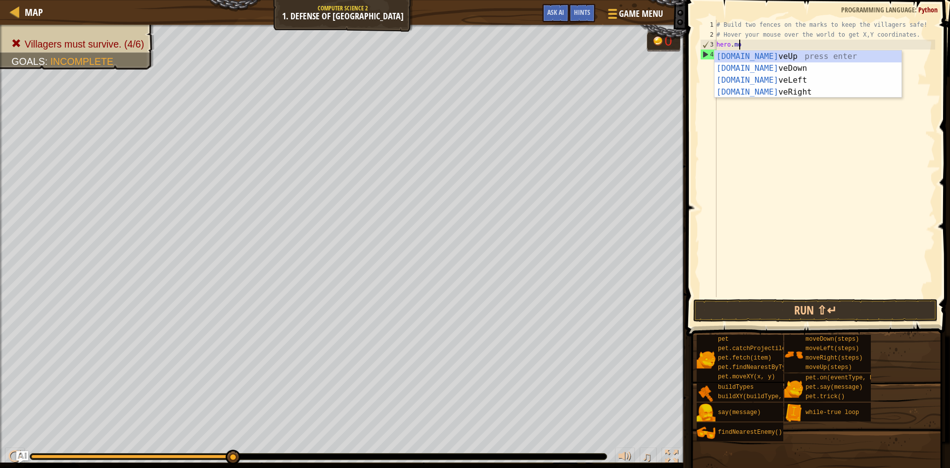
type textarea "h"
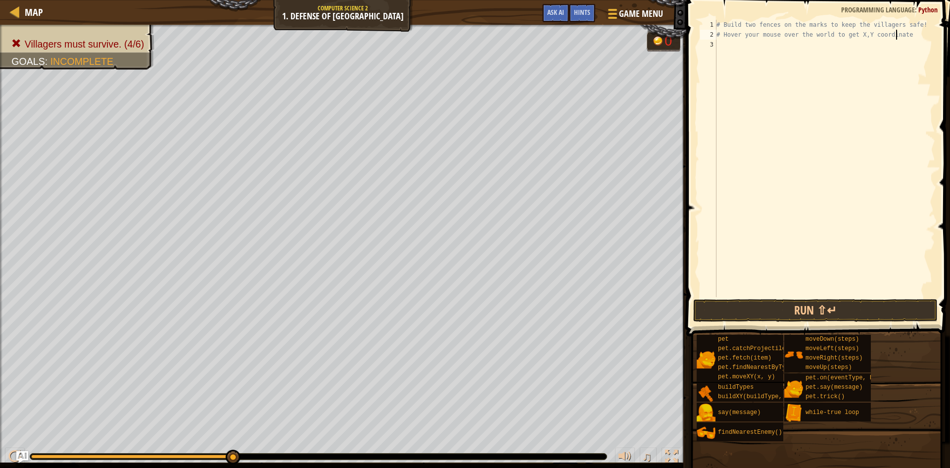
scroll to position [4, 14]
type textarea "# Hover your mouse over the world to get X,Y coordinates"
click at [720, 45] on div "# Build two fences on the marks to keep the villagers safe! # Hover your mouse …" at bounding box center [824, 168] width 221 height 297
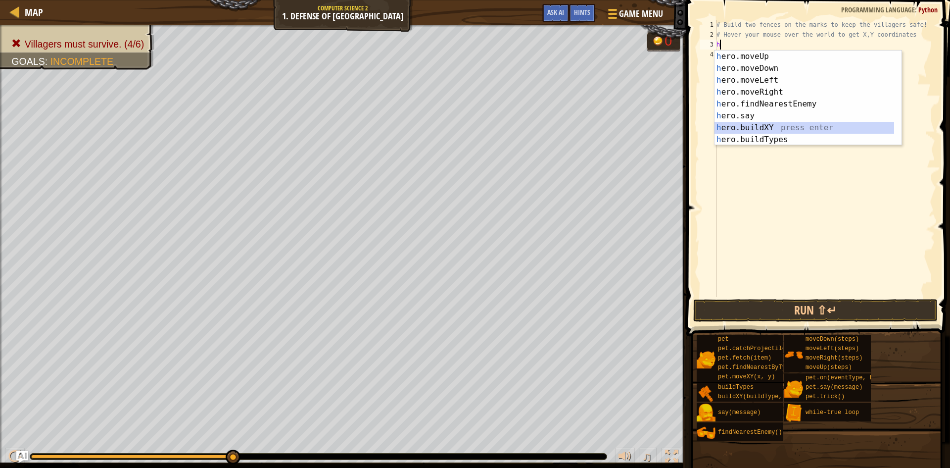
click at [777, 124] on div "h ero.moveUp press enter h ero.moveDown press enter h ero.moveLeft press enter …" at bounding box center [804, 109] width 180 height 119
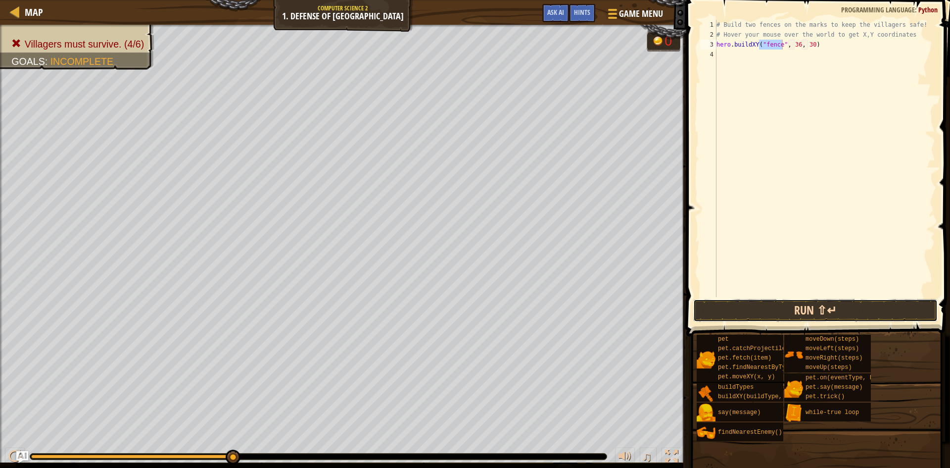
click at [800, 302] on button "Run ⇧↵" at bounding box center [815, 310] width 244 height 23
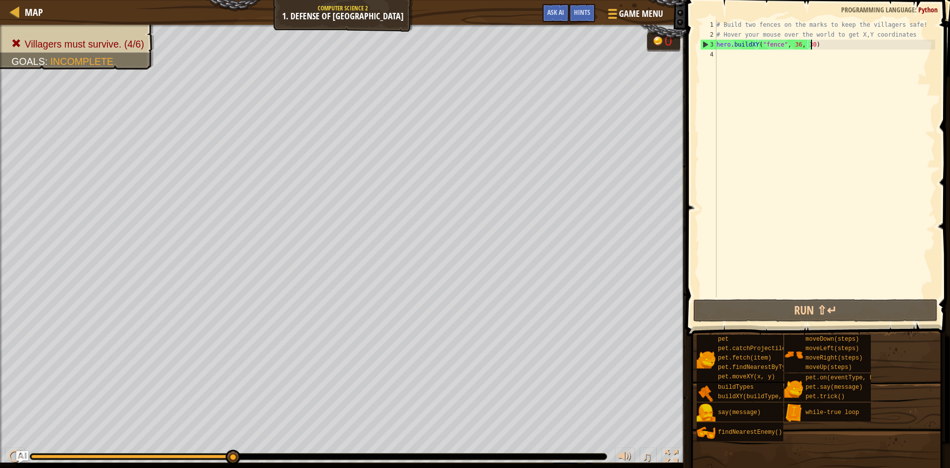
click at [814, 45] on div "# Build two fences on the marks to keep the villagers safe! # Hover your mouse …" at bounding box center [824, 168] width 221 height 297
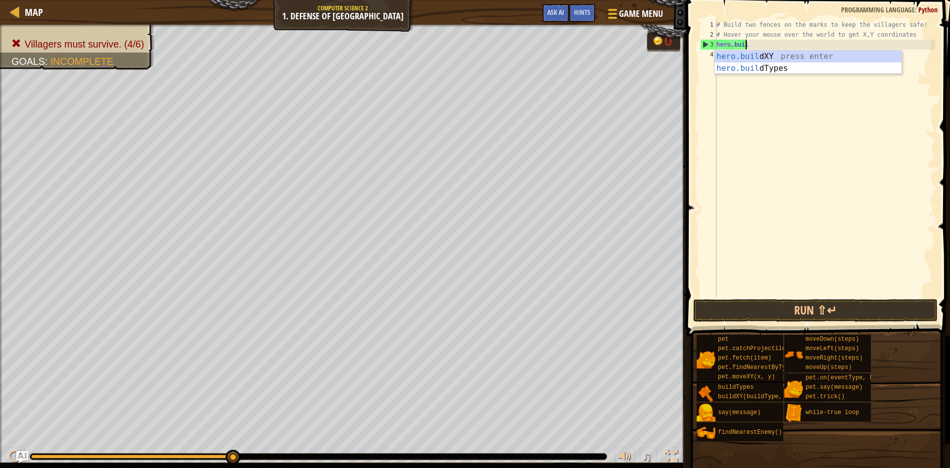
type textarea "h"
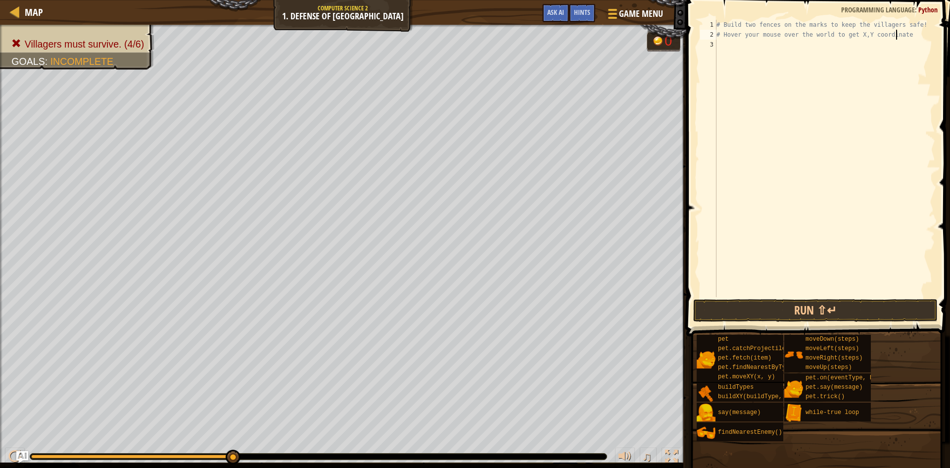
scroll to position [4, 14]
type textarea "# Hover your mouse over the world to get X,Y coordinates"
click at [723, 45] on div "# Build two fences on the marks to keep the villagers safe! # Hover your mouse …" at bounding box center [824, 168] width 221 height 297
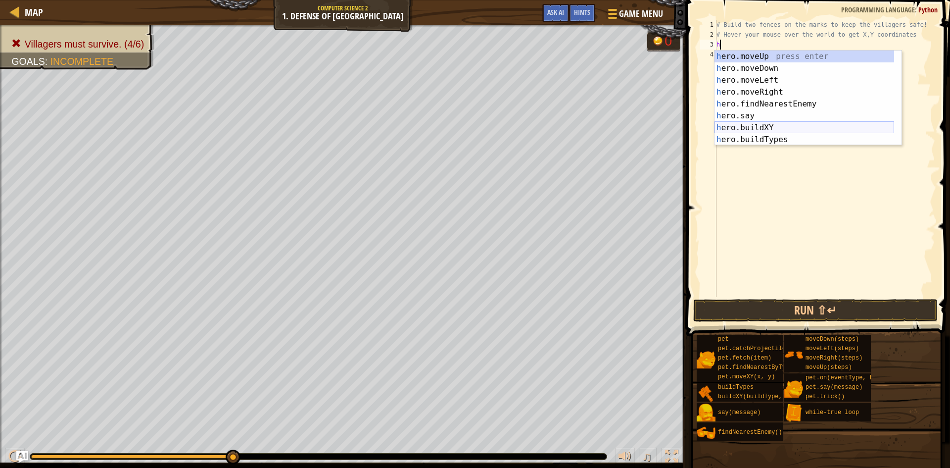
click at [762, 122] on div "h ero.moveUp press enter h ero.moveDown press enter h ero.moveLeft press enter …" at bounding box center [804, 109] width 180 height 119
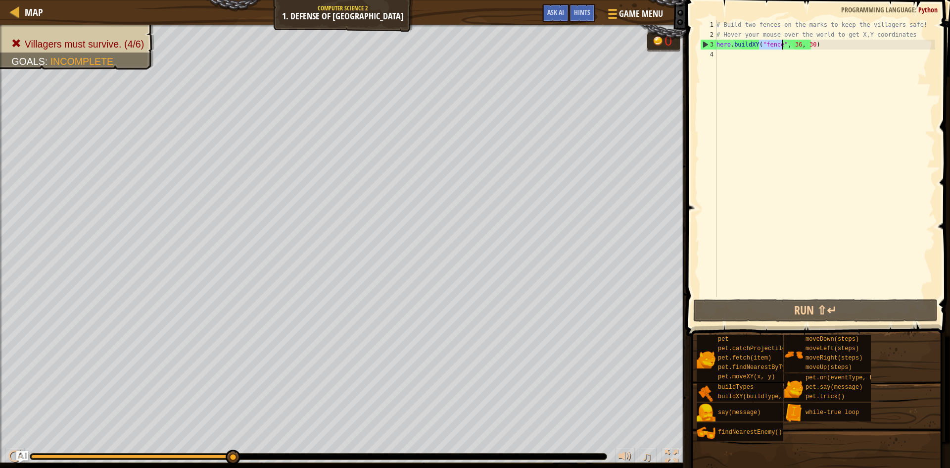
click at [794, 46] on div "# Build two fences on the marks to keep the villagers safe! # Hover your mouse …" at bounding box center [824, 168] width 221 height 297
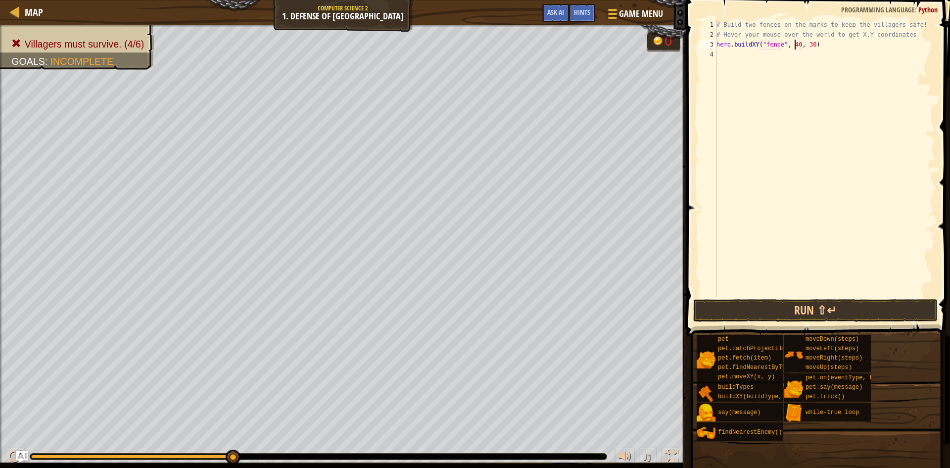
scroll to position [4, 6]
click at [807, 43] on div "# Build two fences on the marks to keep the villagers safe! # Hover your mouse …" at bounding box center [824, 168] width 221 height 297
type textarea "hero.buildXY("fence", 40, 52)"
click at [832, 301] on button "Run ⇧↵" at bounding box center [815, 310] width 244 height 23
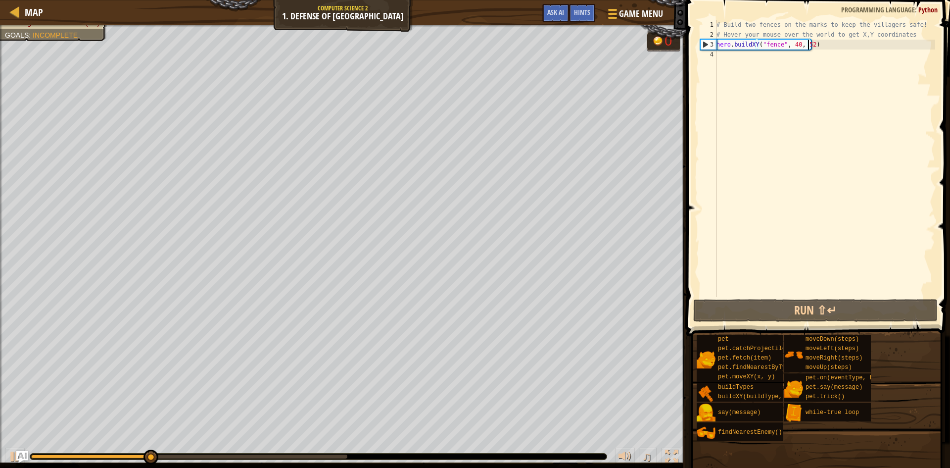
click at [722, 54] on div "# Build two fences on the marks to keep the villagers safe! # Hover your mouse …" at bounding box center [824, 168] width 221 height 297
type textarea "h"
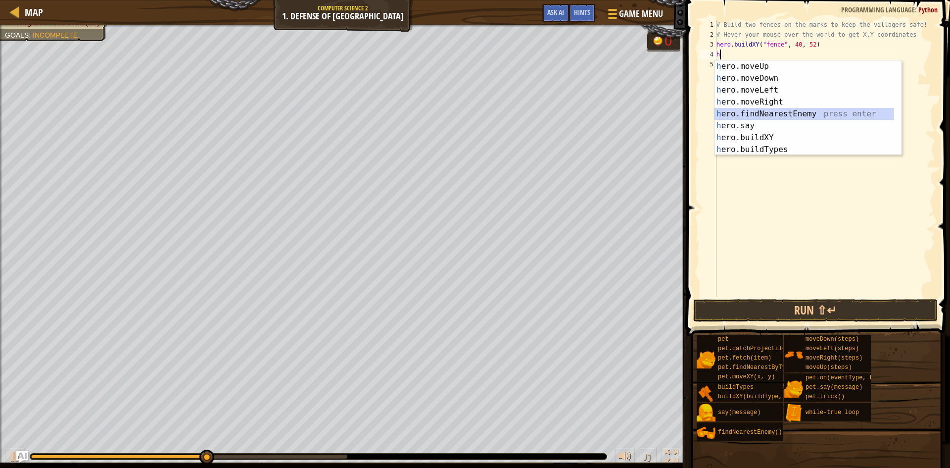
drag, startPoint x: 748, startPoint y: 111, endPoint x: 732, endPoint y: 138, distance: 31.6
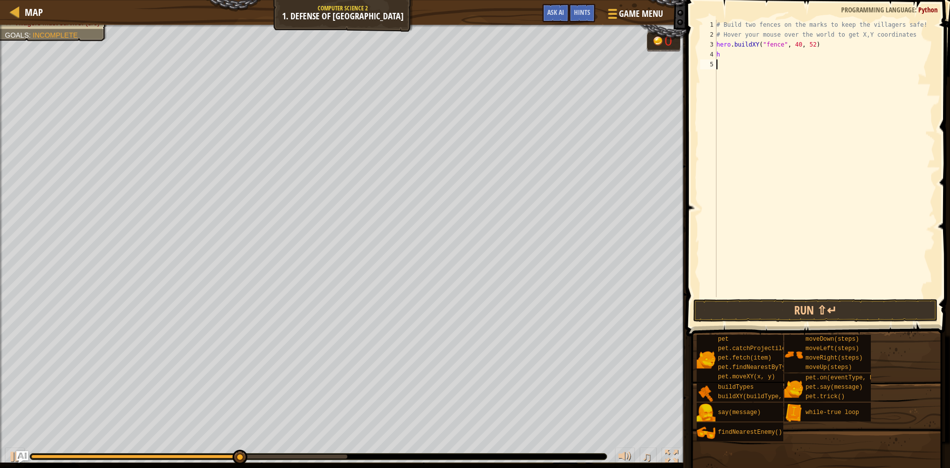
drag, startPoint x: 732, startPoint y: 138, endPoint x: 708, endPoint y: 171, distance: 41.2
type textarea "h"
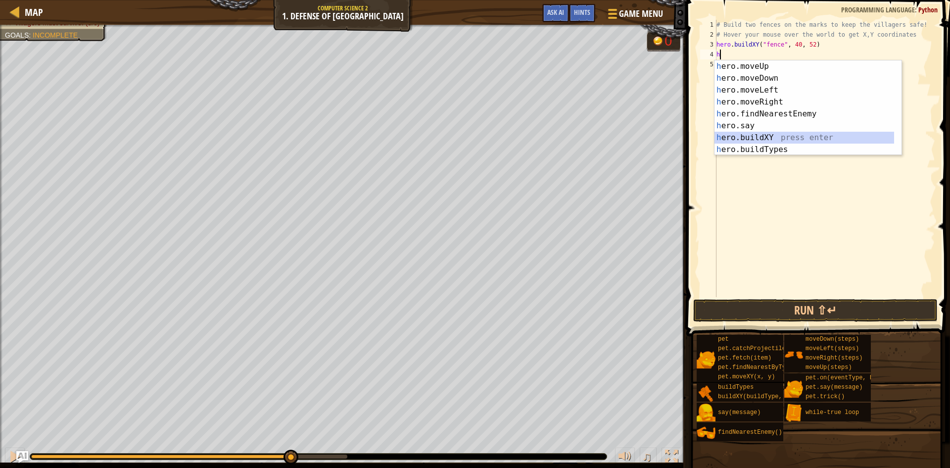
click at [734, 137] on div "h ero.moveUp press enter h ero.moveDown press enter h ero.moveLeft press enter …" at bounding box center [804, 119] width 180 height 119
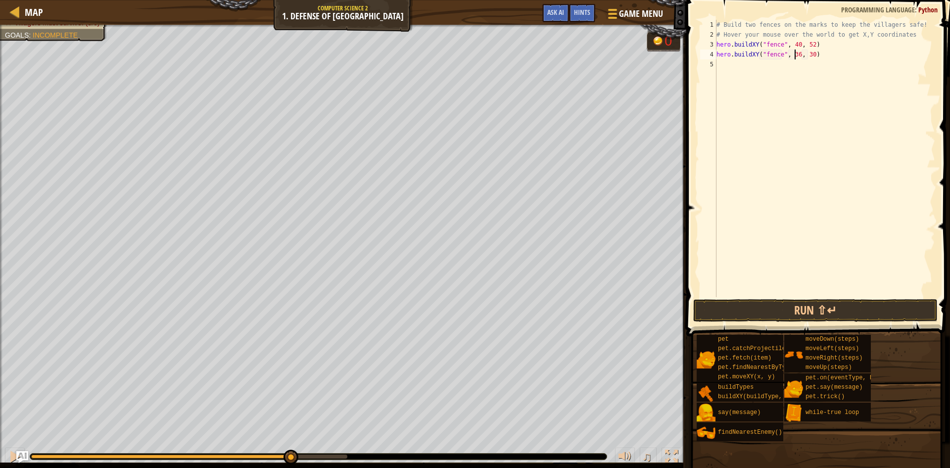
click at [795, 56] on div "# Build two fences on the marks to keep the villagers safe! # Hover your mouse …" at bounding box center [824, 168] width 221 height 297
click at [807, 58] on div "# Build two fences on the marks to keep the villagers safe! # Hover your mouse …" at bounding box center [824, 168] width 221 height 297
type textarea "hero.buildXY("fence", 40, 22)"
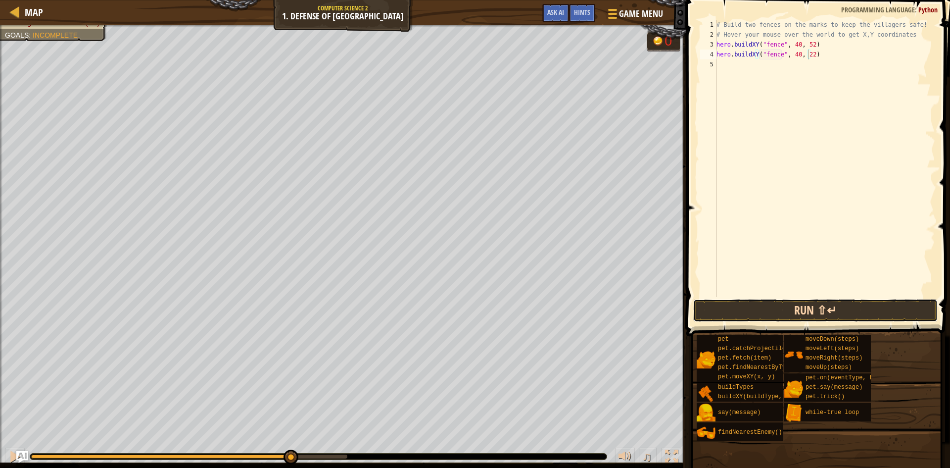
click at [842, 311] on button "Run ⇧↵" at bounding box center [815, 310] width 244 height 23
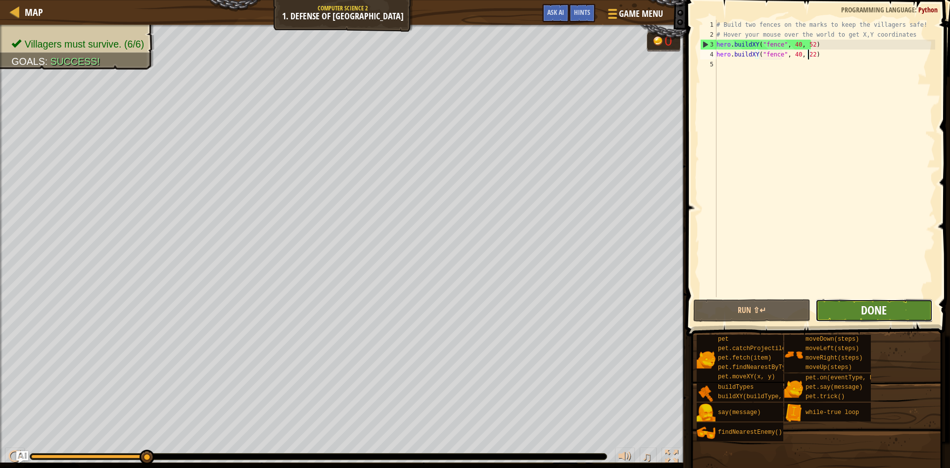
click at [866, 315] on span "Done" at bounding box center [874, 310] width 26 height 16
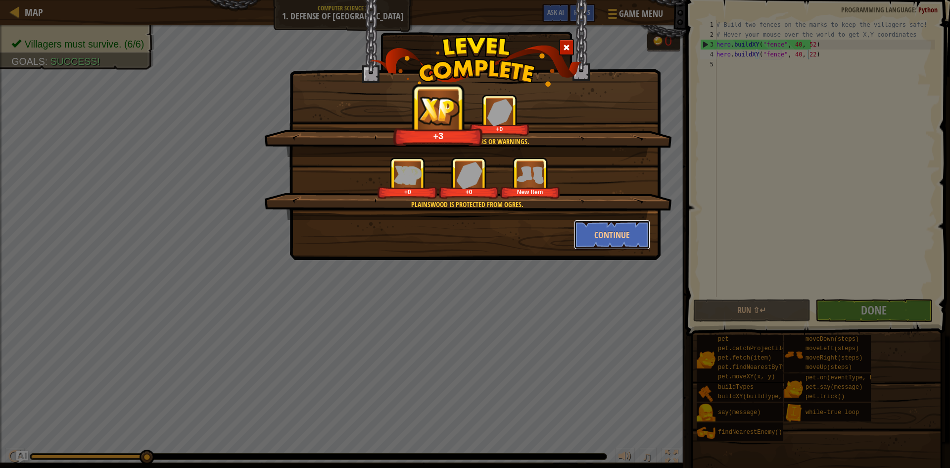
drag, startPoint x: 594, startPoint y: 233, endPoint x: 735, endPoint y: 363, distance: 192.2
click at [594, 232] on button "Continue" at bounding box center [612, 235] width 77 height 30
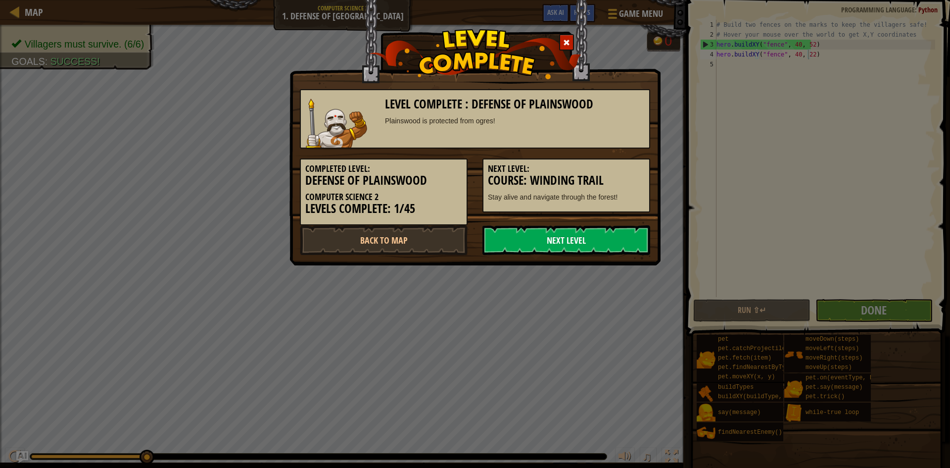
click at [588, 242] on link "Next Level" at bounding box center [566, 240] width 168 height 30
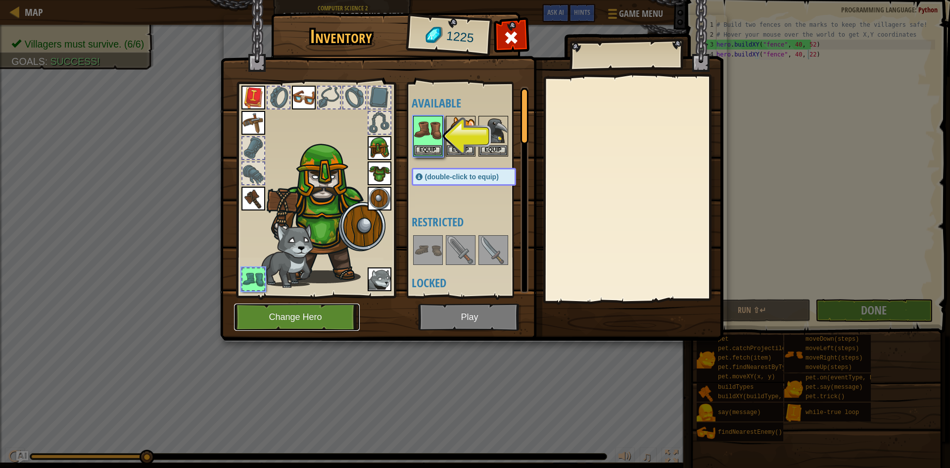
click at [291, 311] on button "Change Hero" at bounding box center [297, 316] width 126 height 27
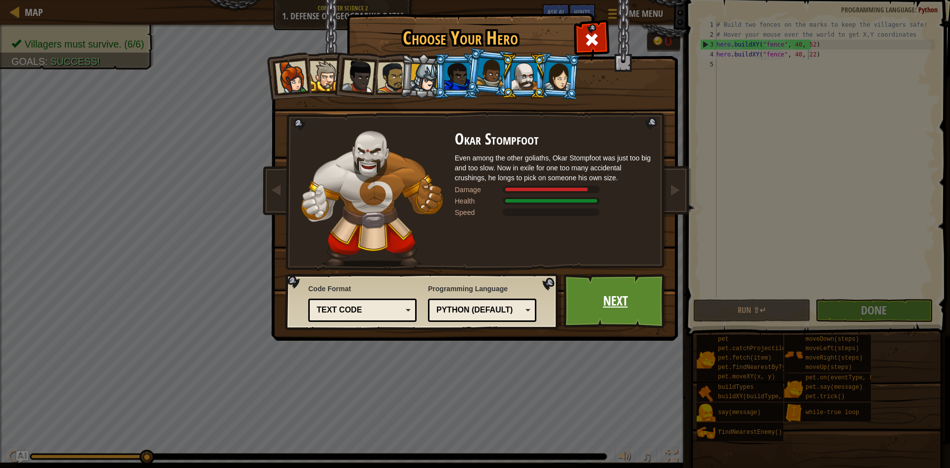
click at [640, 289] on link "Next" at bounding box center [614, 301] width 103 height 54
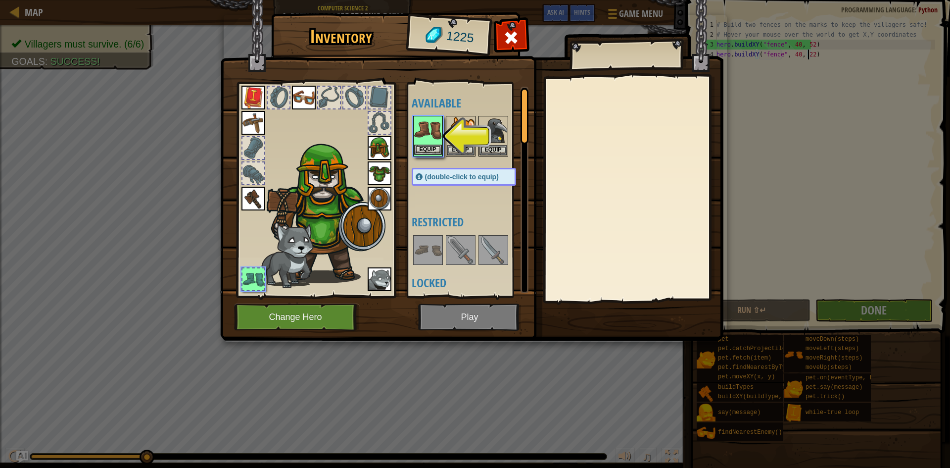
click at [429, 119] on img at bounding box center [428, 131] width 28 height 28
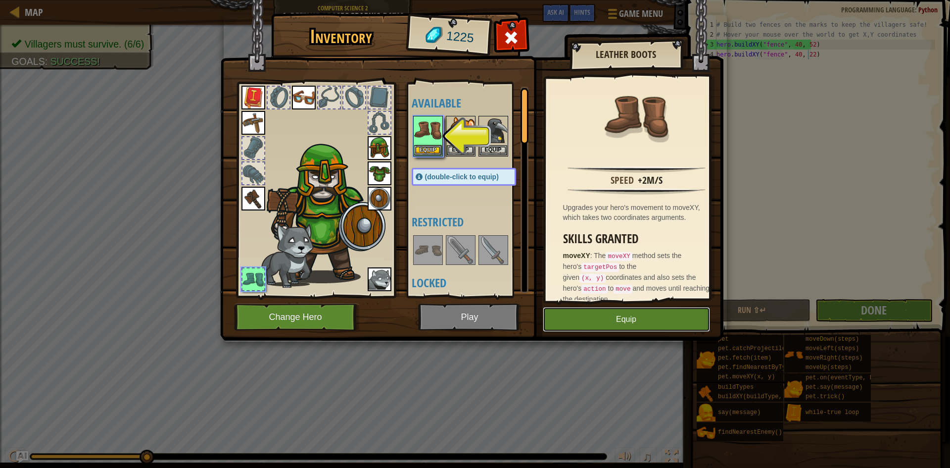
click at [627, 327] on button "Equip" at bounding box center [626, 319] width 167 height 25
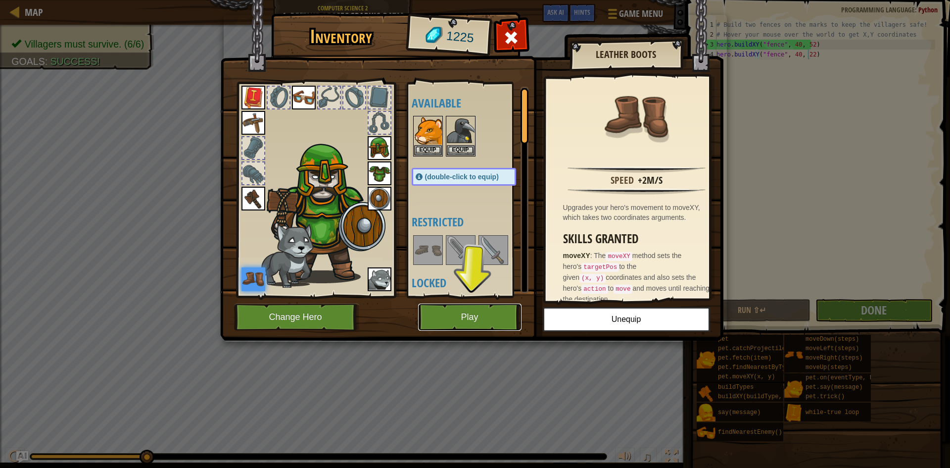
click at [479, 311] on button "Play" at bounding box center [469, 316] width 103 height 27
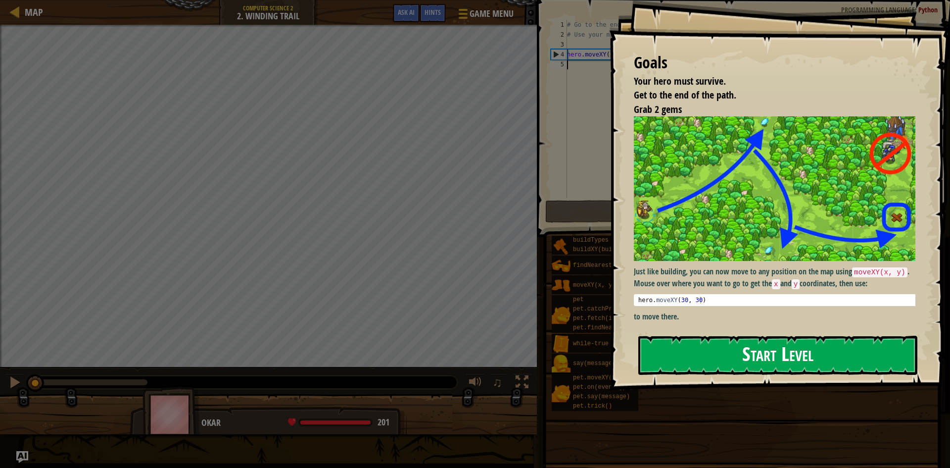
click at [795, 361] on button "Start Level" at bounding box center [777, 354] width 279 height 39
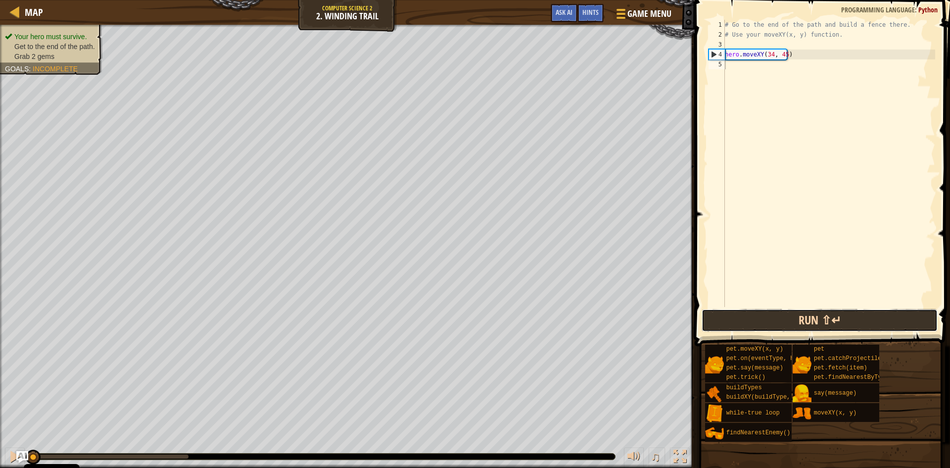
click at [839, 314] on button "Run ⇧↵" at bounding box center [820, 320] width 236 height 23
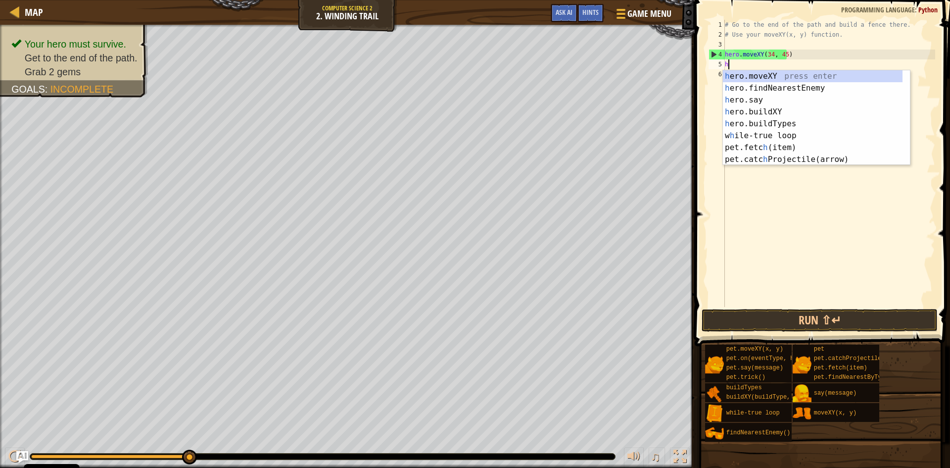
scroll to position [4, 0]
click at [766, 74] on div "h ero.moveXY press enter h ero.findNearestEnemy press enter h ero.say press ent…" at bounding box center [813, 129] width 180 height 119
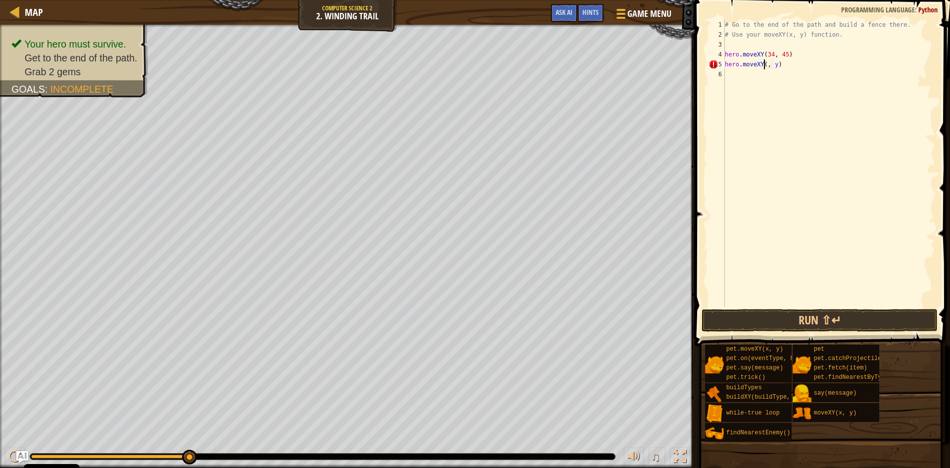
click at [773, 66] on div "# Go to the end of the path and build a fence there. # Use your moveXY(x, y) fu…" at bounding box center [829, 173] width 212 height 307
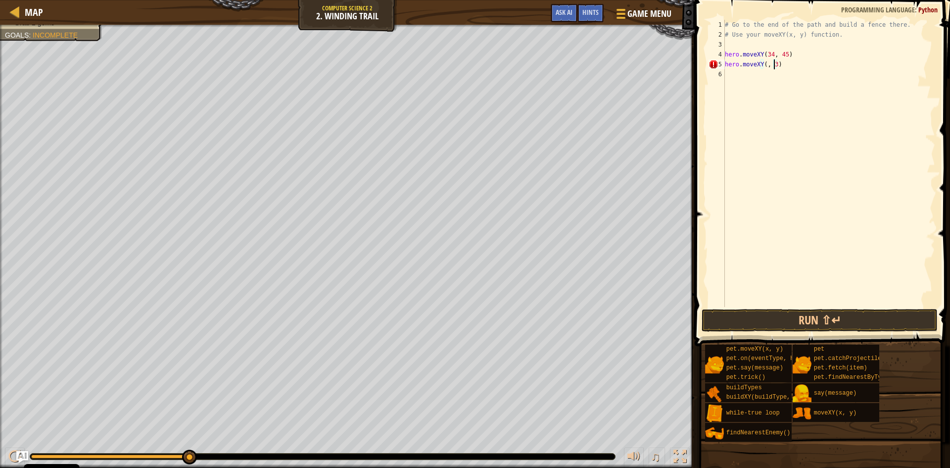
scroll to position [4, 3]
click at [763, 66] on div "# Go to the end of the path and build a fence there. # Use your moveXY(x, y) fu…" at bounding box center [829, 173] width 212 height 307
click at [775, 64] on div "# Go to the end of the path and build a fence there. # Use your moveXY(x, y) fu…" at bounding box center [829, 173] width 212 height 307
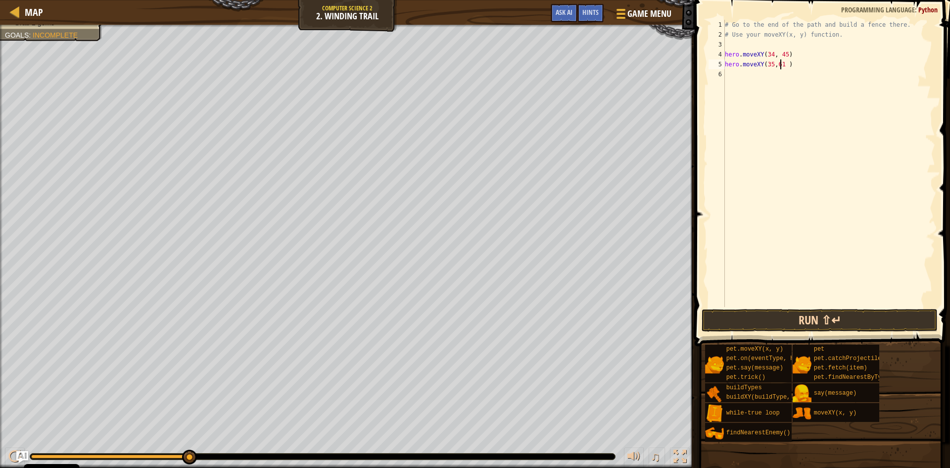
type textarea "hero.moveXY(35,61 )"
click at [770, 320] on button "Run ⇧↵" at bounding box center [820, 320] width 236 height 23
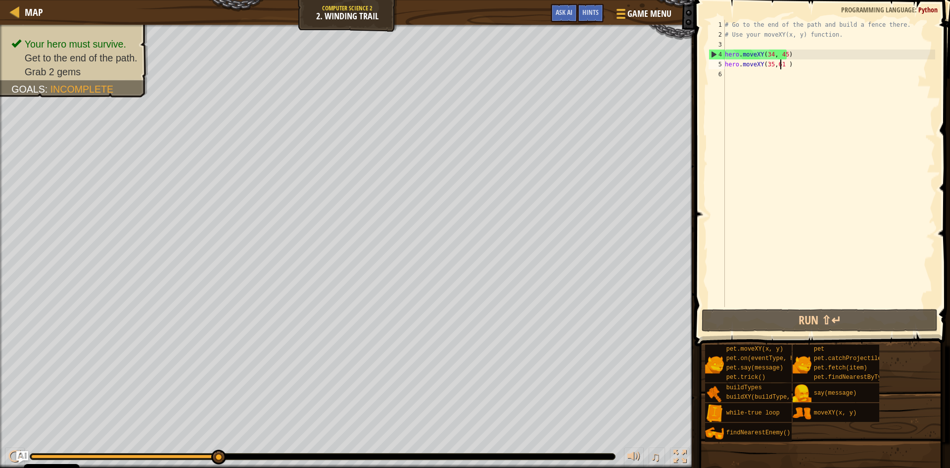
click at [729, 74] on div "# Go to the end of the path and build a fence there. # Use your moveXY(x, y) fu…" at bounding box center [829, 173] width 212 height 307
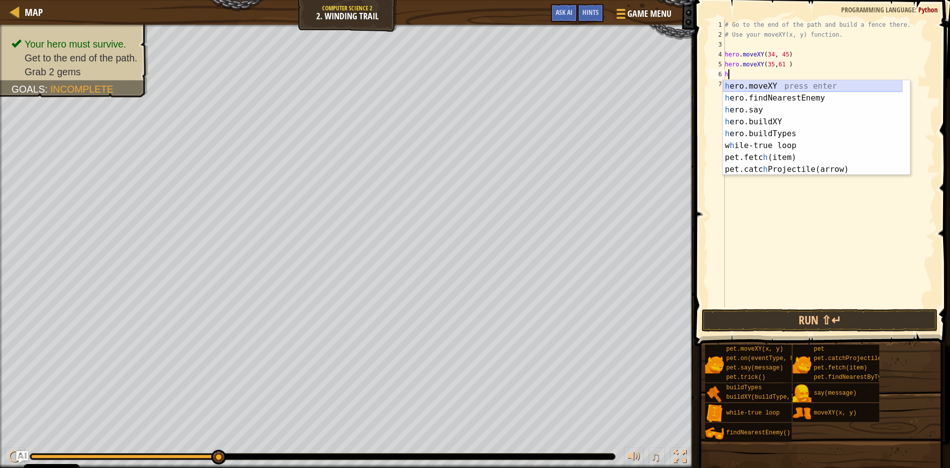
click at [785, 87] on div "h ero.moveXY press enter h ero.findNearestEnemy press enter h ero.say press ent…" at bounding box center [813, 139] width 180 height 119
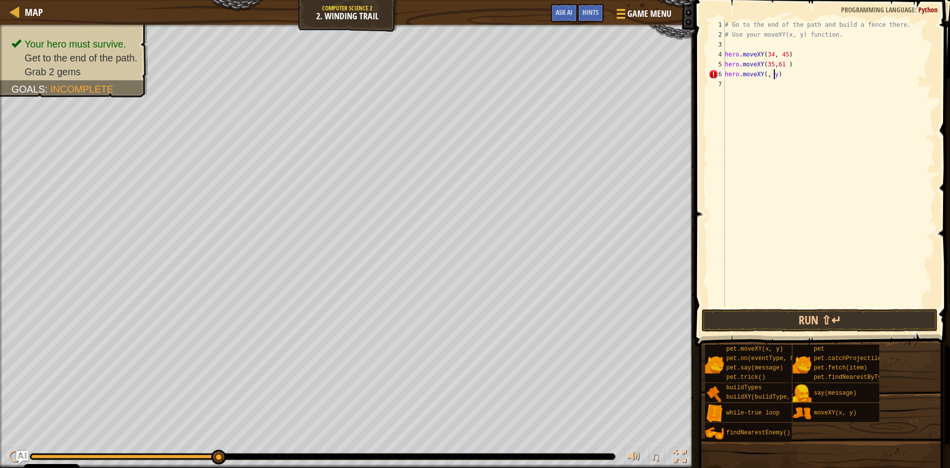
click at [775, 74] on div "# Go to the end of the path and build a fence there. # Use your moveXY(x, y) fu…" at bounding box center [829, 173] width 212 height 307
drag, startPoint x: 763, startPoint y: 75, endPoint x: 772, endPoint y: 85, distance: 12.9
click at [763, 76] on div "# Go to the end of the path and build a fence there. # Use your moveXY(x, y) fu…" at bounding box center [829, 173] width 212 height 307
click at [773, 76] on div "# Go to the end of the path and build a fence there. # Use your moveXY(x, y) fu…" at bounding box center [829, 173] width 212 height 307
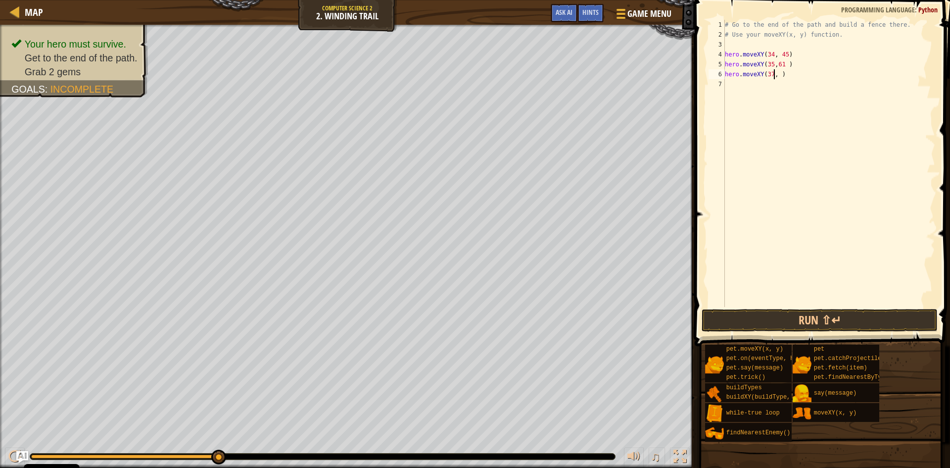
scroll to position [4, 4]
type textarea "hero.moveXY(37,14 )"
click at [795, 315] on button "Run ⇧↵" at bounding box center [820, 320] width 236 height 23
